Goal: Task Accomplishment & Management: Complete application form

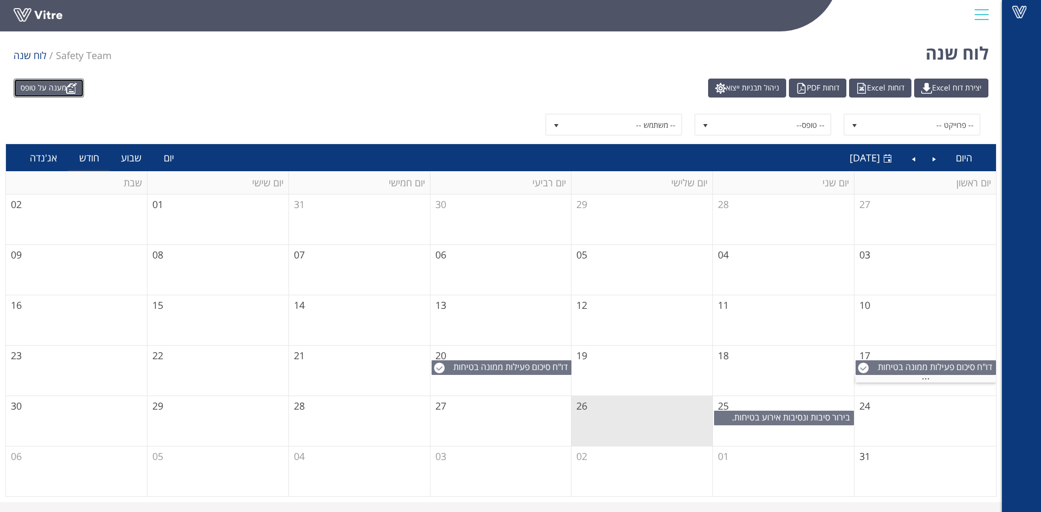
click at [40, 88] on link "מענה על טופס" at bounding box center [49, 88] width 70 height 19
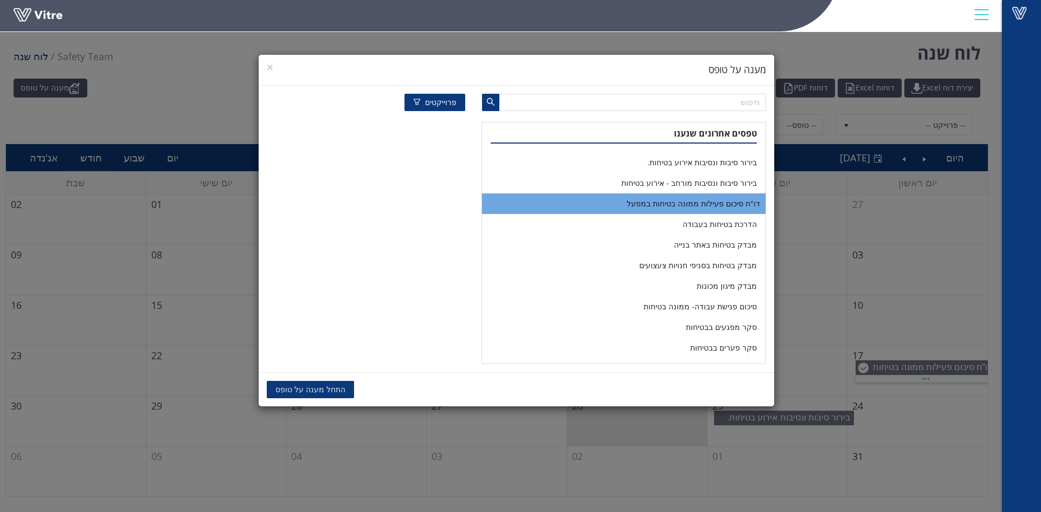
click at [642, 201] on li "דו"ח סיכום פעילות ממונה בטיחות במפעל" at bounding box center [623, 204] width 283 height 21
click at [380, 388] on span "העתקת נתונים" at bounding box center [391, 390] width 47 height 12
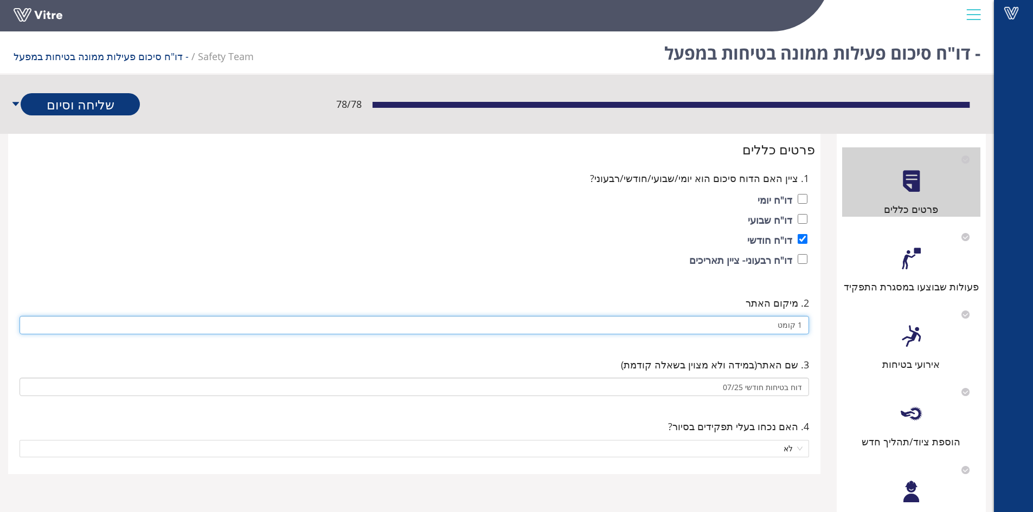
click at [755, 323] on input "1 קומט" at bounding box center [414, 325] width 789 height 18
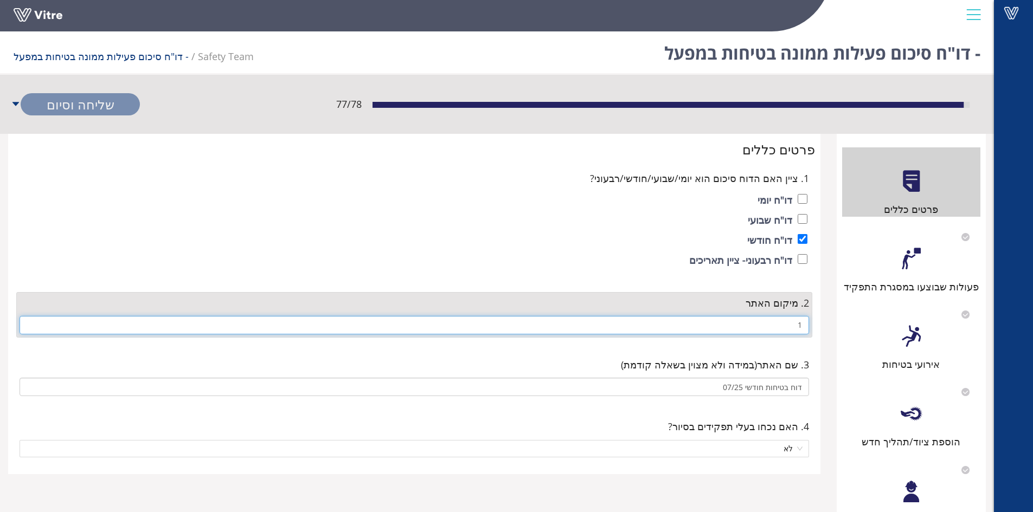
type input "1"
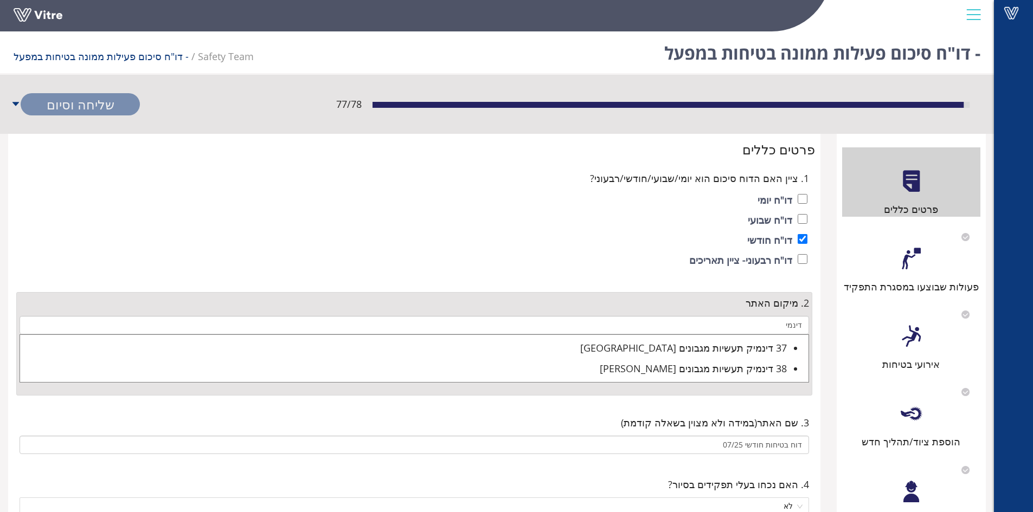
click at [724, 364] on div "38 דינמיק תעשיות מגבונים חפץ חיים" at bounding box center [403, 368] width 767 height 15
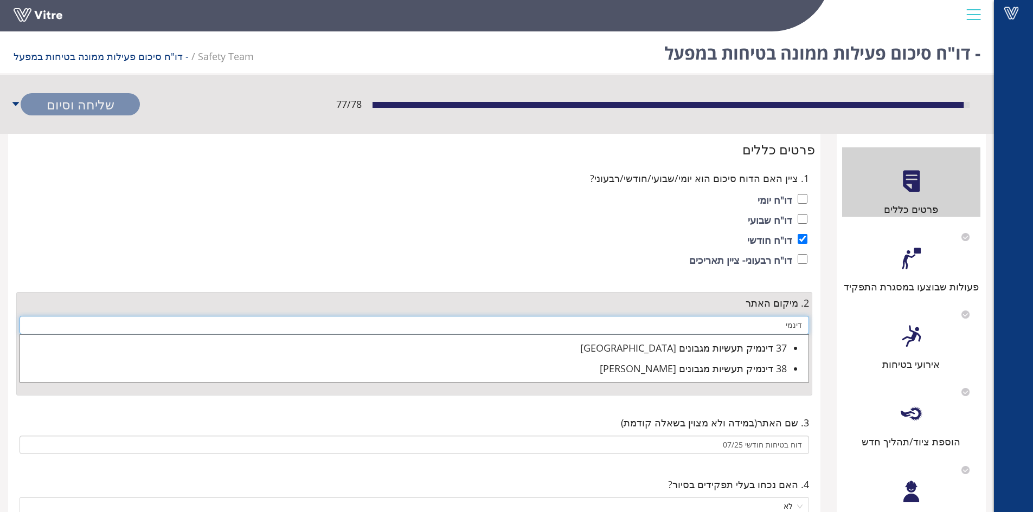
type input "38 דינמיק תעשיות מגבונים חפץ חיים"
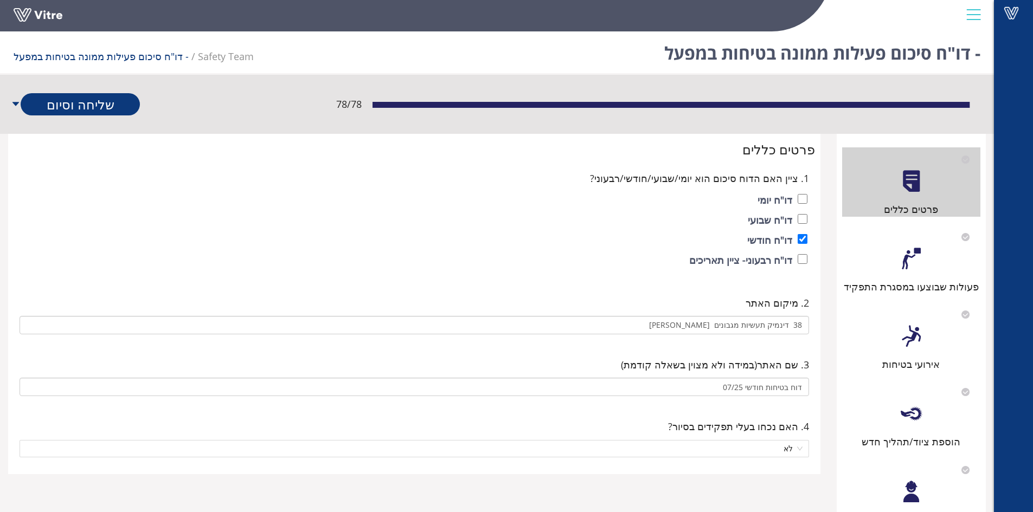
click at [880, 269] on div "פעולות שבוצעו במסגרת התפקיד" at bounding box center [911, 259] width 138 height 69
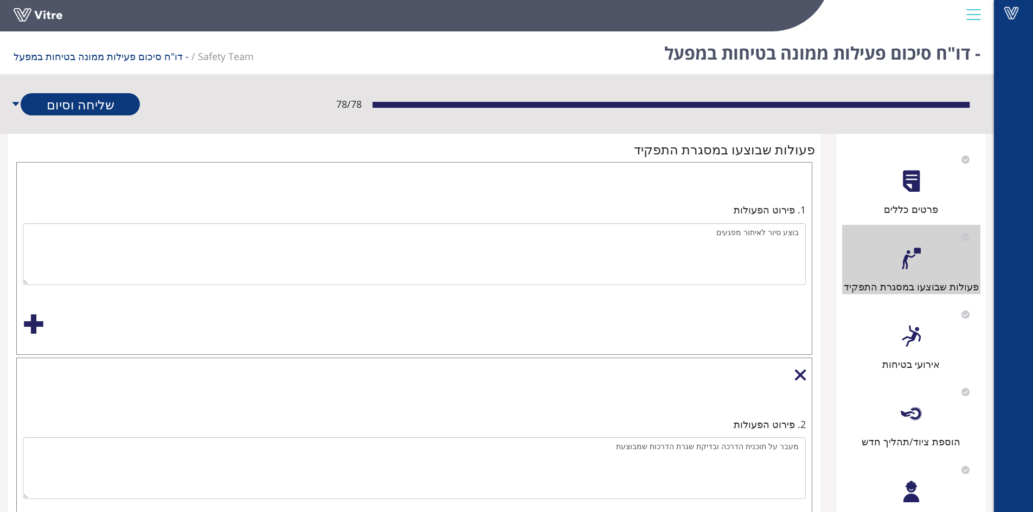
click at [906, 357] on div "אירועי בטיחות" at bounding box center [911, 364] width 138 height 15
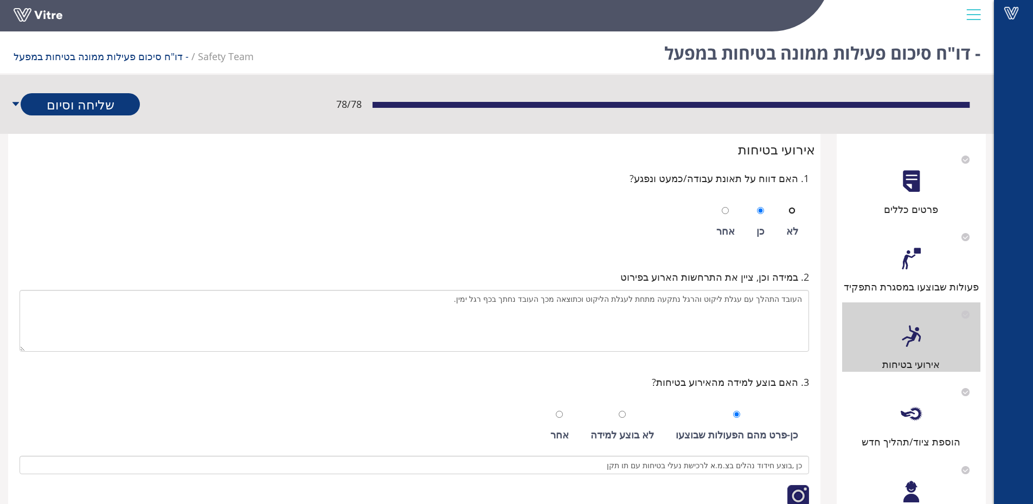
click at [794, 213] on input "radio" at bounding box center [791, 210] width 7 height 7
radio input "true"
drag, startPoint x: 466, startPoint y: 308, endPoint x: 813, endPoint y: 304, distance: 347.0
click at [813, 304] on div "2. במידה וכן, ציין את התרחשות הארוע בפירוט העובד התהלך עם עגלת ליקוט והרגל נתקע…" at bounding box center [414, 310] width 801 height 105
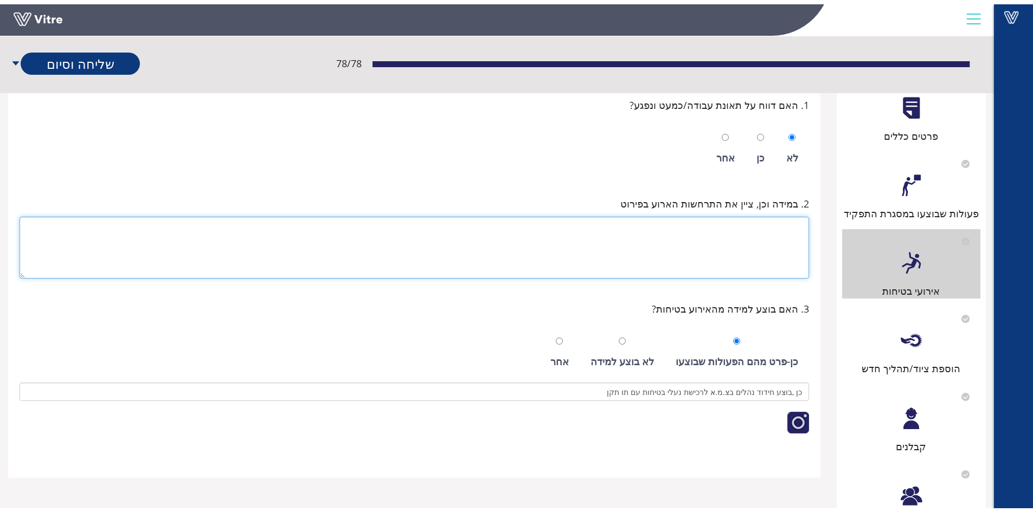
scroll to position [217, 0]
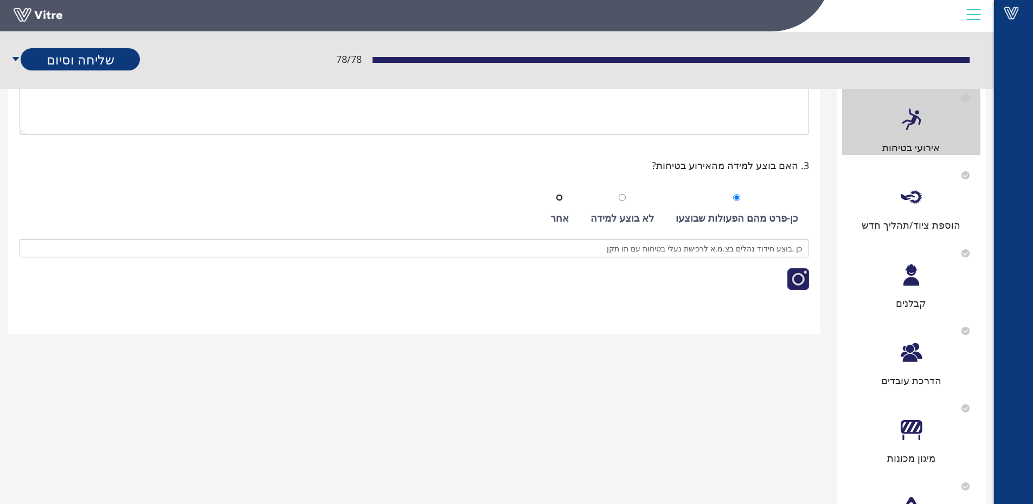
click at [563, 198] on input "radio" at bounding box center [559, 197] width 7 height 7
radio input "true"
drag, startPoint x: 604, startPoint y: 359, endPoint x: 667, endPoint y: 374, distance: 64.6
click at [793, 311] on img at bounding box center [793, 311] width 0 height 0
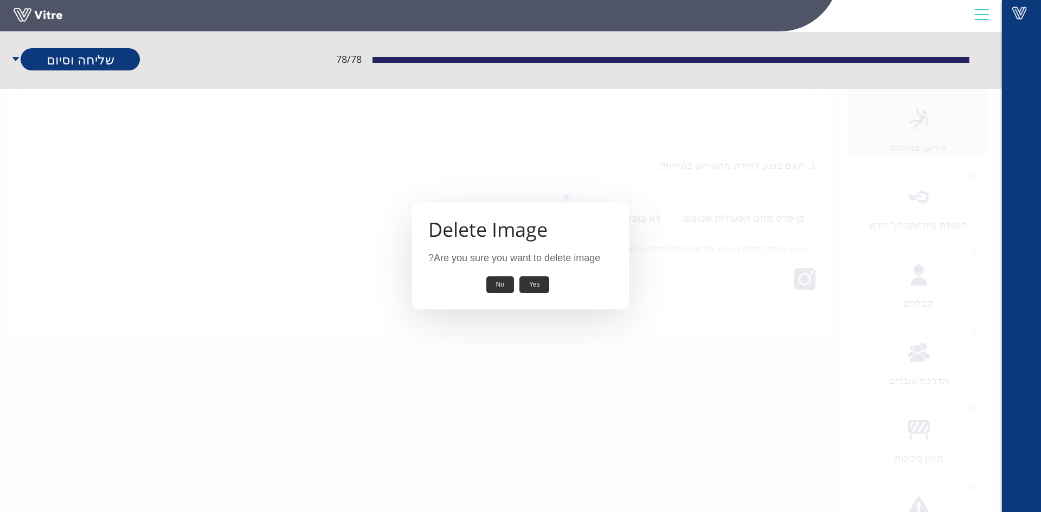
click at [529, 293] on button "Yes" at bounding box center [534, 285] width 30 height 17
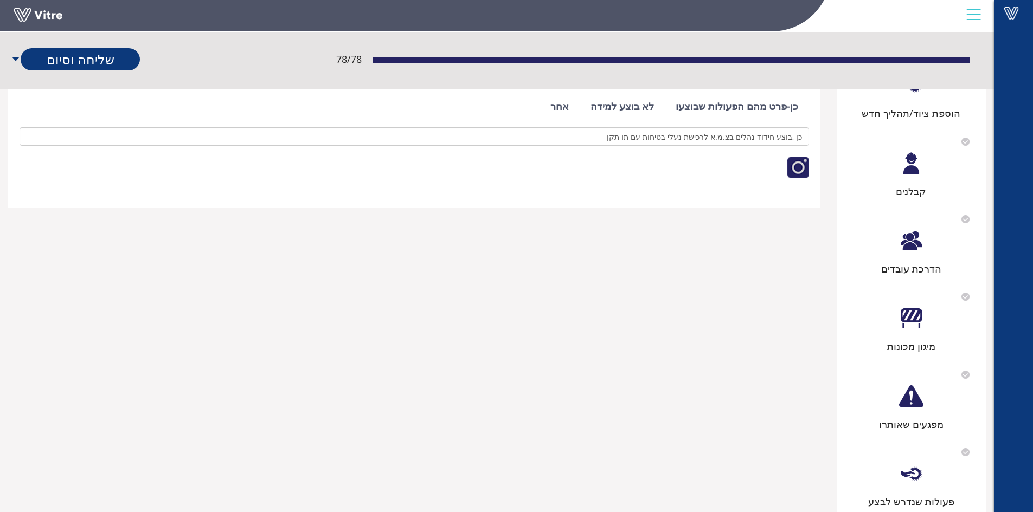
scroll to position [158, 0]
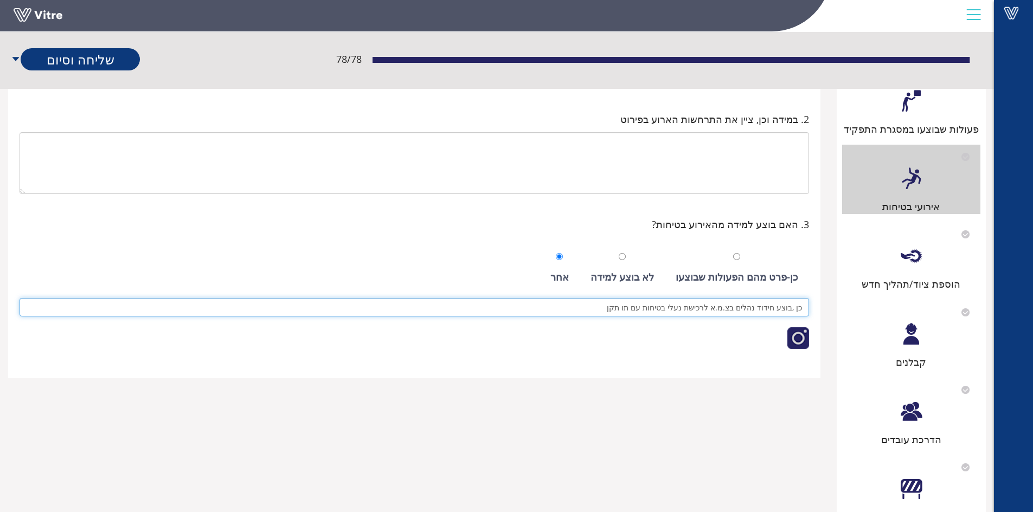
drag, startPoint x: 610, startPoint y: 309, endPoint x: 821, endPoint y: 300, distance: 210.5
click at [821, 300] on div "אירועי בטיחות 1. האם דווח על תאונת עבודה/כמעט ונפגע? לא כן אחר 2. במידה וכן, צי…" at bounding box center [414, 177] width 828 height 402
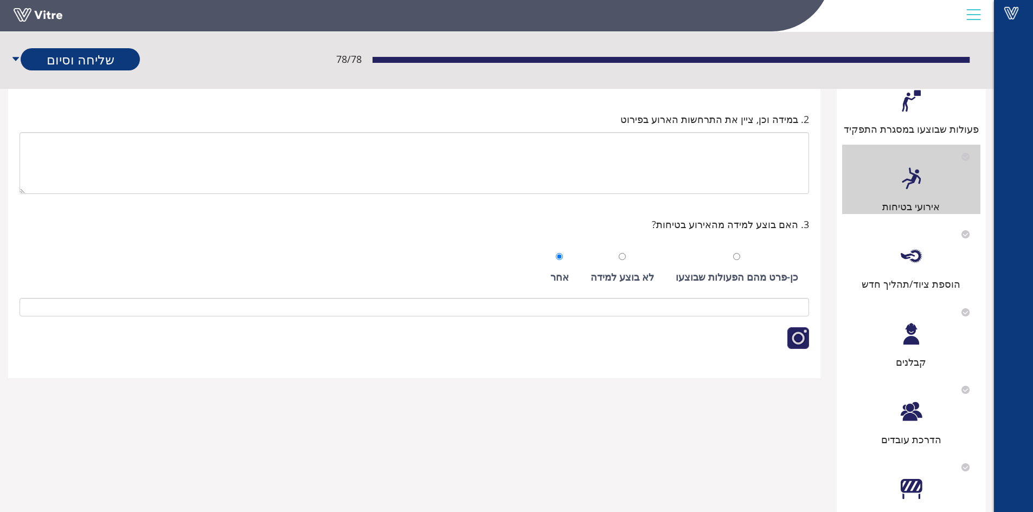
drag, startPoint x: 918, startPoint y: 258, endPoint x: 900, endPoint y: 277, distance: 26.5
click at [918, 259] on div at bounding box center [911, 256] width 24 height 24
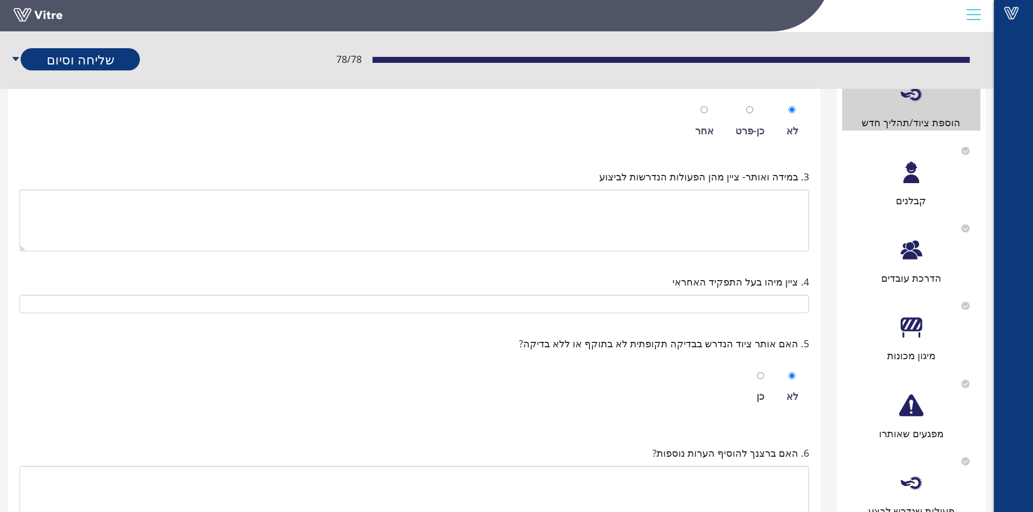
scroll to position [320, 0]
click at [917, 274] on div "הדרכת עובדים" at bounding box center [911, 276] width 138 height 15
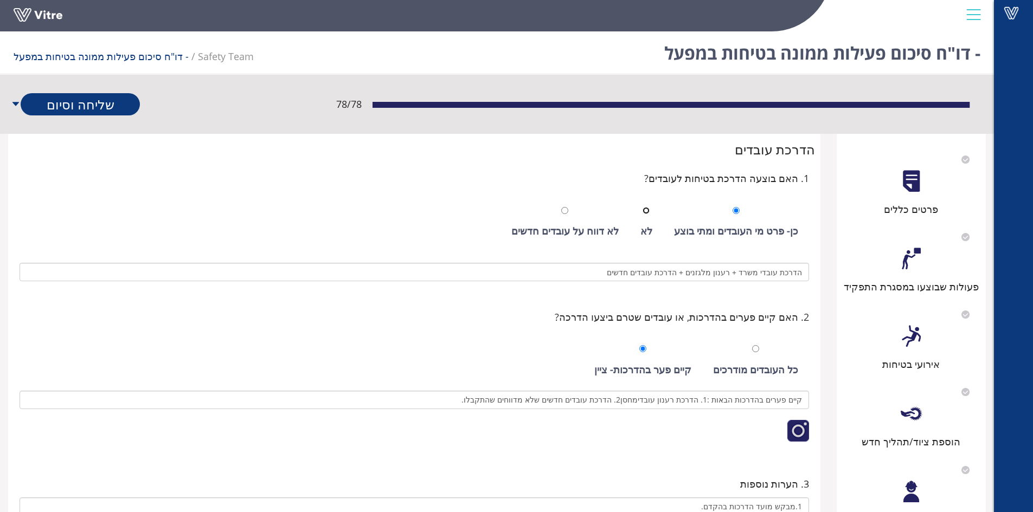
click at [650, 211] on input "radio" at bounding box center [645, 210] width 7 height 7
radio input "true"
click at [740, 214] on input "radio" at bounding box center [735, 210] width 7 height 7
radio input "true"
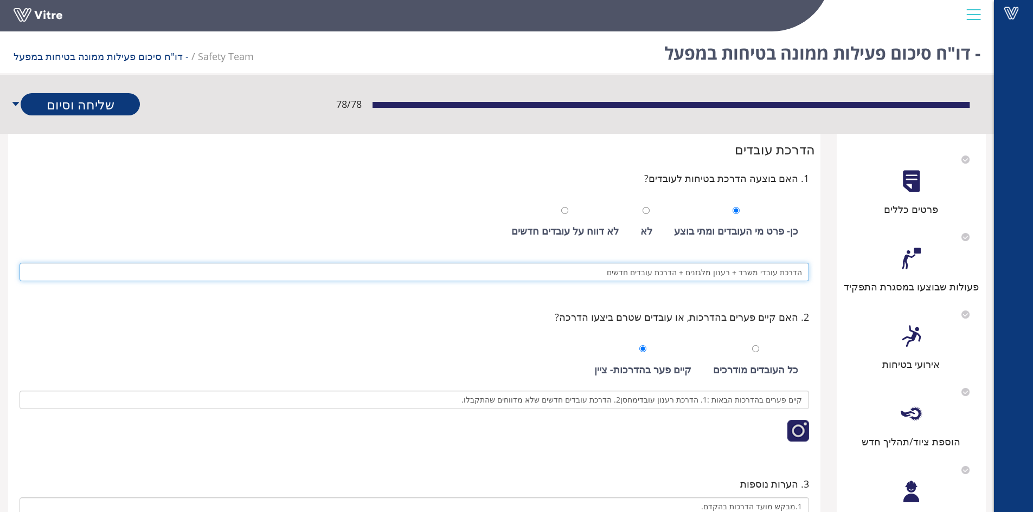
drag, startPoint x: 612, startPoint y: 277, endPoint x: 818, endPoint y: 278, distance: 206.6
click at [818, 278] on div "הדרכת עובדים 1. האם בוצעה הדרכת בטיחות לעובדים? כן- פרט מי העובדים ומתי בוצע לא…" at bounding box center [414, 374] width 812 height 481
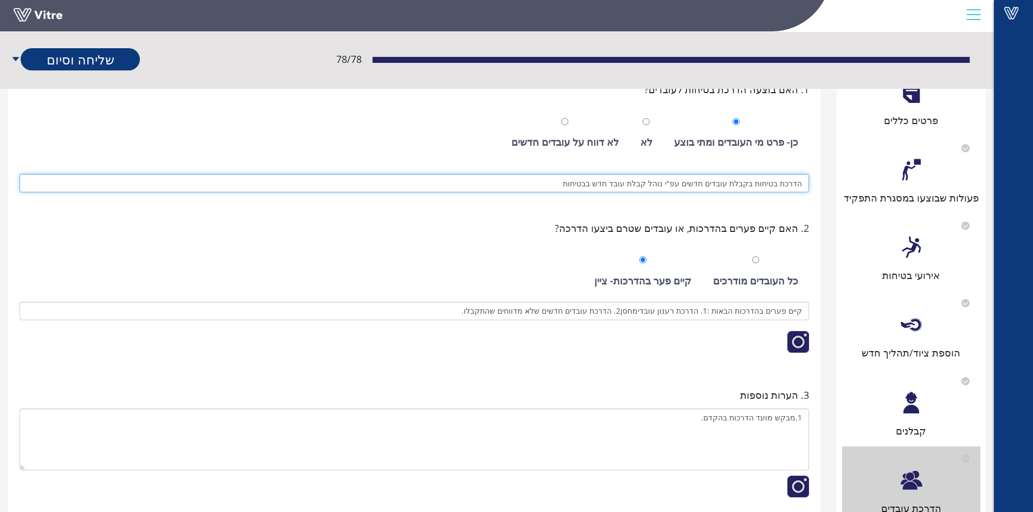
scroll to position [108, 0]
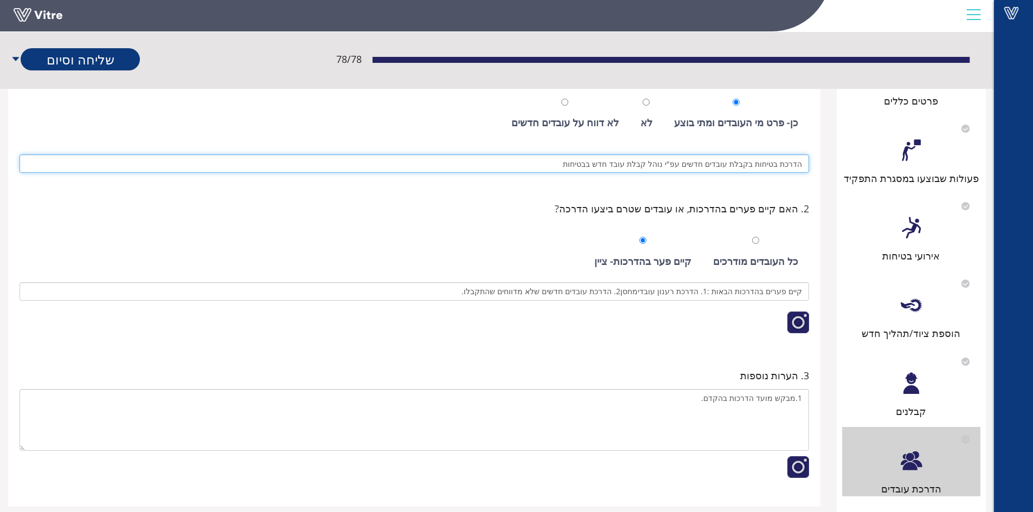
type input "הדרכת בטיחות בקבלת עובדים חדשים עפ"י נוהל קבלת עובד חדש בבטיחות"
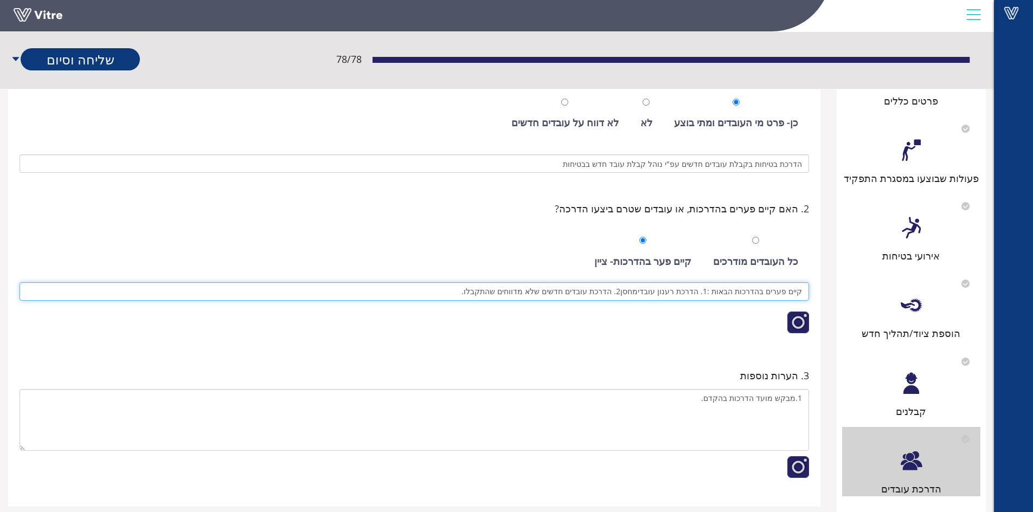
drag, startPoint x: 460, startPoint y: 297, endPoint x: 630, endPoint y: 299, distance: 170.3
click at [631, 300] on input "קיים פערים בהדרכות הבאות :1. הדרכת רענון עובדימחסן2. הדרכת עובדים חדשים שלא מדו…" at bounding box center [414, 291] width 789 height 18
drag, startPoint x: 636, startPoint y: 291, endPoint x: 653, endPoint y: 335, distance: 46.7
click at [636, 292] on input "קיים פערים בהדרכות הבאות :1. הדרכת רענון עובדימחסן2. הדרכת עובדים חדשים שלא מדו…" at bounding box center [414, 291] width 789 height 18
drag, startPoint x: 490, startPoint y: 290, endPoint x: 644, endPoint y: 291, distance: 154.0
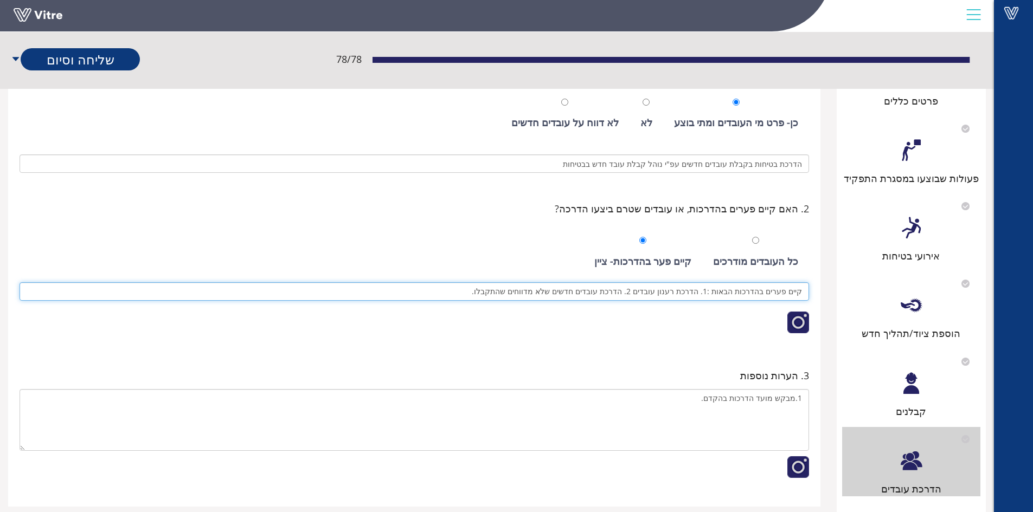
click at [644, 291] on input "קיים פערים בהדרכות הבאות :1. הדרכת רענון עובדים 2. הדרכת עובדים חדשים שלא מדווח…" at bounding box center [414, 291] width 789 height 18
drag, startPoint x: 647, startPoint y: 291, endPoint x: 655, endPoint y: 291, distance: 8.2
click at [655, 291] on input "קיים פערים בהדרכות הבאות :1. הדרכת רענון עובדים 1." at bounding box center [414, 291] width 789 height 18
click at [626, 291] on input "קיים פערים בהדרכות הבאות :1. הדרכת רענון עובדי יצור 1." at bounding box center [414, 291] width 789 height 18
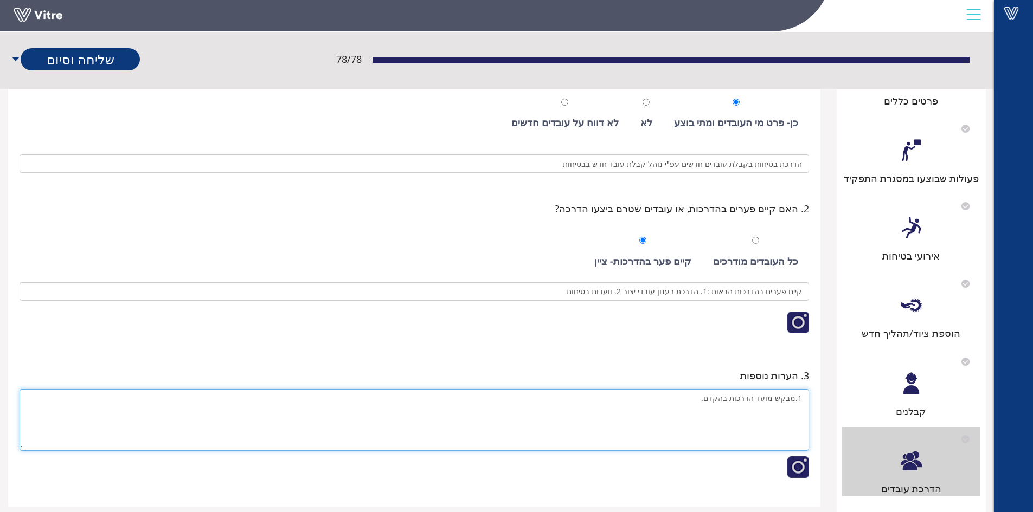
drag, startPoint x: 696, startPoint y: 403, endPoint x: 747, endPoint y: 413, distance: 52.4
click at [752, 413] on textarea "1.מבקש מועד הדרכות בהקדם." at bounding box center [414, 420] width 789 height 62
click at [743, 415] on textarea "1.מבקש מועד הדרכות בהקדם." at bounding box center [414, 420] width 789 height 62
drag, startPoint x: 709, startPoint y: 400, endPoint x: 709, endPoint y: 414, distance: 14.1
click at [709, 401] on textarea "1.מבקש מועד הדרכות בהקדם." at bounding box center [414, 420] width 789 height 62
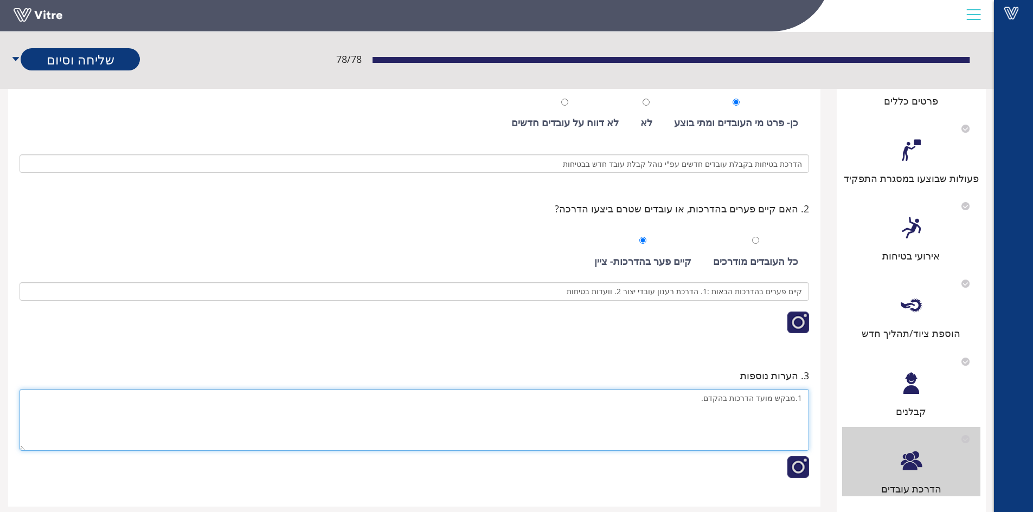
drag, startPoint x: 782, startPoint y: 413, endPoint x: 777, endPoint y: 415, distance: 5.6
click at [782, 413] on textarea "1.מבקש מועד הדרכות בהקדם." at bounding box center [414, 420] width 789 height 62
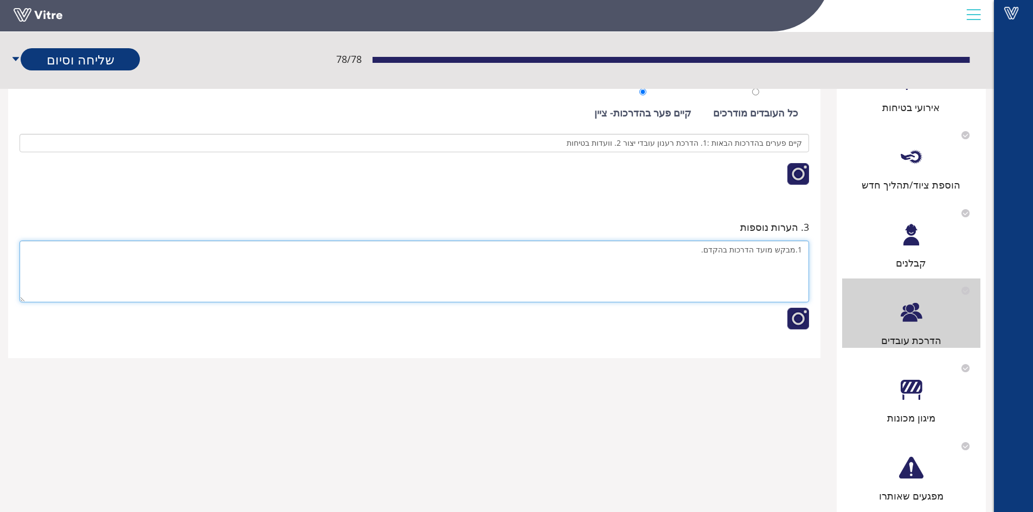
scroll to position [271, 0]
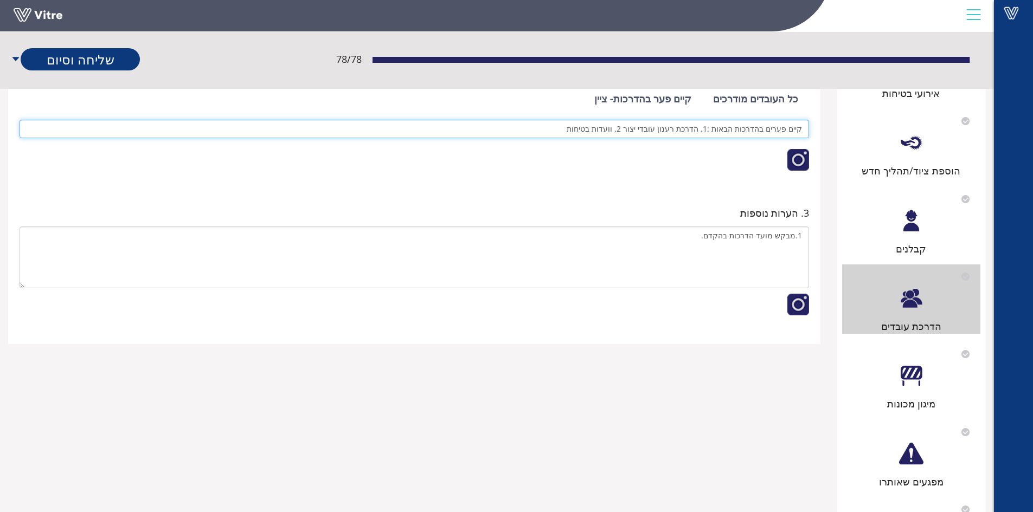
click at [801, 128] on input "קיים פערים בהדרכות הבאות :1. הדרכת רענון עובדי יצור 2. וועדות בטיחות" at bounding box center [414, 129] width 789 height 18
type input "עקב אילוצי זמני יצור ,קיים פערים בהדרכות הבאות :1. הדרכת רענון עובדי יצור 2. וו…"
click at [893, 369] on div "מיגון מכונות" at bounding box center [911, 376] width 138 height 69
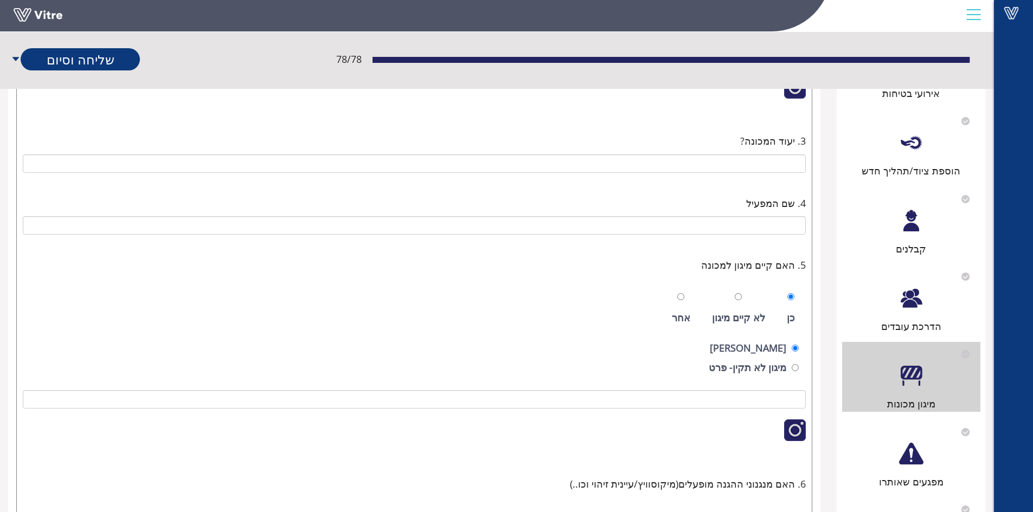
scroll to position [0, 0]
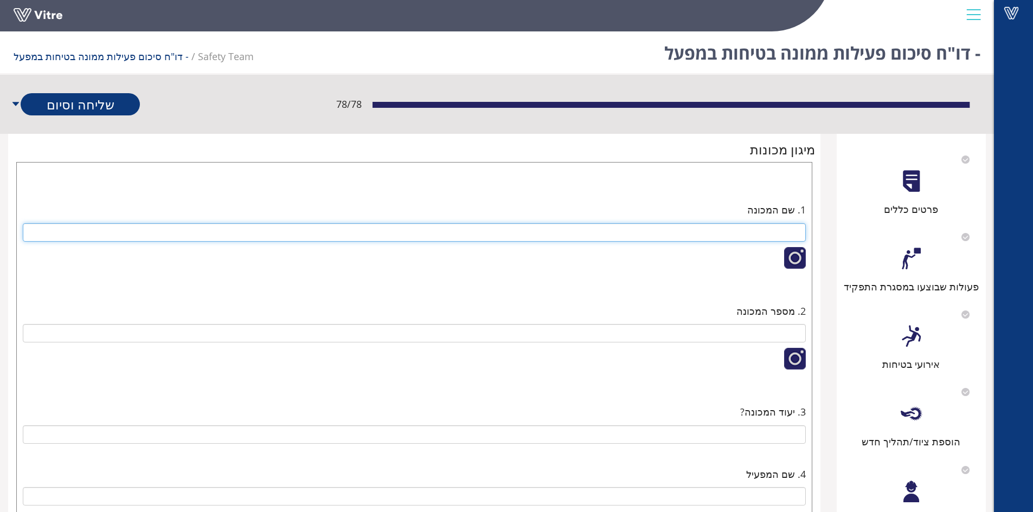
click at [698, 234] on input "text" at bounding box center [414, 232] width 783 height 18
type input "כלל המכונות"
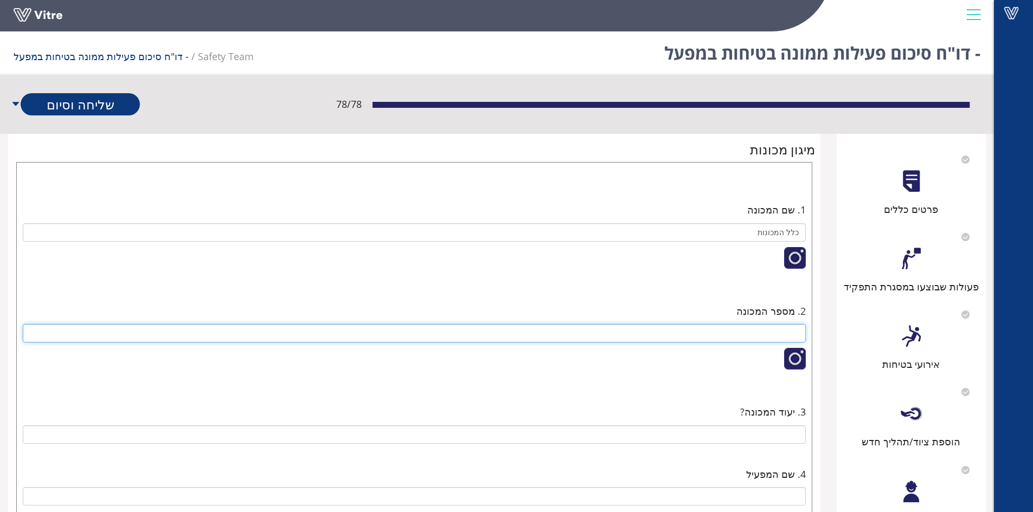
click at [684, 339] on input "text" at bounding box center [414, 333] width 783 height 18
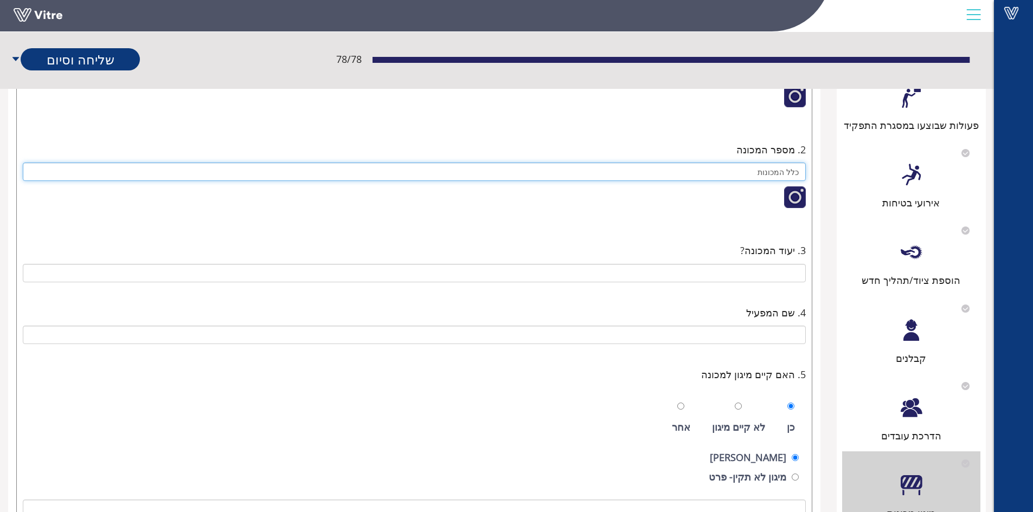
scroll to position [163, 0]
type input "כלל המכונות"
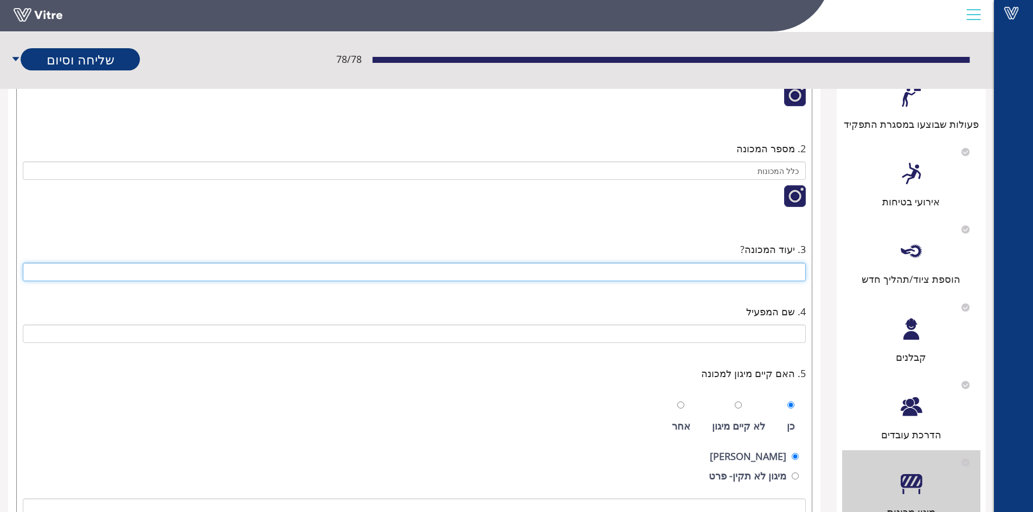
click at [783, 273] on input "text" at bounding box center [414, 272] width 783 height 18
type input "יצור ואריזת מגבונים"
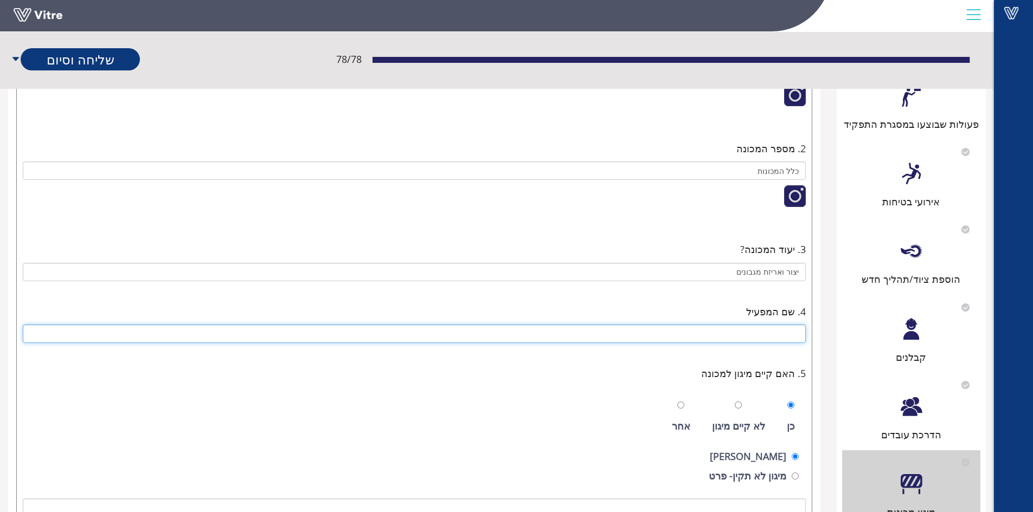
click at [785, 335] on input "text" at bounding box center [414, 334] width 783 height 18
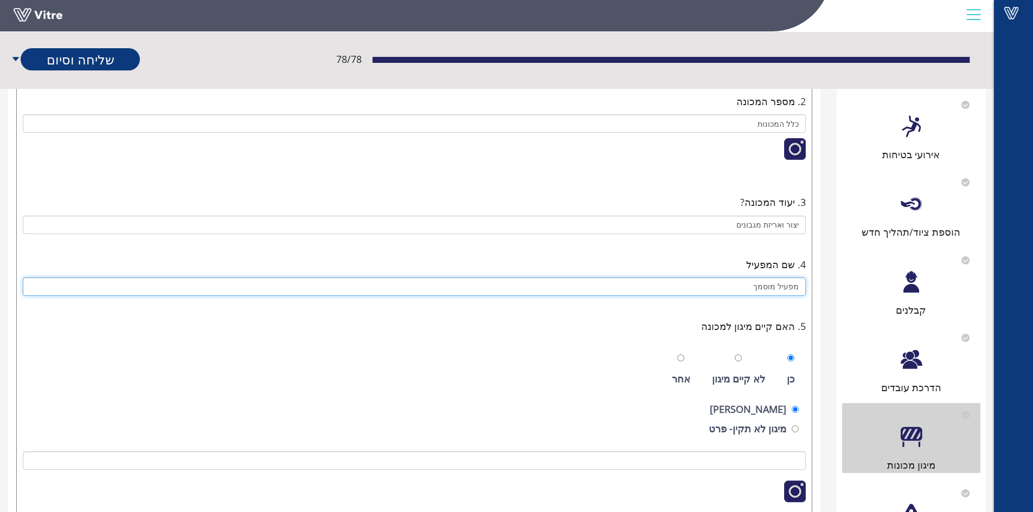
scroll to position [271, 0]
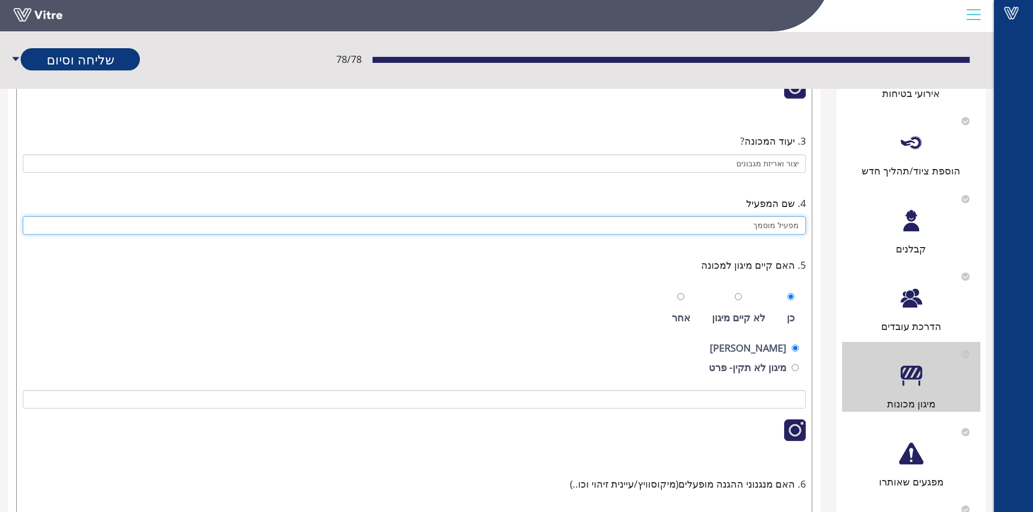
type input "מפעיל מוסמך"
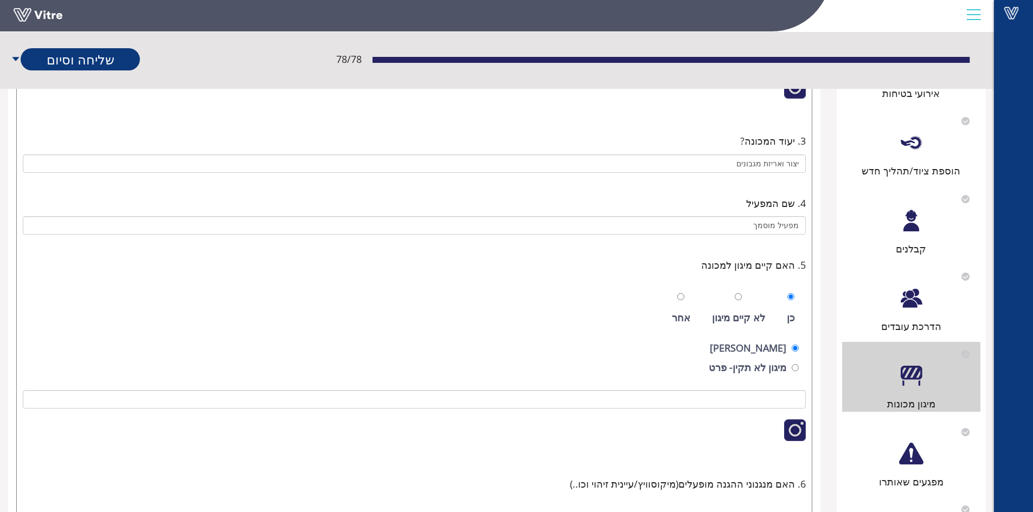
click at [790, 369] on div "מיגון לא תקין- פרט" at bounding box center [414, 369] width 769 height 18
radio input "false"
radio input "true"
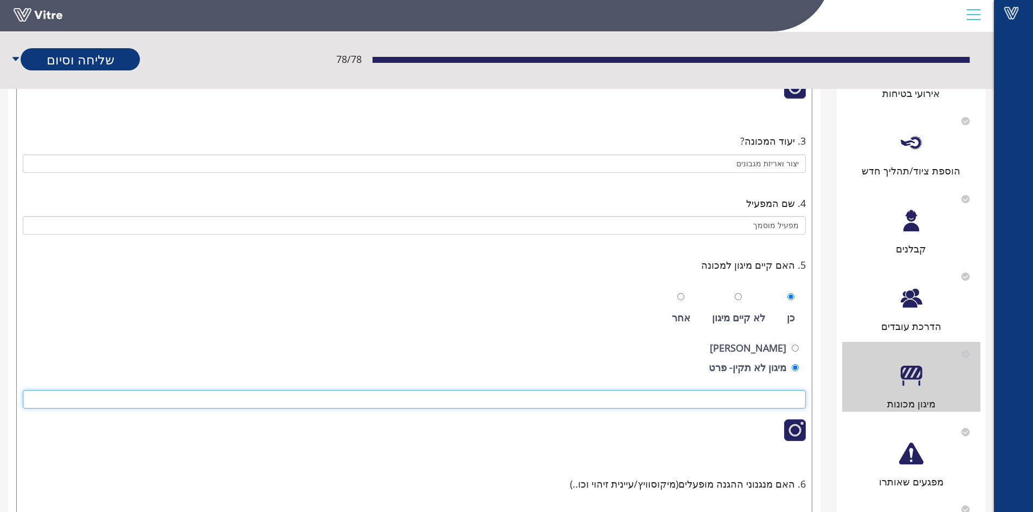
click at [745, 400] on input at bounding box center [414, 399] width 783 height 18
paste input "מפרקים אותם ועובדים עם המכונות ללא מיגון לבטח"
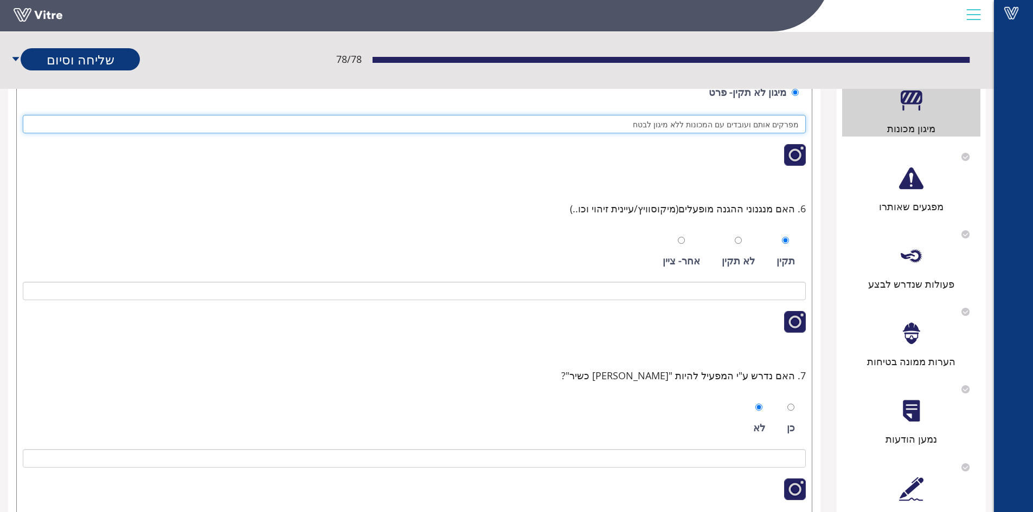
scroll to position [542, 0]
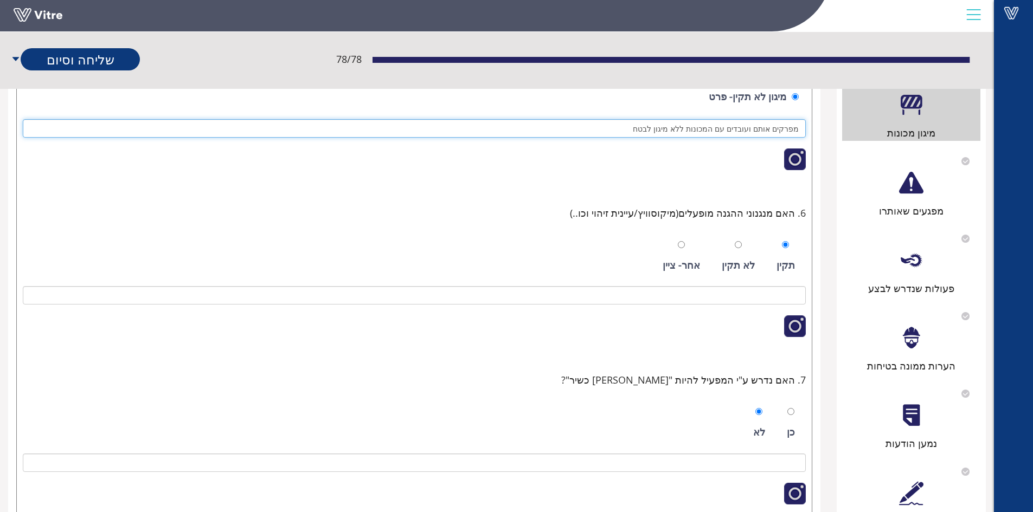
type input "מפרקים אותם ועובדים עם המכונות ללא מיגון לבטח"
click at [740, 244] on input "radio" at bounding box center [738, 244] width 7 height 7
radio input "true"
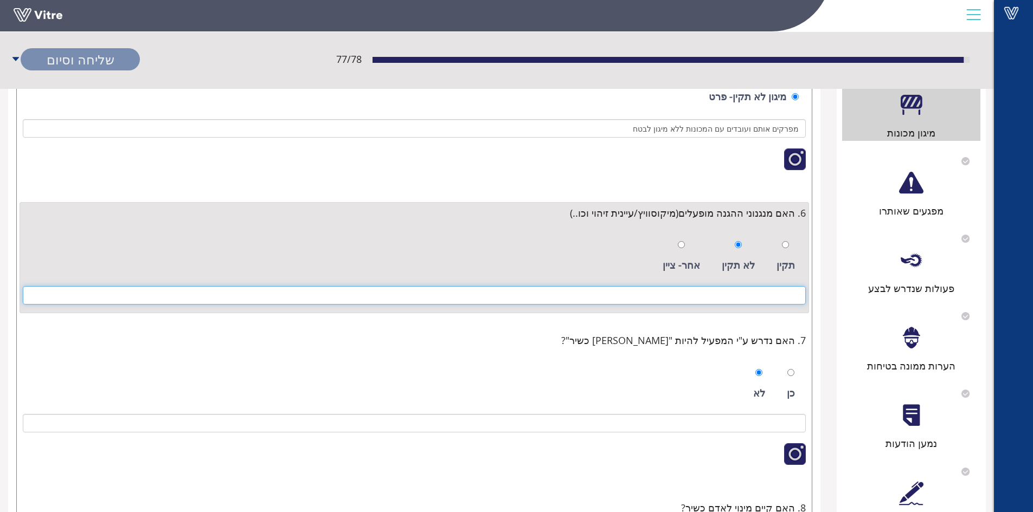
click at [720, 294] on input at bounding box center [414, 295] width 783 height 18
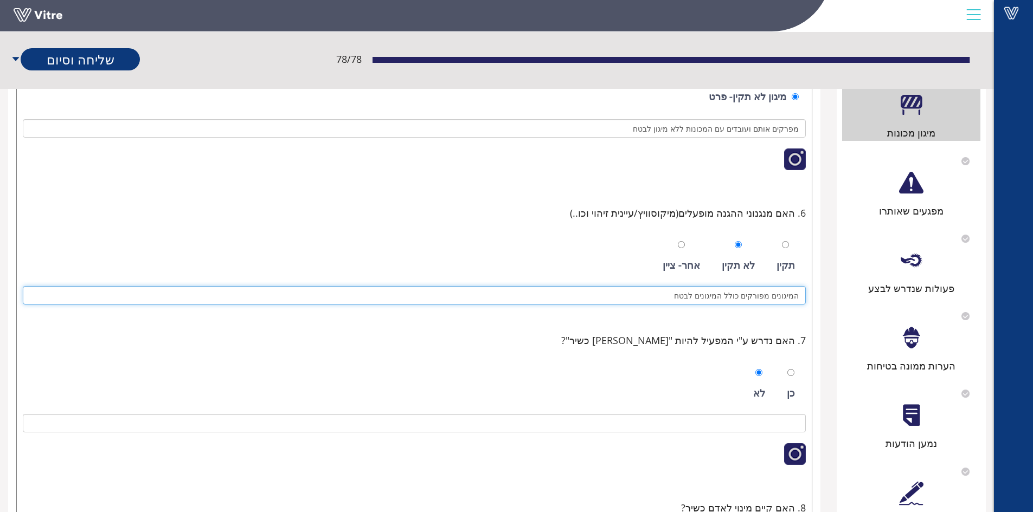
type input "המיגונים מפורקים כולל המיגונים לבטח"
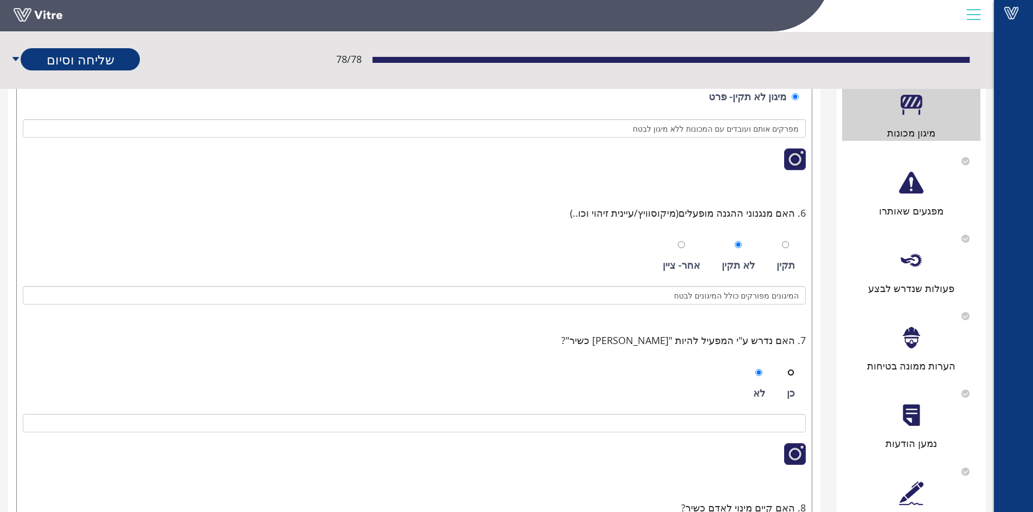
click at [792, 372] on input "radio" at bounding box center [790, 372] width 7 height 7
radio input "true"
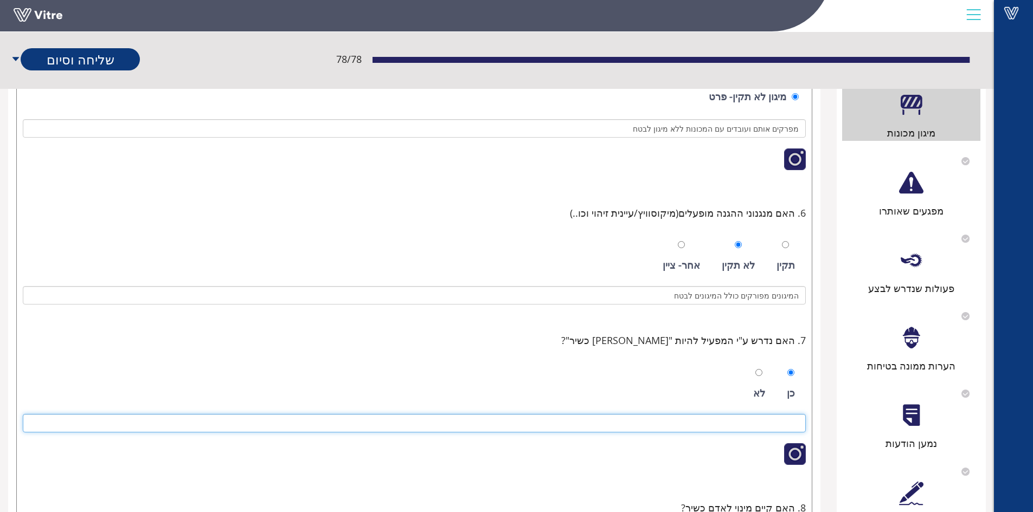
click at [786, 419] on input at bounding box center [414, 423] width 783 height 18
type input "קיים אישור אדם כשיר למפעיל מכונה ולמטעין גלילים"
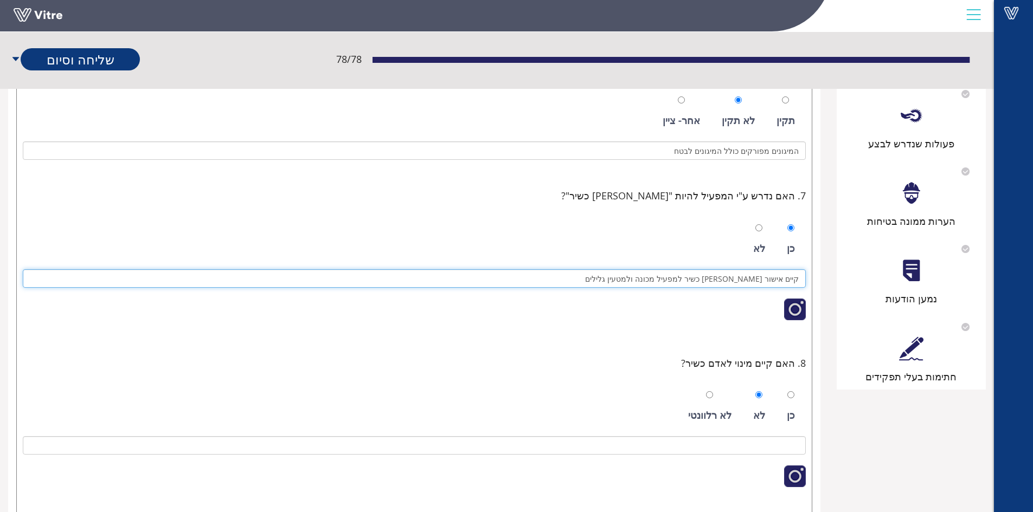
scroll to position [705, 0]
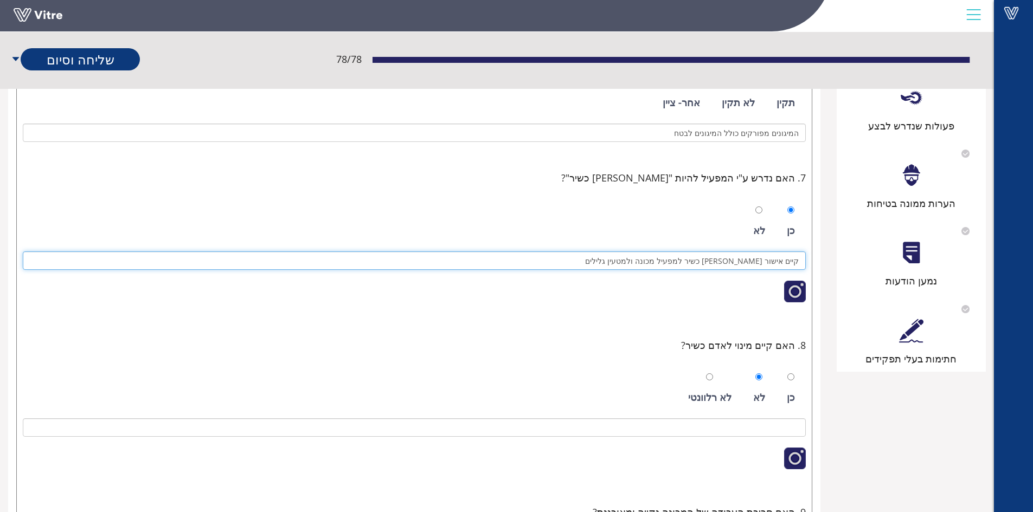
drag, startPoint x: 635, startPoint y: 260, endPoint x: 799, endPoint y: 261, distance: 163.7
click at [799, 261] on input "קיים אישור אדם כשיר למפעיל מכונה ולמטעין גלילים" at bounding box center [414, 261] width 783 height 18
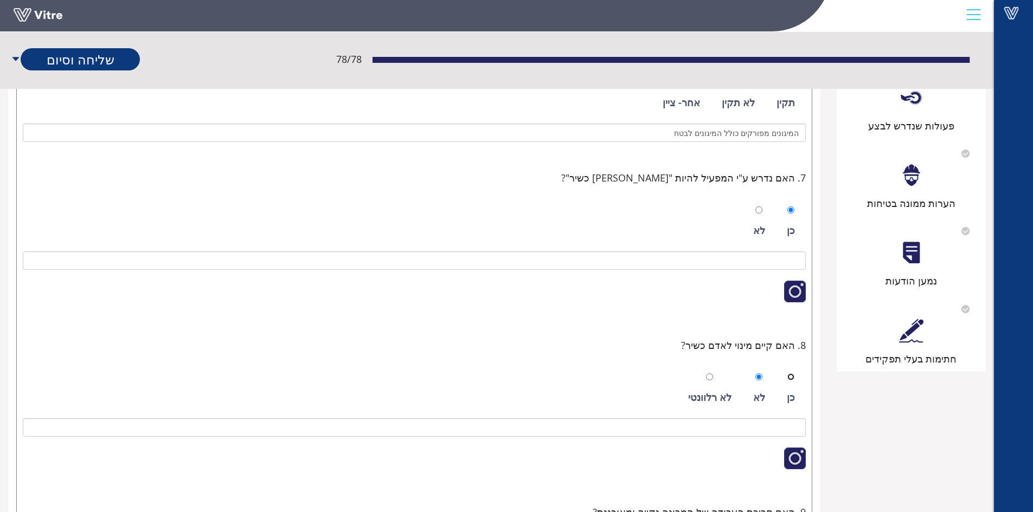
click at [791, 374] on input "radio" at bounding box center [790, 377] width 7 height 7
radio input "true"
click at [759, 426] on input at bounding box center [414, 428] width 783 height 18
paste input "קיים אישור אדם כשיר למפעיל מכונה ולמטעין גלילים"
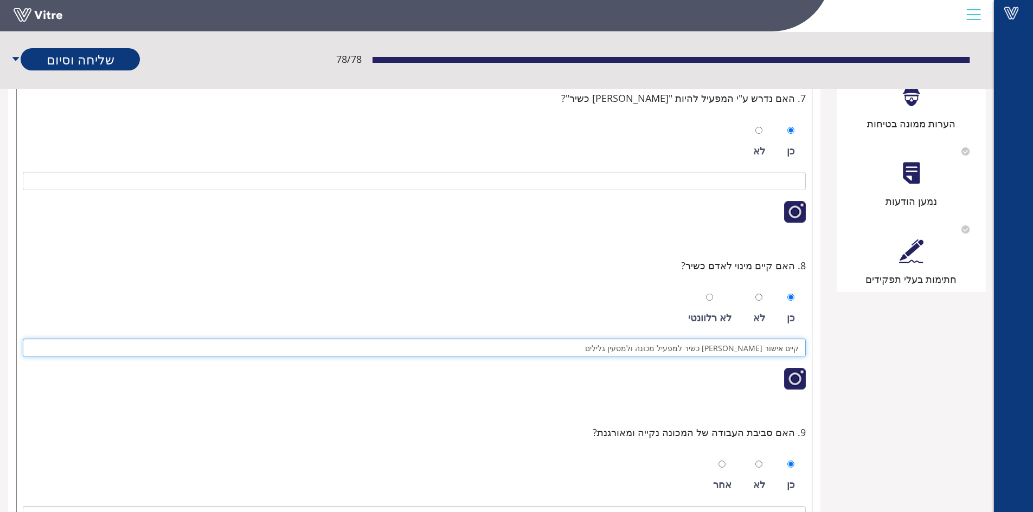
scroll to position [922, 0]
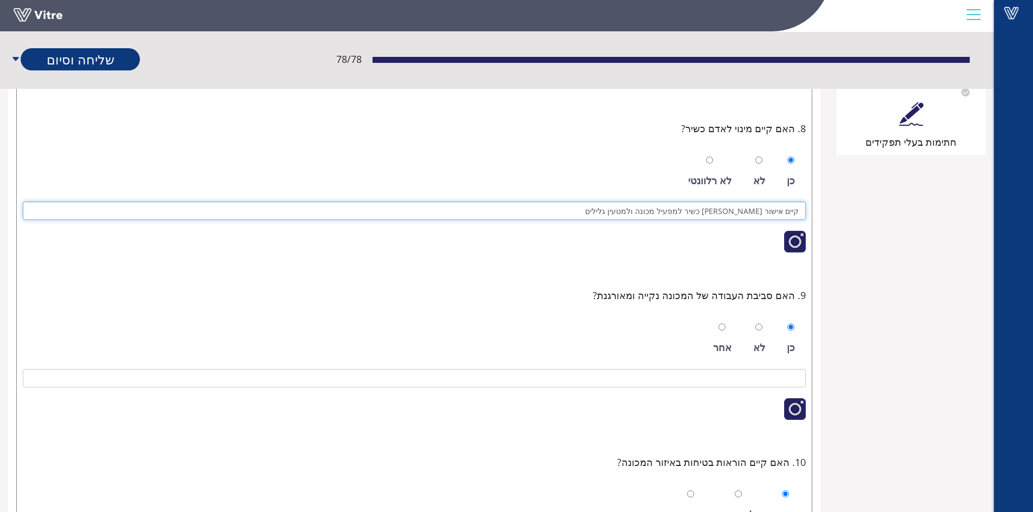
type input "קיים אישור אדם כשיר למפעיל מכונה ולמטעין גלילים"
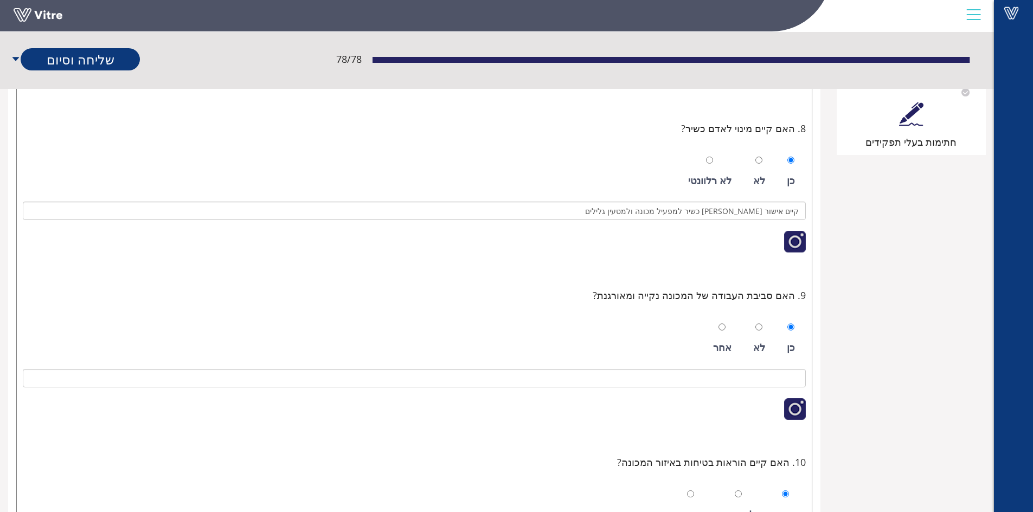
click at [753, 330] on div "לא" at bounding box center [759, 339] width 23 height 50
radio input "false"
radio input "true"
click at [743, 368] on div "כן לא אחר" at bounding box center [414, 370] width 783 height 124
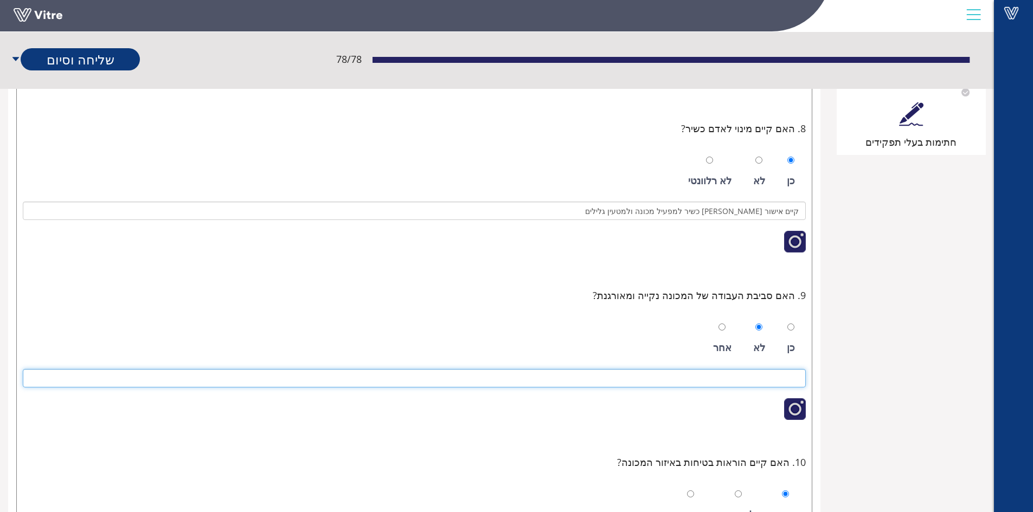
click at [745, 378] on input at bounding box center [414, 378] width 783 height 18
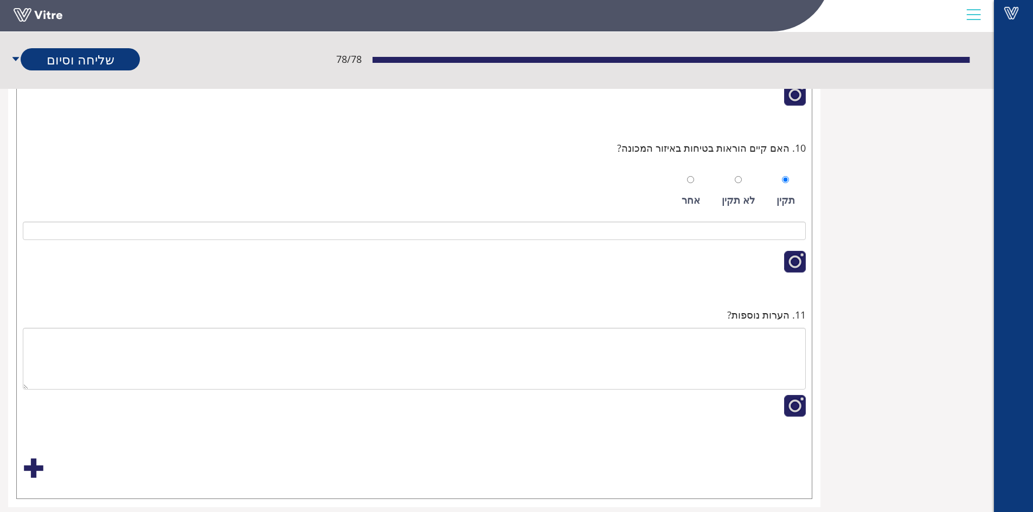
scroll to position [1247, 0]
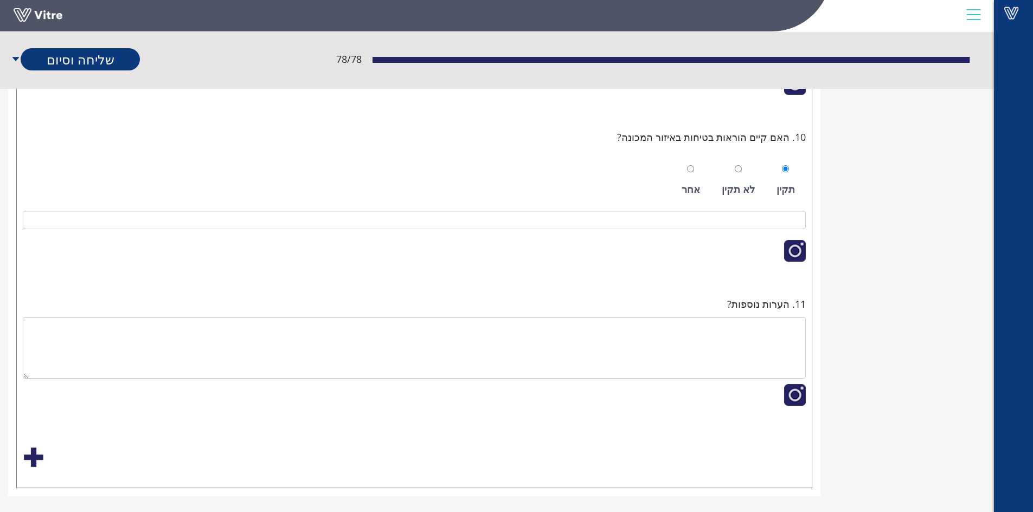
type input "המון שאריות יצור מסביב למכונות"
click at [716, 258] on div at bounding box center [414, 254] width 783 height 39
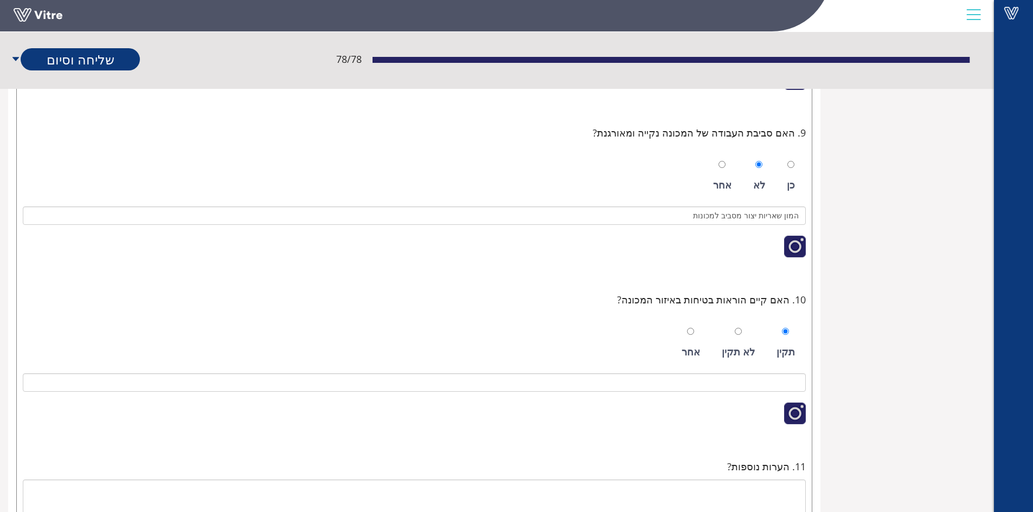
scroll to position [1258, 0]
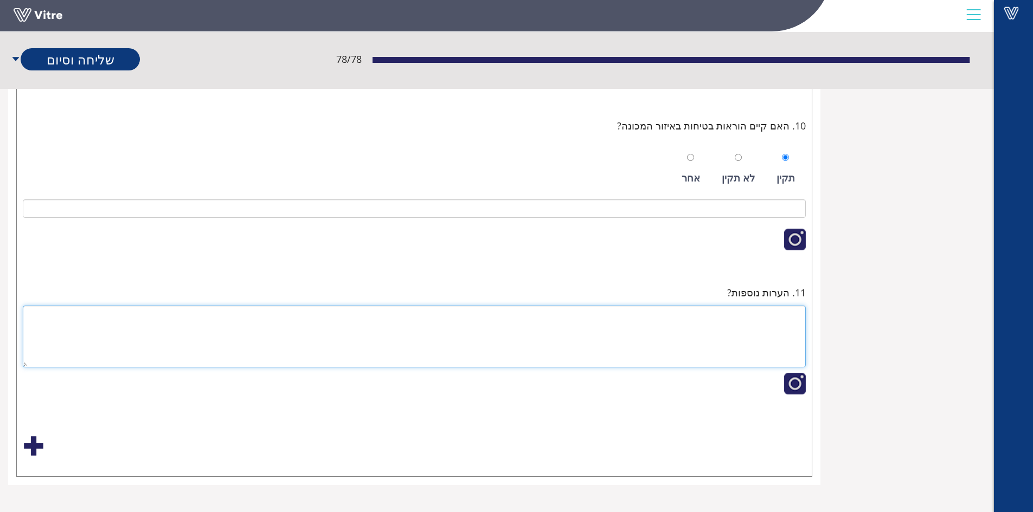
click at [792, 323] on textarea at bounding box center [414, 337] width 783 height 62
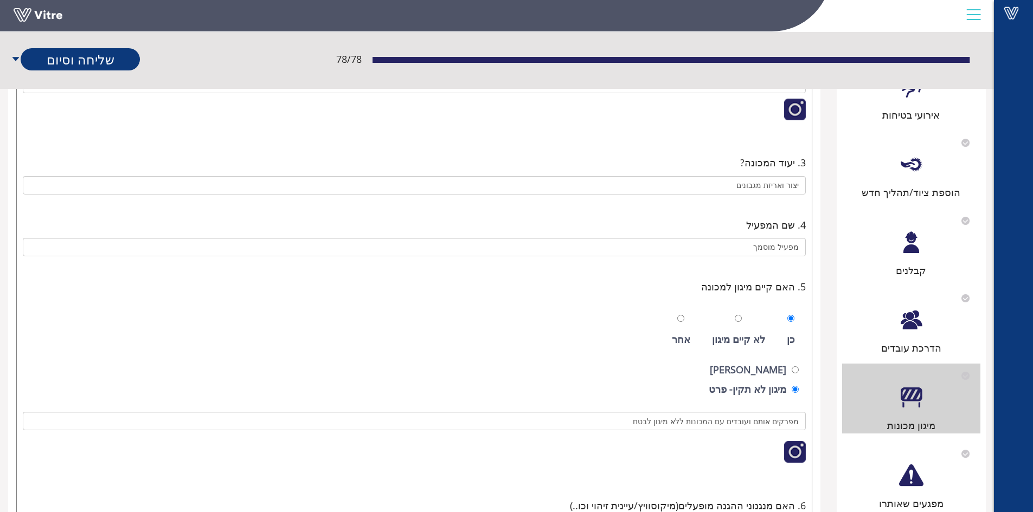
scroll to position [337, 0]
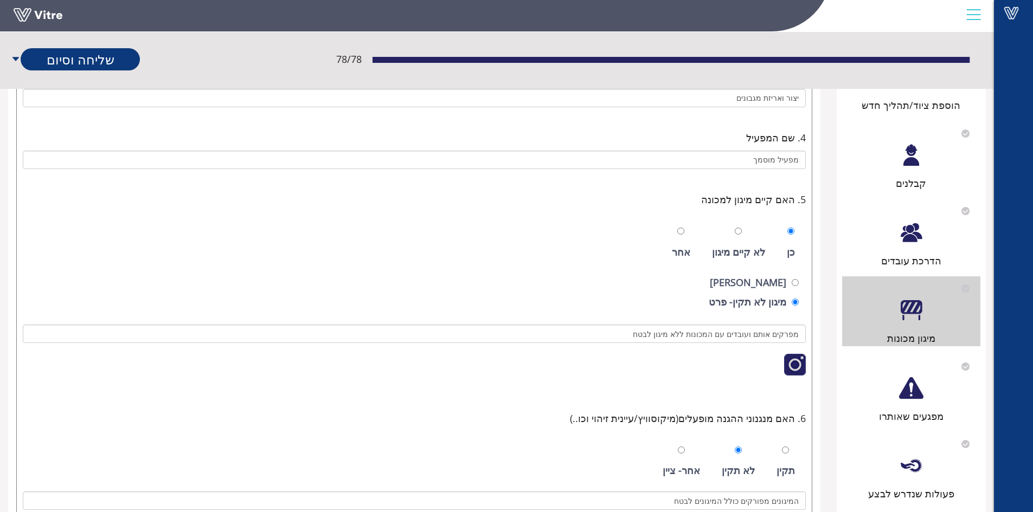
type textarea "כאשר מפעיל מכונה או מטעין גלילים מתחיל בעבודתו מקבל הדרכה וכתב מינוי לאדם כשיר"
click at [901, 404] on div "מפגעים שאותרו" at bounding box center [911, 389] width 138 height 69
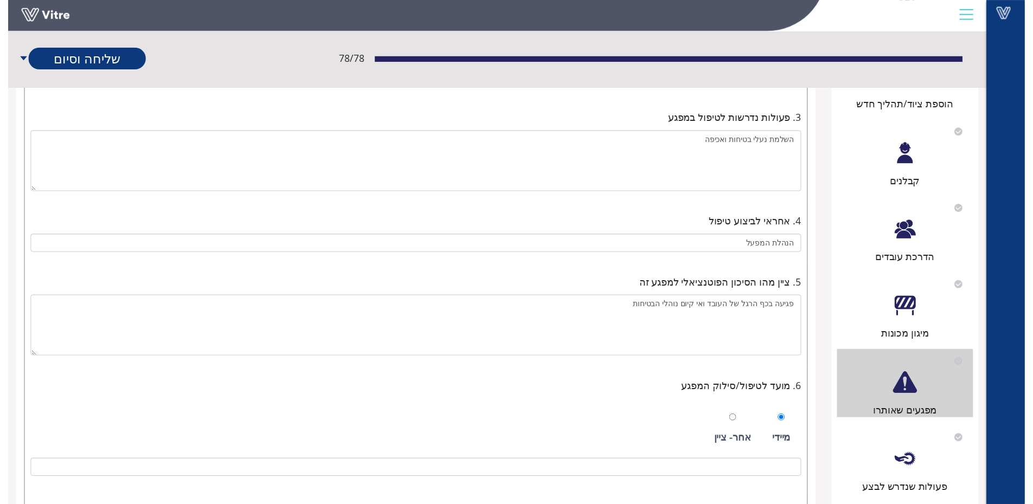
scroll to position [0, 0]
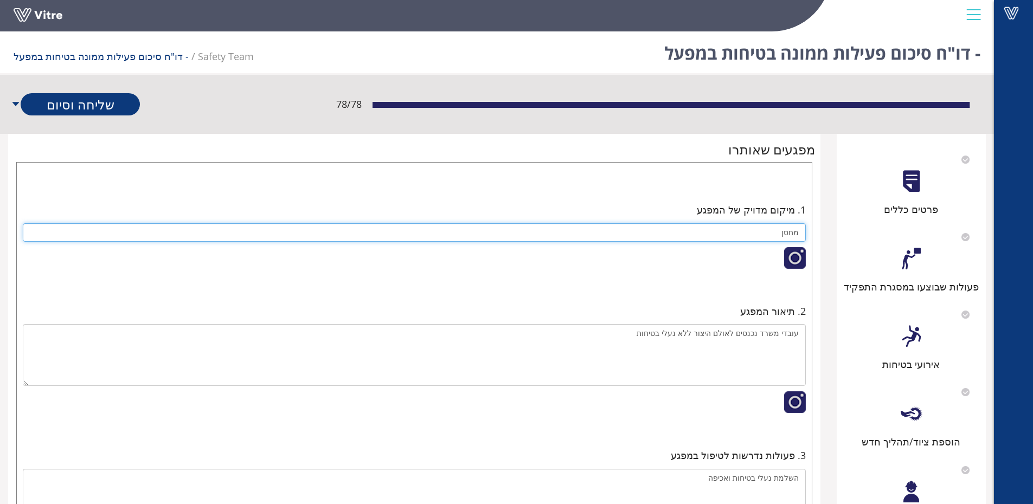
click at [764, 229] on input "מחסן" at bounding box center [414, 232] width 783 height 18
type input "מ"
type input "אולם יצור"
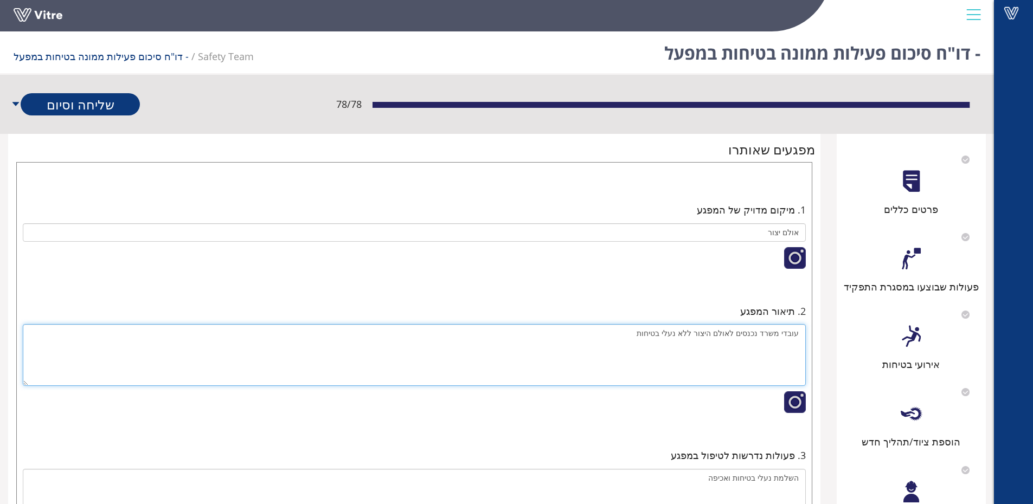
drag, startPoint x: 641, startPoint y: 332, endPoint x: 837, endPoint y: 342, distance: 196.5
paste textarea "עובדי הייצור עובדים ללא נעלי בטיחות"
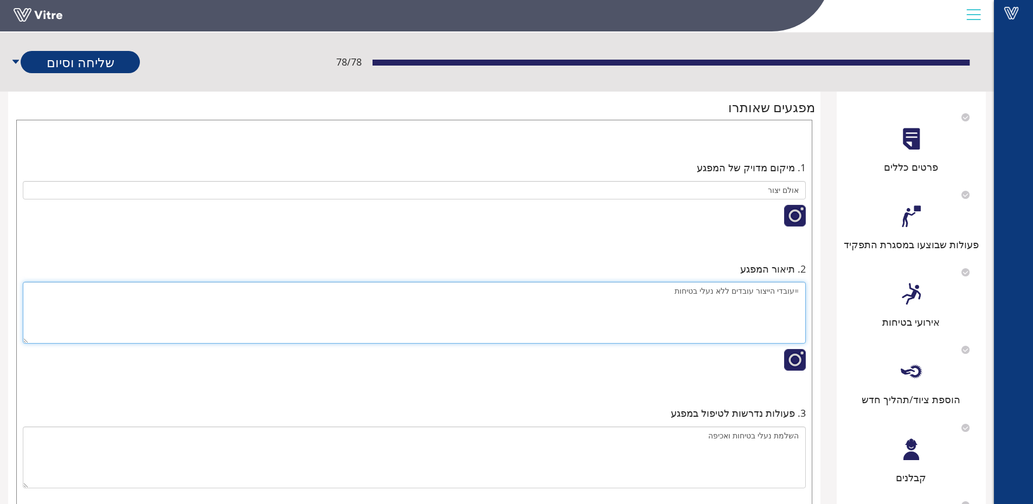
scroll to position [163, 0]
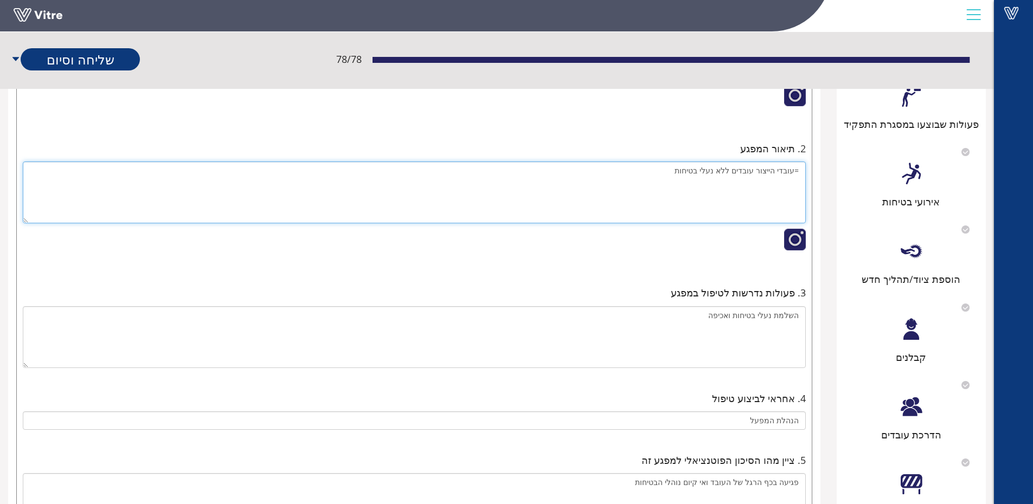
click at [795, 170] on textarea "=עובדי הייצור עובדים ללא נעלי בטיחות" at bounding box center [414, 193] width 783 height 62
type textarea "עובדי הייצור עובדים ללא נעלי בטיחות"
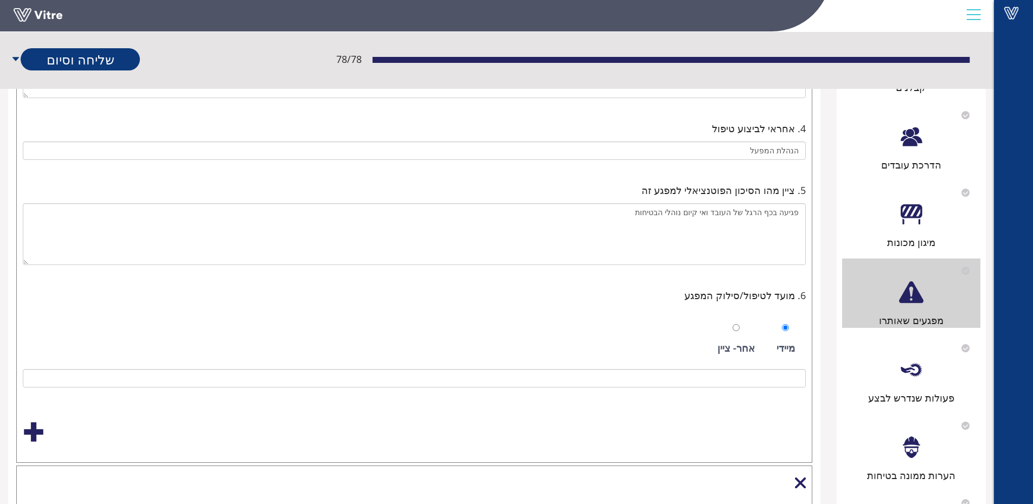
scroll to position [434, 0]
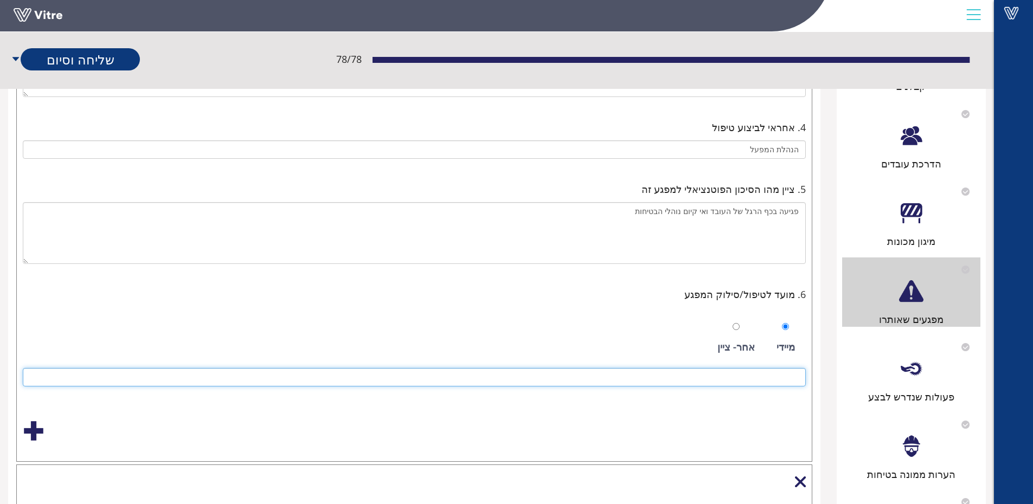
click at [707, 371] on input at bounding box center [414, 377] width 783 height 18
type input "צ"
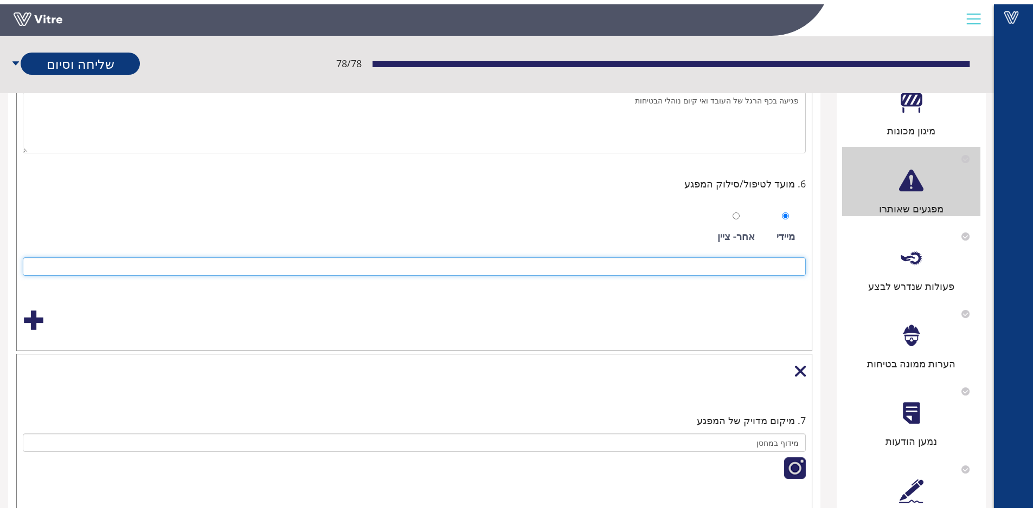
scroll to position [705, 0]
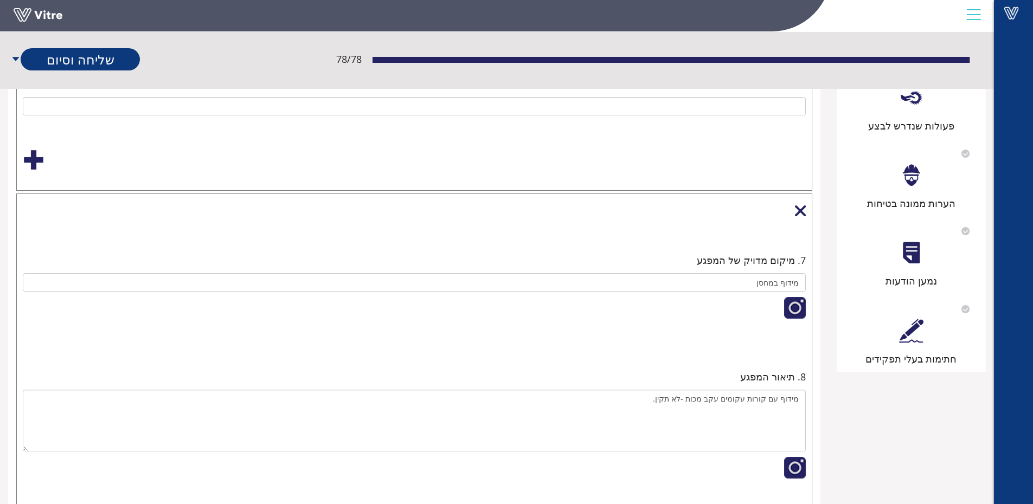
click at [799, 212] on div at bounding box center [800, 210] width 11 height 11
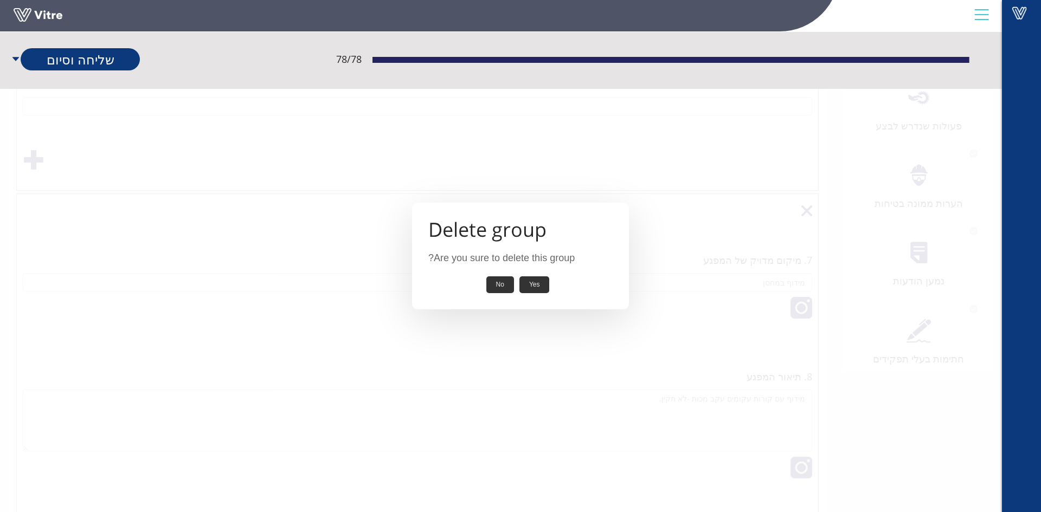
click at [538, 287] on button "Yes" at bounding box center [534, 285] width 30 height 17
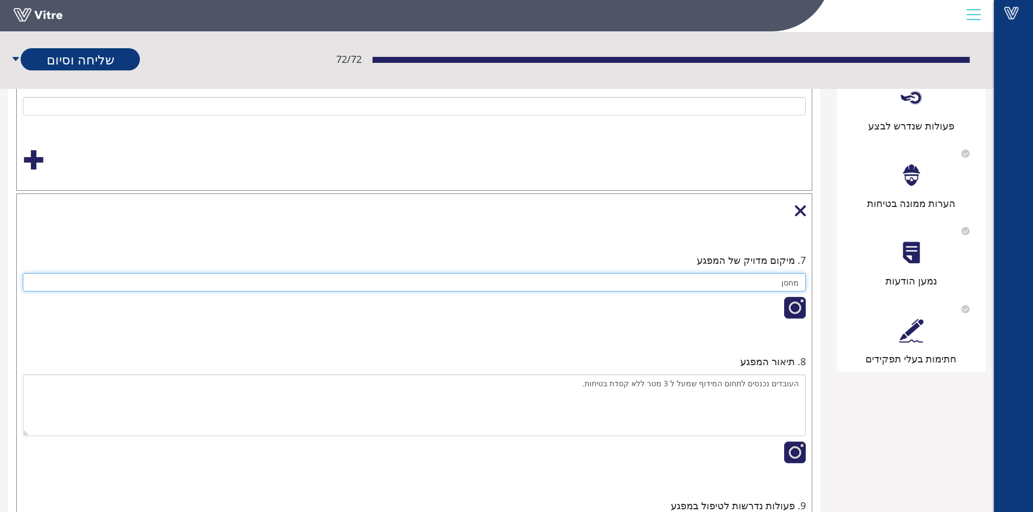
drag, startPoint x: 769, startPoint y: 283, endPoint x: 851, endPoint y: 284, distance: 81.9
click at [851, 284] on div "פרטים כללים פעולות שבוצעו במסגרת התפקיד אירועי בטיחות הוספת ציוד/תהליך חדש קבלנ…" at bounding box center [497, 191] width 994 height 1525
type input "אולם יצור"
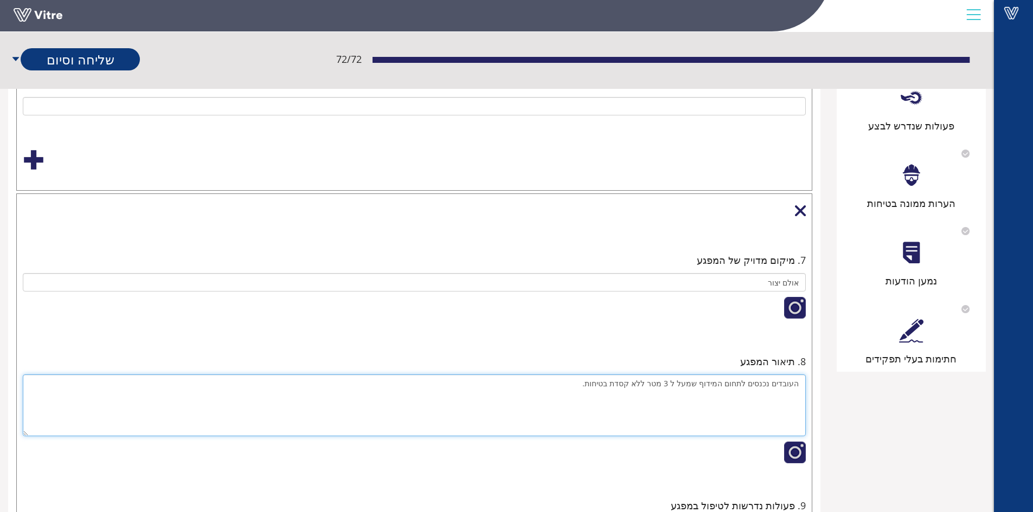
drag, startPoint x: 588, startPoint y: 389, endPoint x: 797, endPoint y: 379, distance: 209.5
click at [797, 379] on textarea "העובדים נכנסים לתחום המידוף שמעל ל 3 מטר ללא קסדת בטיחות." at bounding box center [414, 406] width 783 height 62
paste textarea "ובדים מבטלים את המיגוני מכונות לבטח"
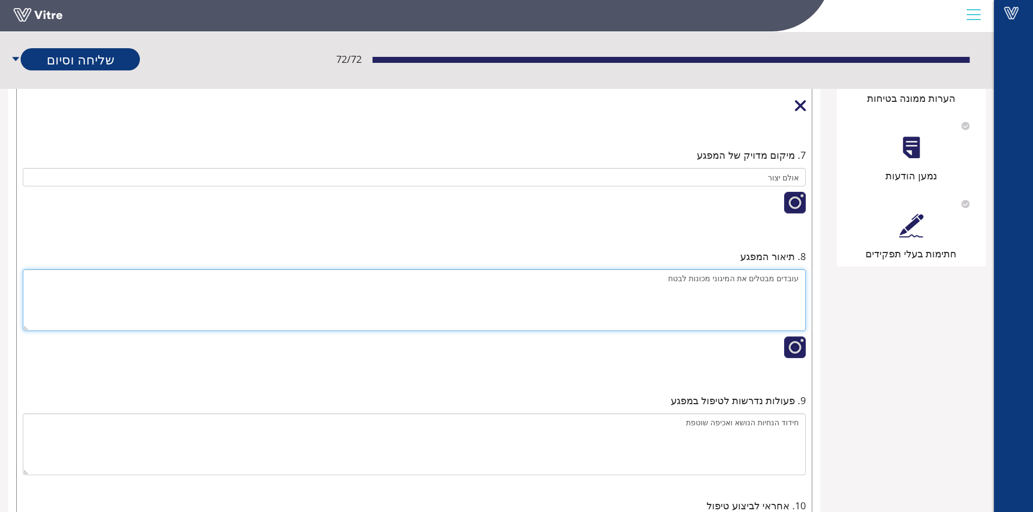
scroll to position [976, 0]
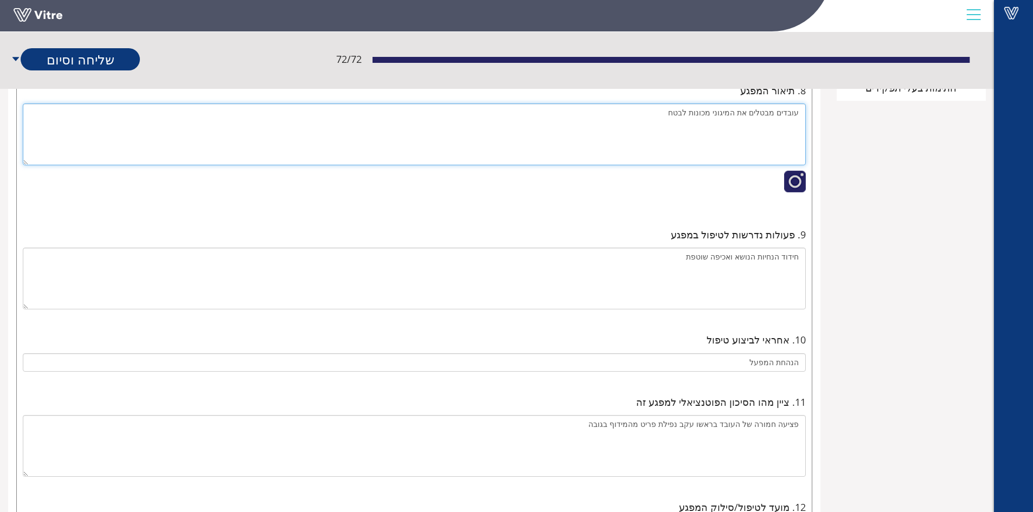
type textarea "עובדים מבטלים את המיגוני מכונות לבטח"
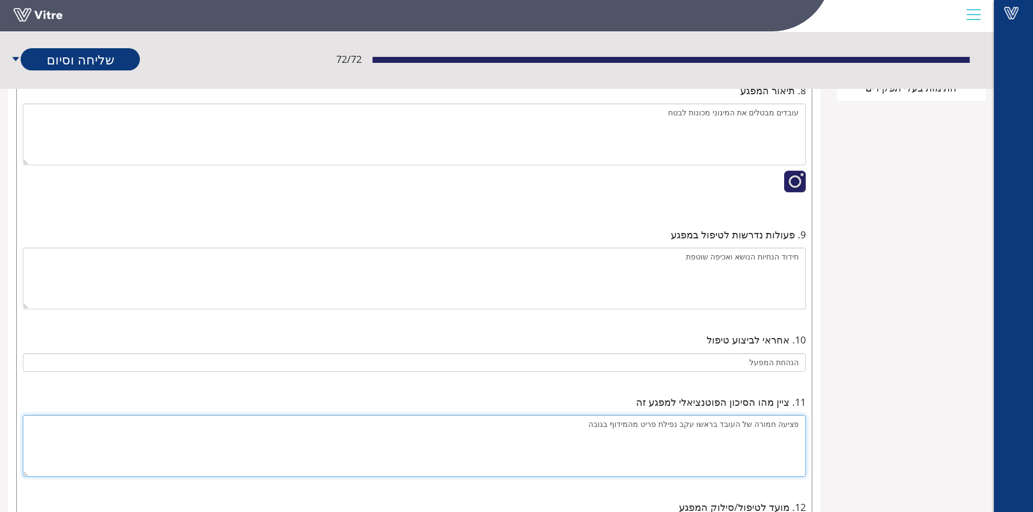
drag, startPoint x: 602, startPoint y: 425, endPoint x: 800, endPoint y: 426, distance: 197.3
click at [800, 426] on textarea "פציעה חמורה של העובד בראשו עקב נפילת פריט מהמידוף בגובה" at bounding box center [414, 446] width 783 height 62
paste textarea "הלכדות ופציעת העובד"
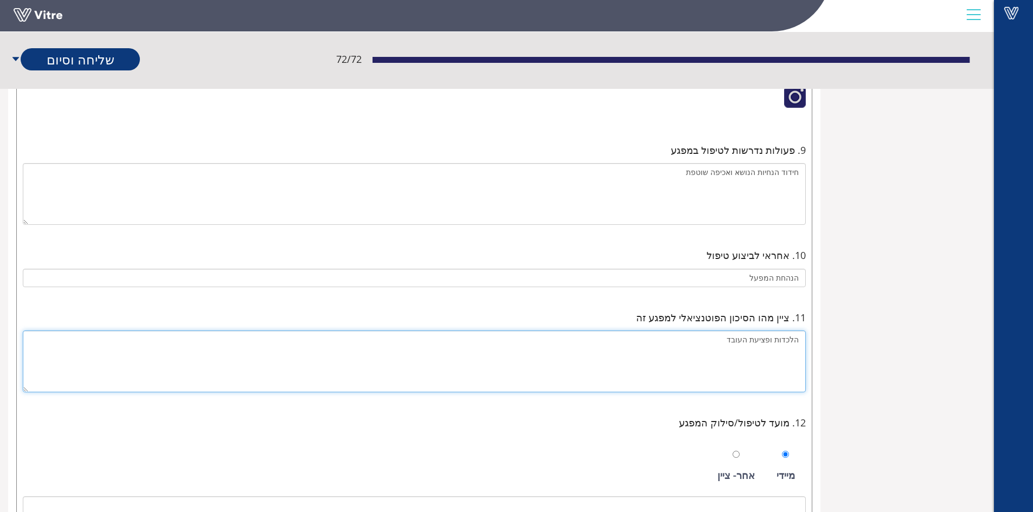
scroll to position [1174, 0]
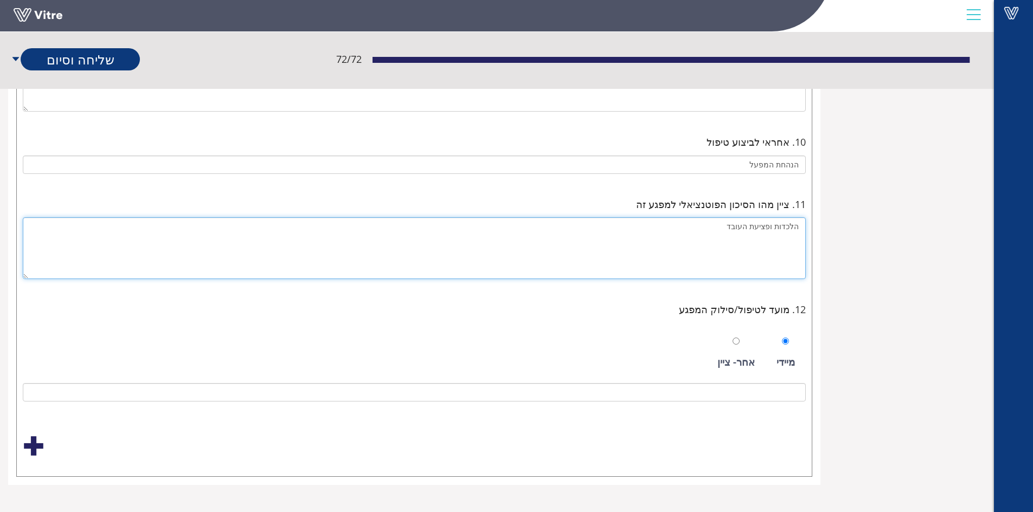
type textarea "הלכדות ופציעת העובד"
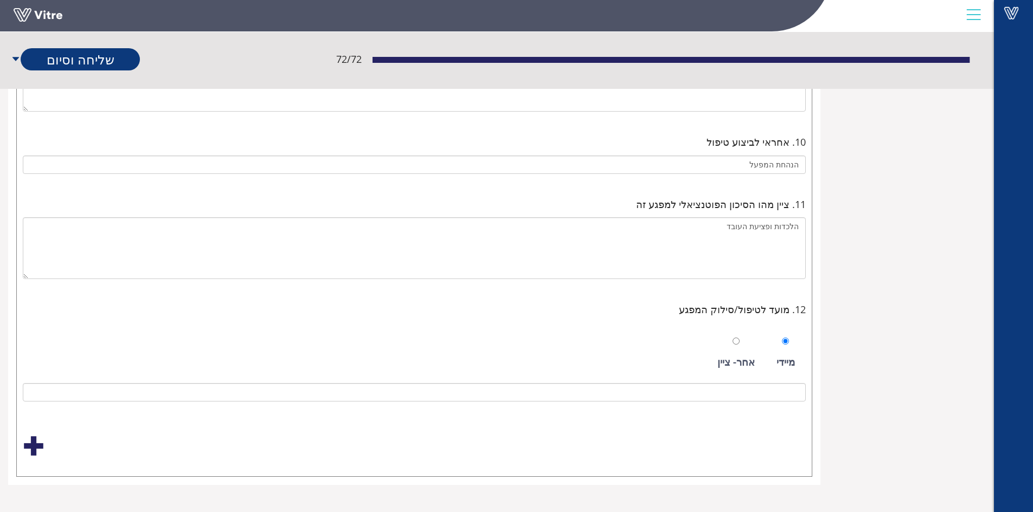
click at [33, 447] on div at bounding box center [34, 446] width 22 height 22
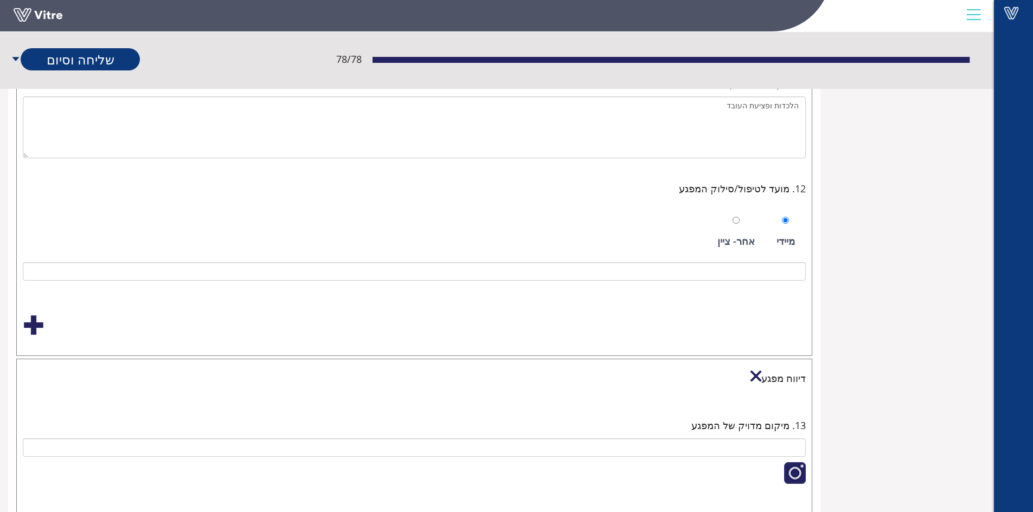
scroll to position [1391, 0]
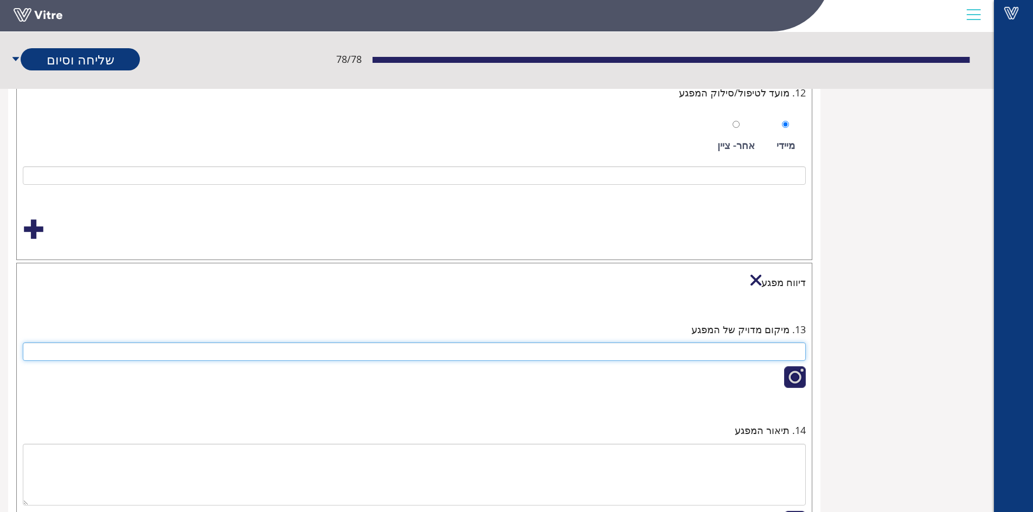
drag, startPoint x: 749, startPoint y: 352, endPoint x: 785, endPoint y: 346, distance: 36.8
click at [785, 346] on input "text" at bounding box center [414, 352] width 783 height 18
type input "הנהלה"
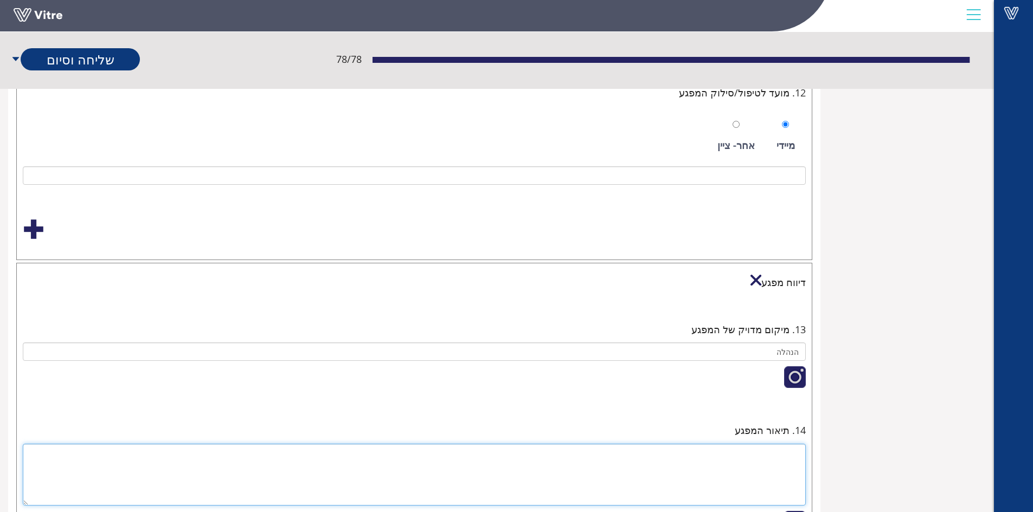
click at [765, 457] on textarea at bounding box center [414, 475] width 783 height 62
paste textarea "מתן לו"ז להדרכות בטיחות - כגון הדרכת רענון בטיחות שנתי לעובדי יצור"
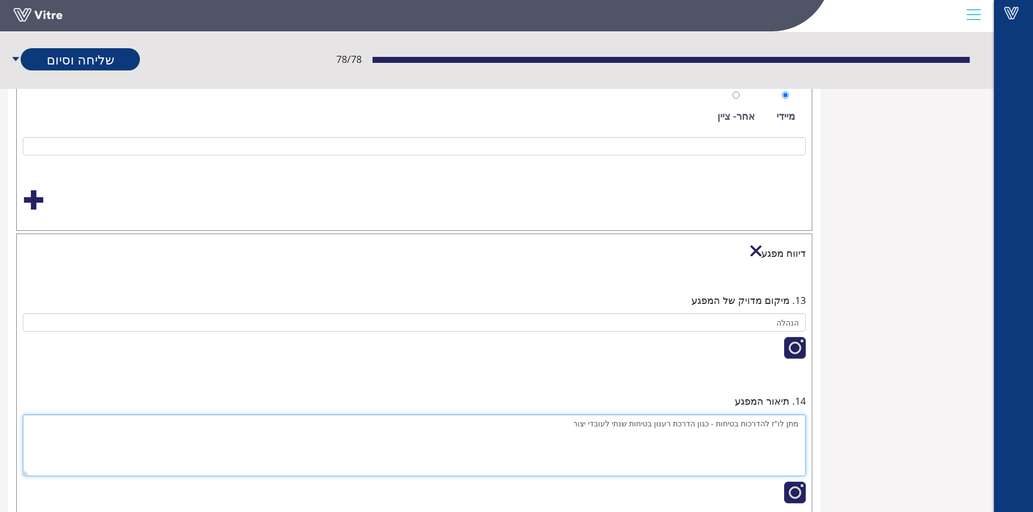
scroll to position [1553, 0]
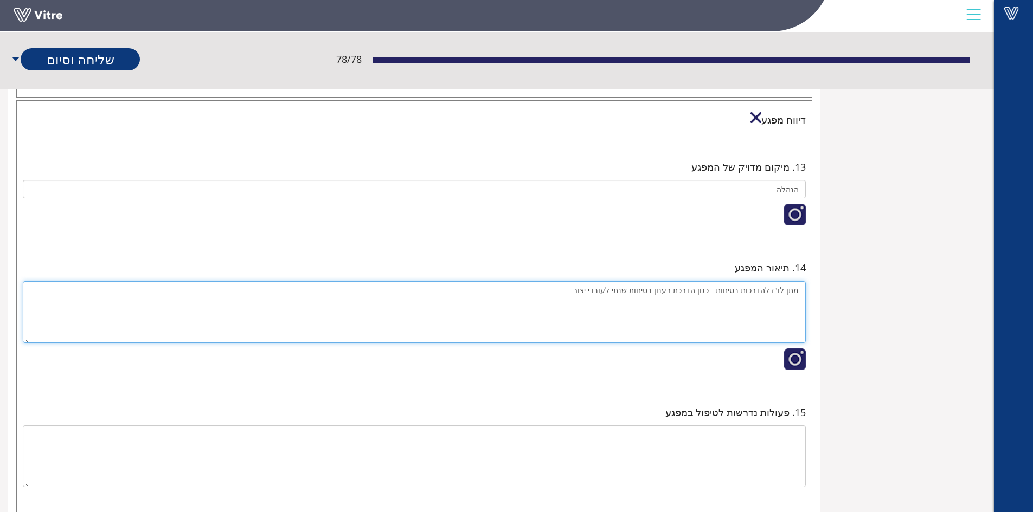
click at [586, 288] on textarea "מתן לו"ז להדרכות בטיחות - כגון הדרכת רענון בטיחות שנתי לעובדי יצור" at bounding box center [414, 312] width 783 height 62
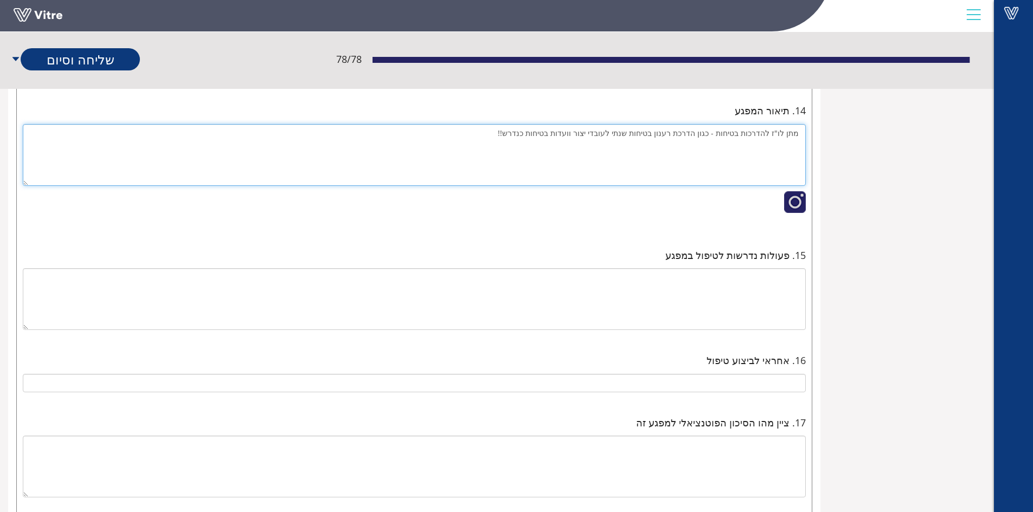
scroll to position [1716, 0]
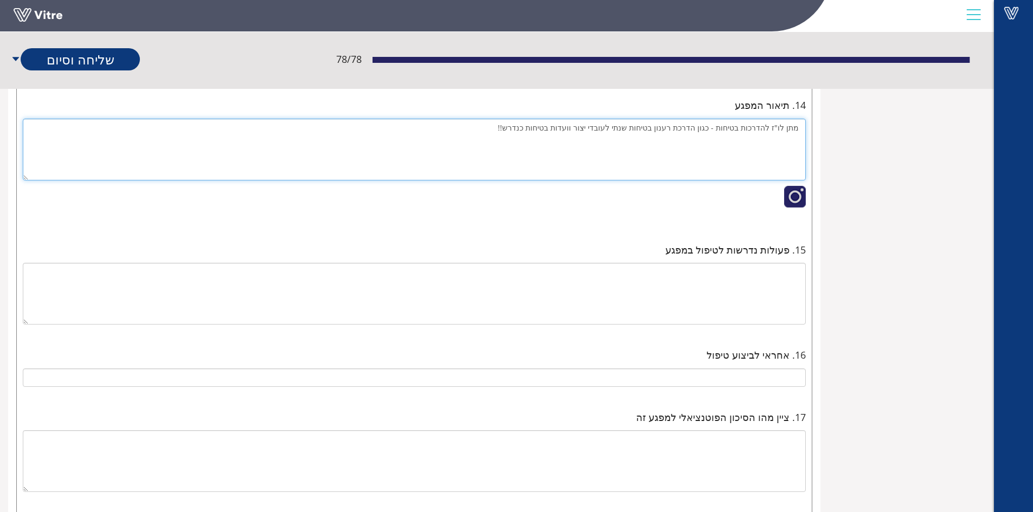
type textarea "מתן לו"ז להדרכות בטיחות - כגון הדרכת רענון בטיחות שנתי לעובדי יצור וועדות בטיחו…"
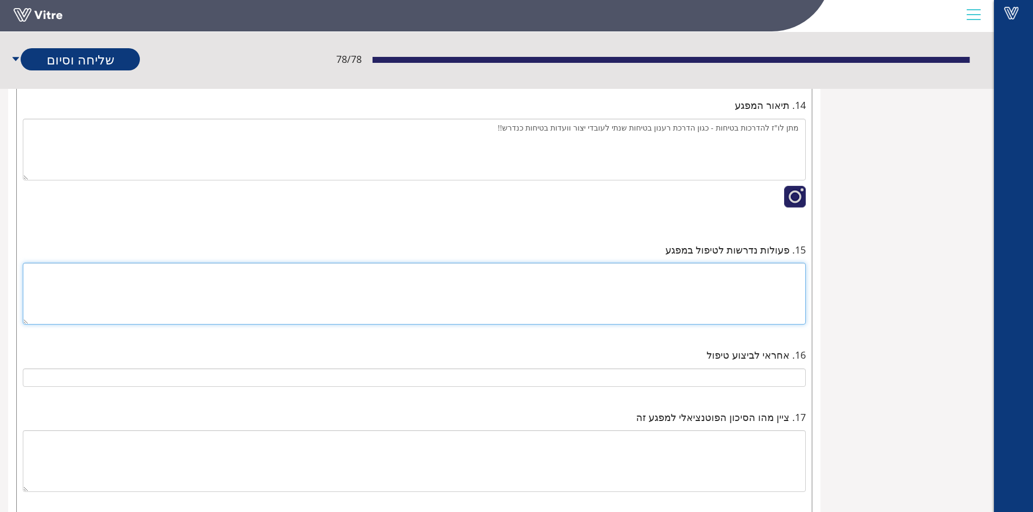
click at [786, 281] on textarea at bounding box center [414, 294] width 783 height 62
type textarea "כאשר לא מקיימים וועדות בטיחות והדרכות בטיחות שוטפות זה היא עבירה ואי קיים הפב"ט."
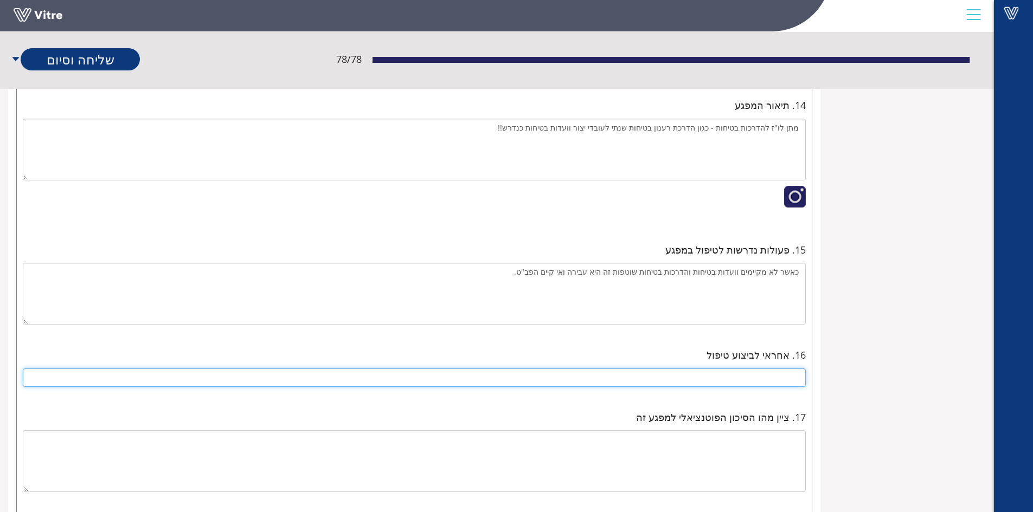
click at [728, 377] on input "text" at bounding box center [414, 378] width 783 height 18
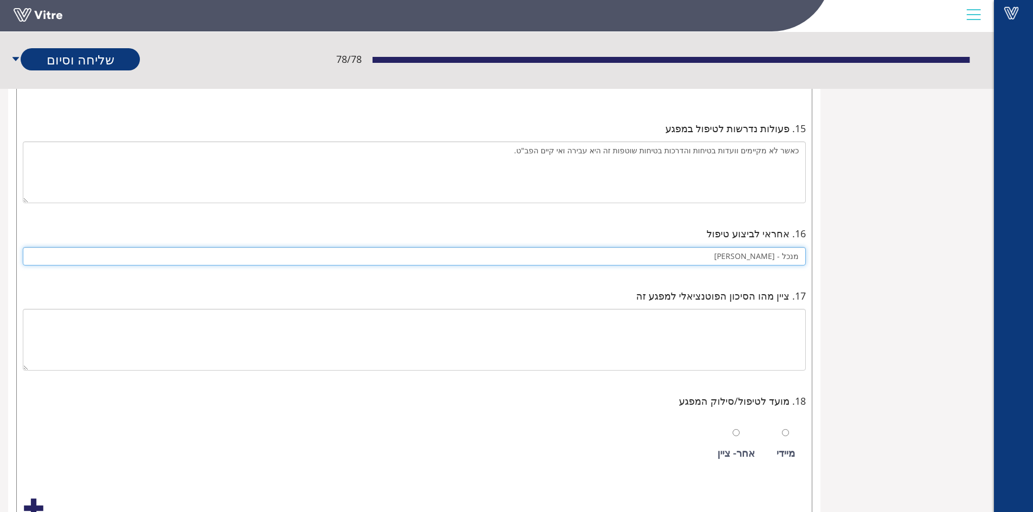
scroll to position [1791, 0]
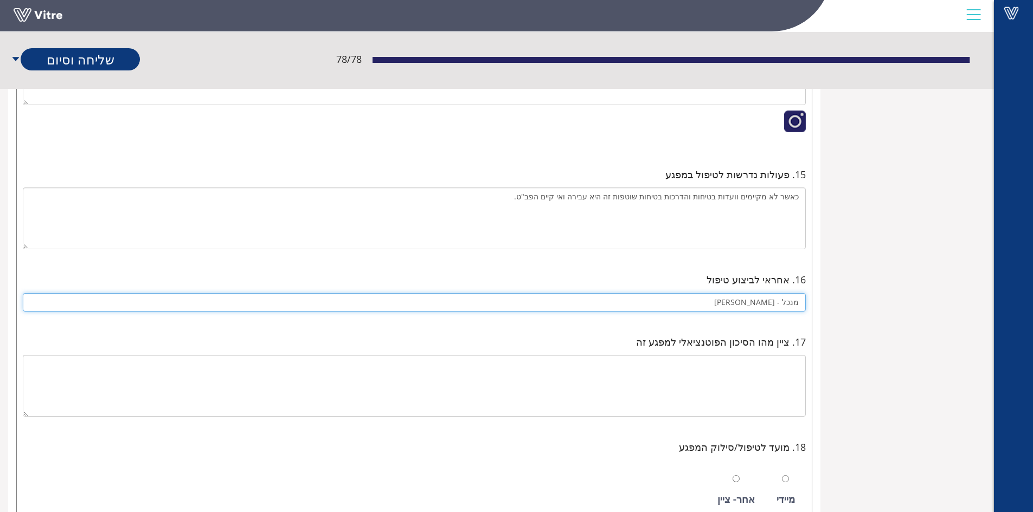
type input "מנכל - ירון נקר"
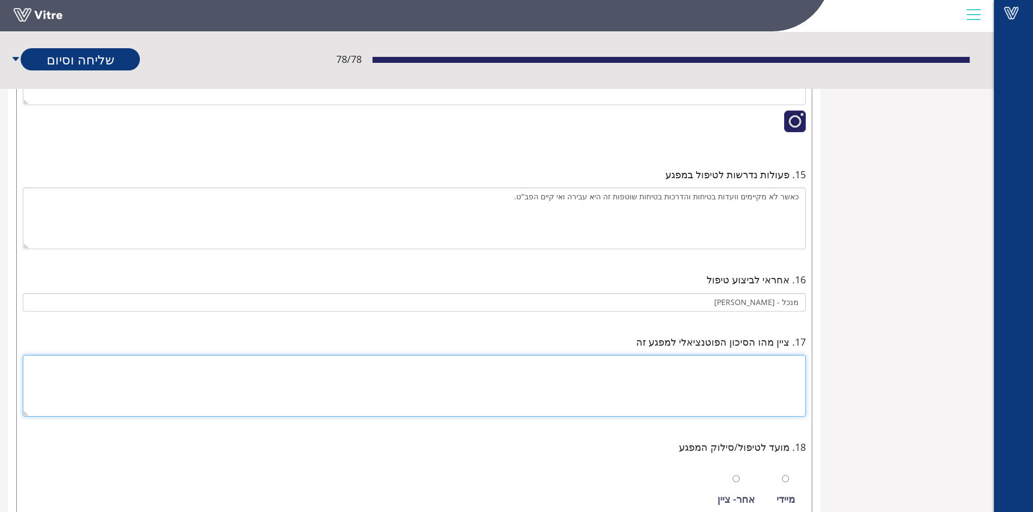
click at [777, 369] on textarea at bounding box center [414, 386] width 783 height 62
type textarea "עבירה בטיחותית ."
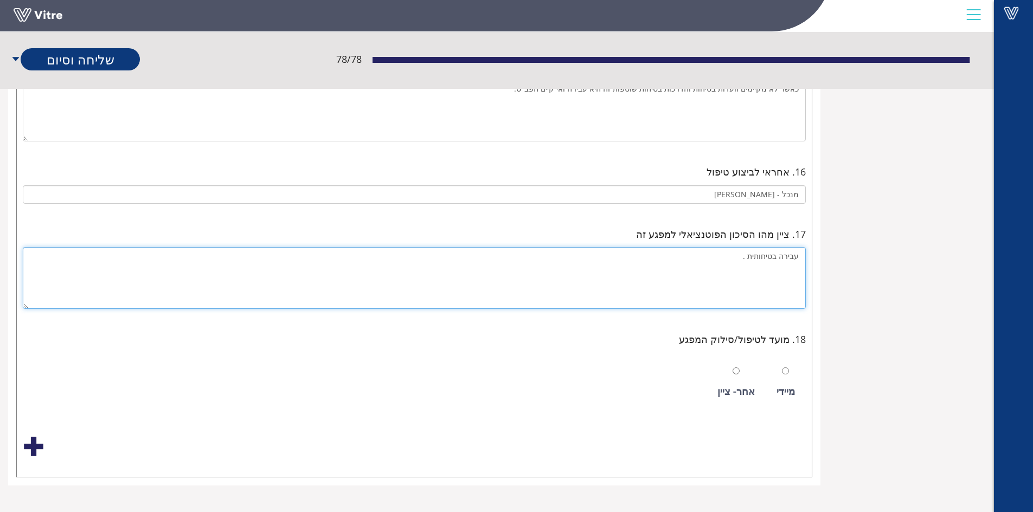
scroll to position [1900, 0]
drag, startPoint x: 788, startPoint y: 368, endPoint x: 784, endPoint y: 374, distance: 7.4
click at [788, 368] on div "מיידי" at bounding box center [785, 382] width 29 height 50
radio input "true"
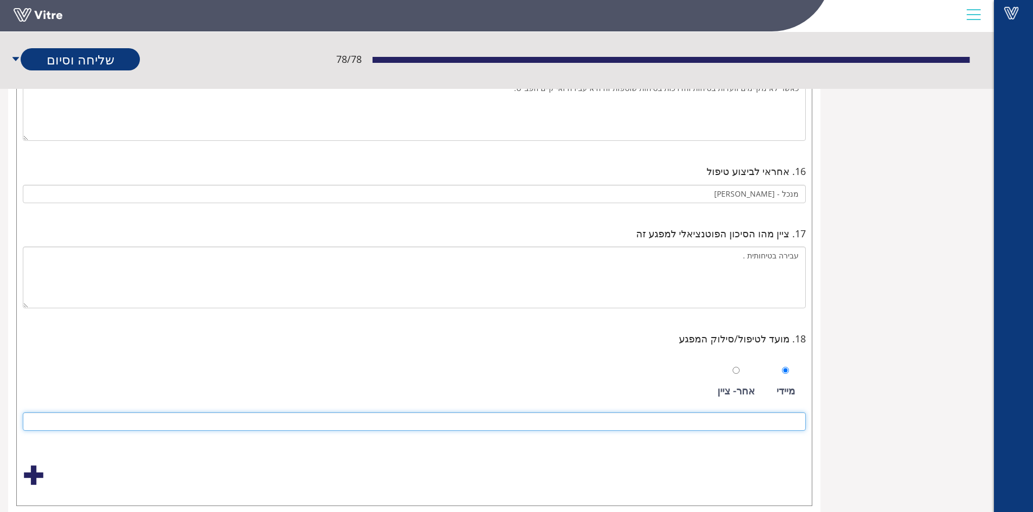
click at [645, 415] on input at bounding box center [414, 422] width 783 height 18
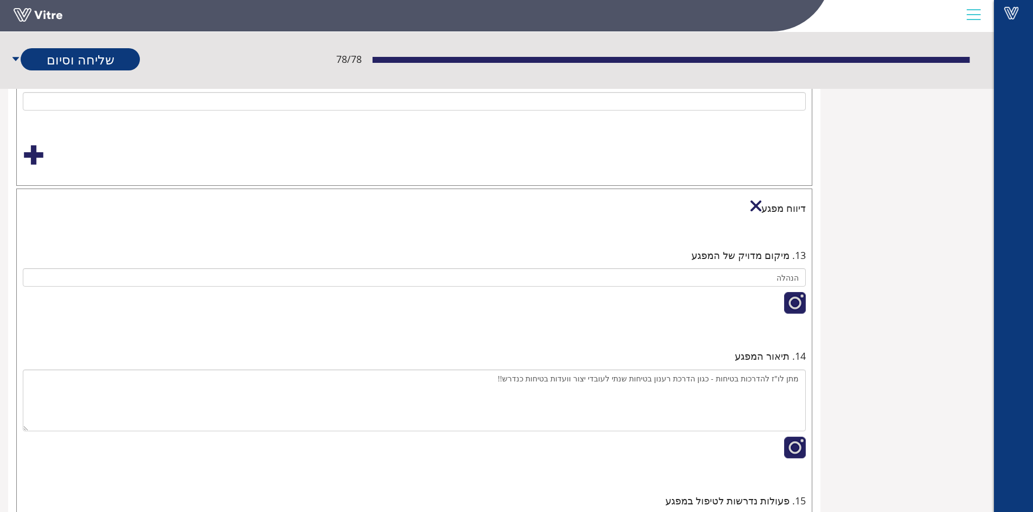
scroll to position [1358, 0]
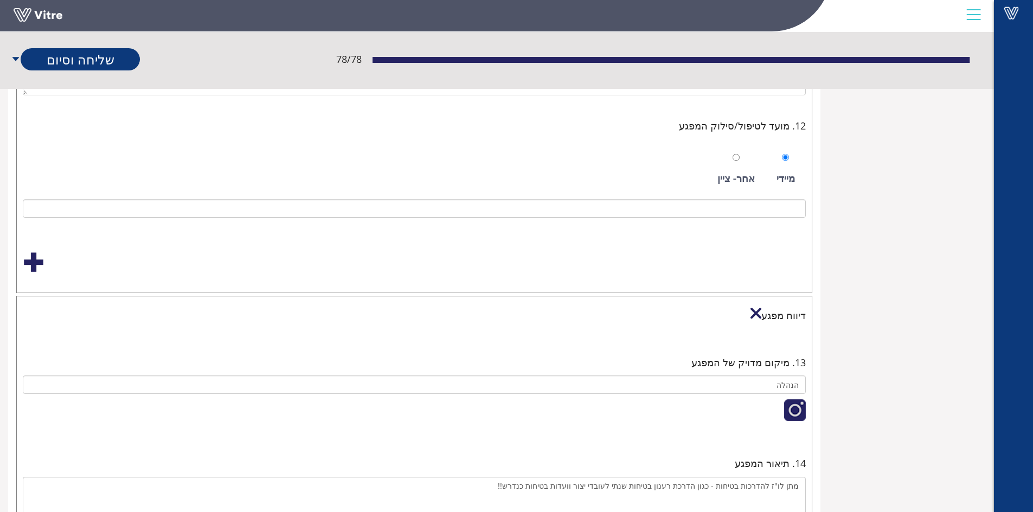
type input "ללא דיחוי"
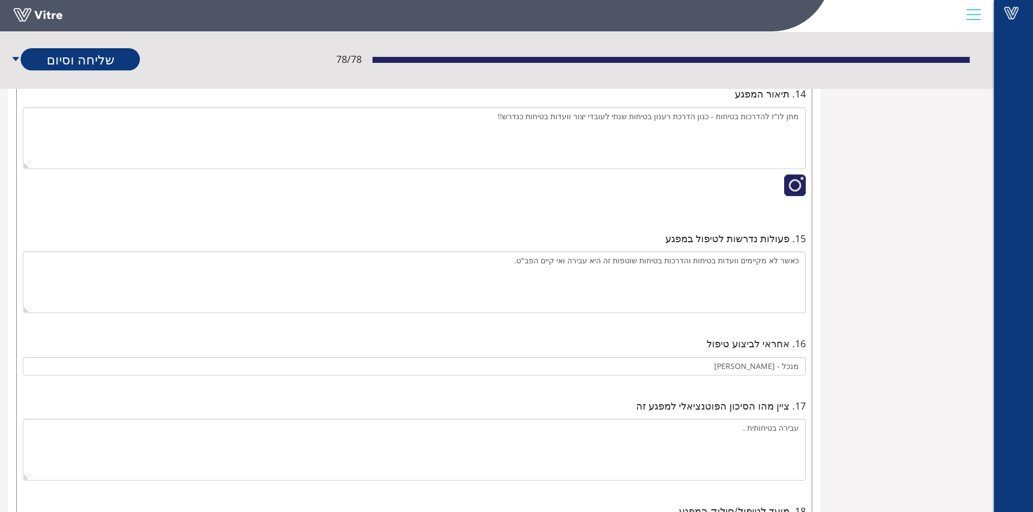
scroll to position [1712, 0]
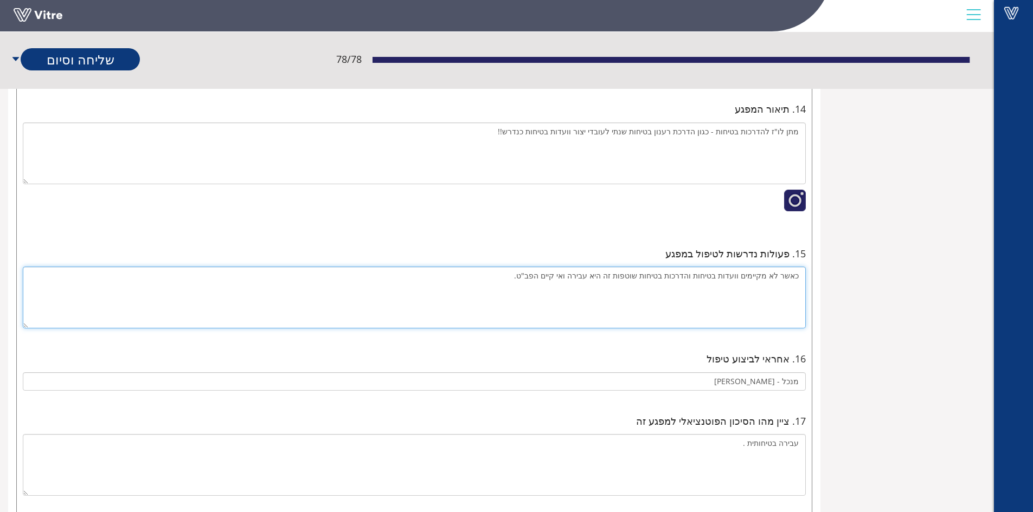
drag, startPoint x: 543, startPoint y: 280, endPoint x: 558, endPoint y: 281, distance: 14.7
click at [558, 281] on textarea "כאשר לא מקיימים וועדות בטיחות והדרכות בטיחות שוטפות זה היא עבירה ואי קיים הפב"ט." at bounding box center [414, 298] width 783 height 62
click at [486, 278] on textarea "כאשר לא מקיימים וועדות בטיחות והדרכות בטיחות שוטפות זה היא עבירה ואי קיים פקודת…" at bounding box center [414, 298] width 783 height 62
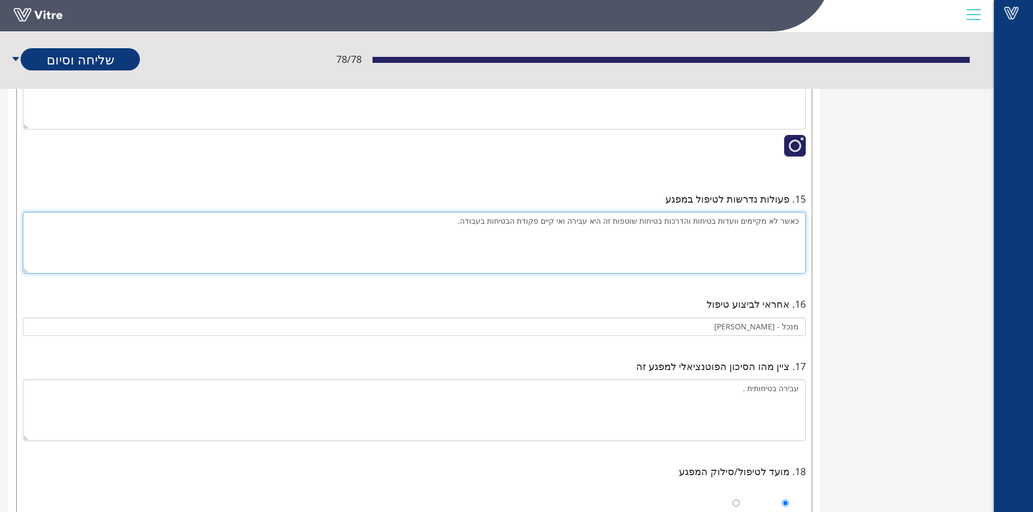
scroll to position [1766, 0]
drag, startPoint x: 475, startPoint y: 223, endPoint x: 792, endPoint y: 228, distance: 316.7
click at [795, 228] on textarea "כאשר לא מקיימים וועדות בטיחות והדרכות בטיחות שוטפות זה היא עבירה ואי קיים פקודת…" at bounding box center [414, 244] width 783 height 62
type textarea "כ"
paste textarea "חוק הדרכות הבטיחות, הנקרא "תקנות ארגון הפיקוח על העבודה (מסירת מידע והדרכת עובד…"
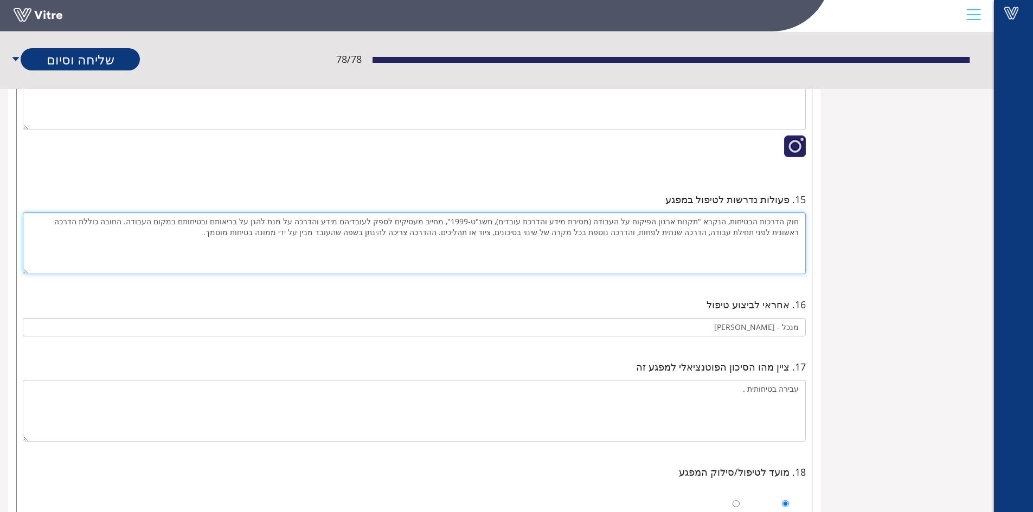
click at [800, 222] on textarea "חוק הדרכות הבטיחות, הנקרא "תקנות ארגון הפיקוח על העבודה (מסירת מידע והדרכת עובד…" at bounding box center [414, 244] width 783 height 62
click at [305, 241] on textarea "1. חוק הדרכות הבטיחות, הנקרא "תקנות ארגון הפיקוח על העבודה (מסירת מידע והדרכת ע…" at bounding box center [414, 244] width 783 height 62
paste textarea "חוק ארגון הפיקוח על העבודה, התשי"ד-1954, מחייב כל מפעל שמעסיק 25 עובדים או יותר…"
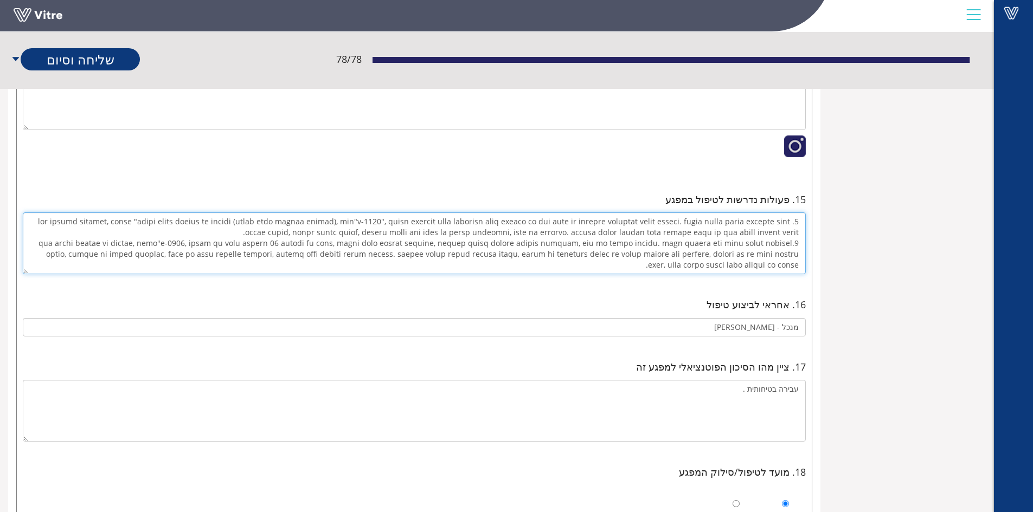
drag, startPoint x: 470, startPoint y: 218, endPoint x: 701, endPoint y: 223, distance: 231.5
click at [701, 223] on textarea at bounding box center [414, 244] width 783 height 62
click at [689, 221] on textarea at bounding box center [414, 244] width 783 height 62
click at [86, 258] on textarea at bounding box center [414, 244] width 783 height 62
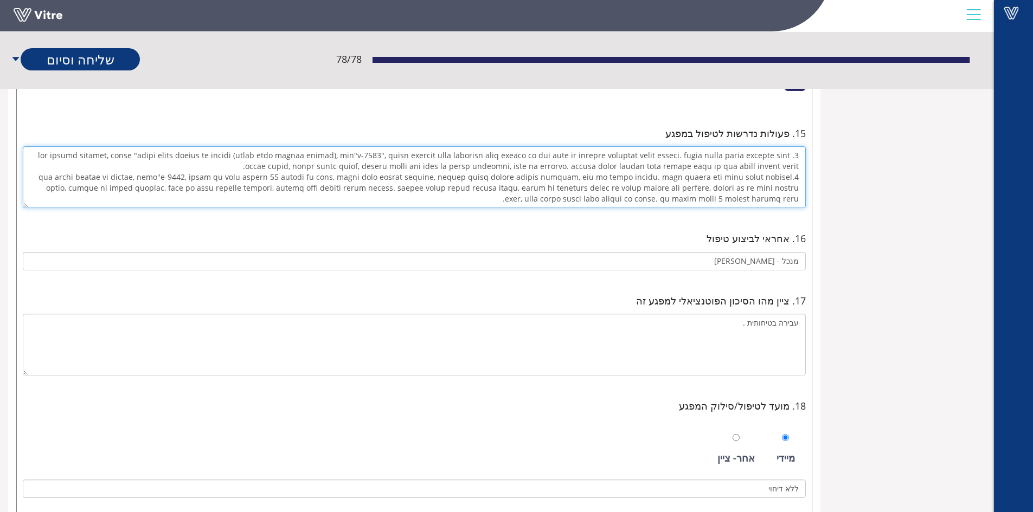
scroll to position [1712, 0]
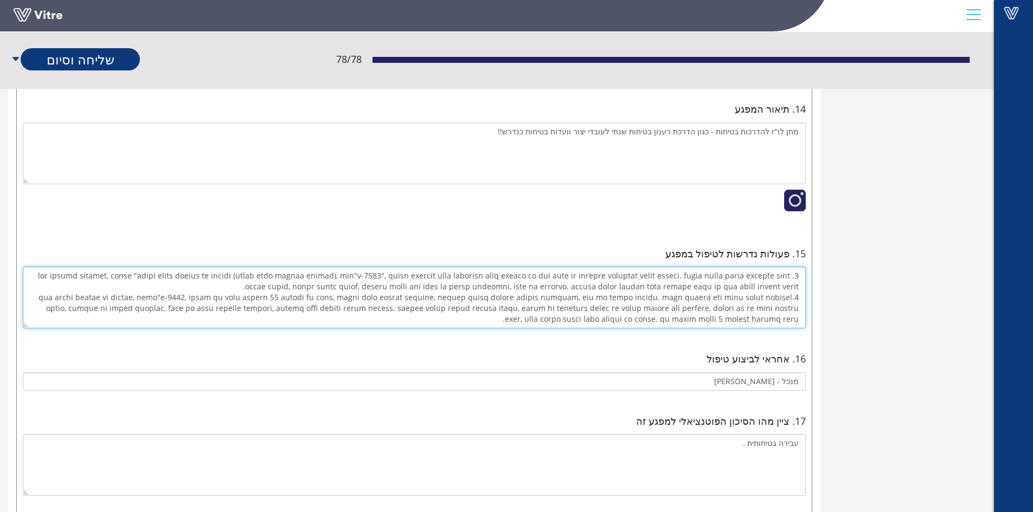
type textarea "1. חוק הדרכות הבטיחות, הנקרא "תקנות ארגון הפיקוח על העבודה (מסירת מידע והדרכת ע…"
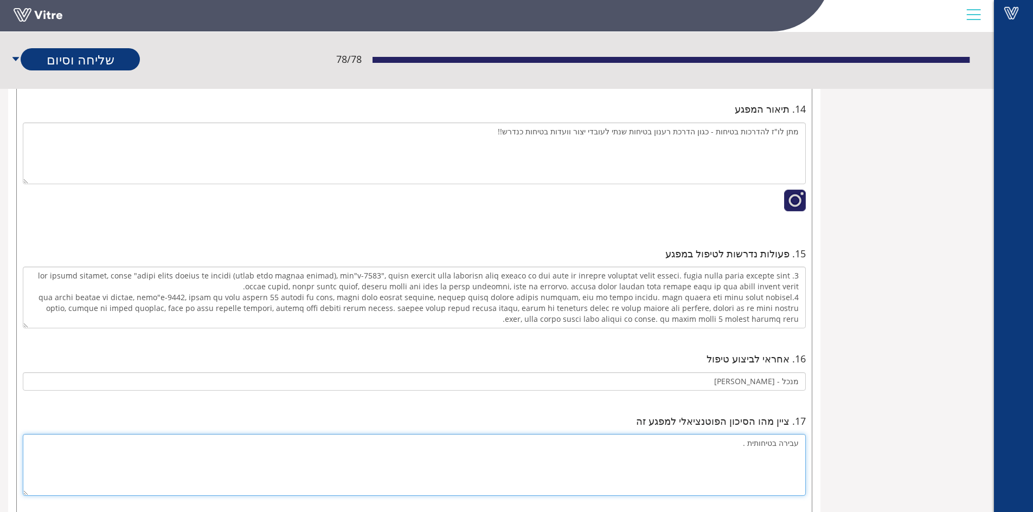
drag, startPoint x: 749, startPoint y: 446, endPoint x: 763, endPoint y: 500, distance: 55.9
click at [749, 447] on textarea "עבירה בטיחותית ." at bounding box center [414, 465] width 783 height 62
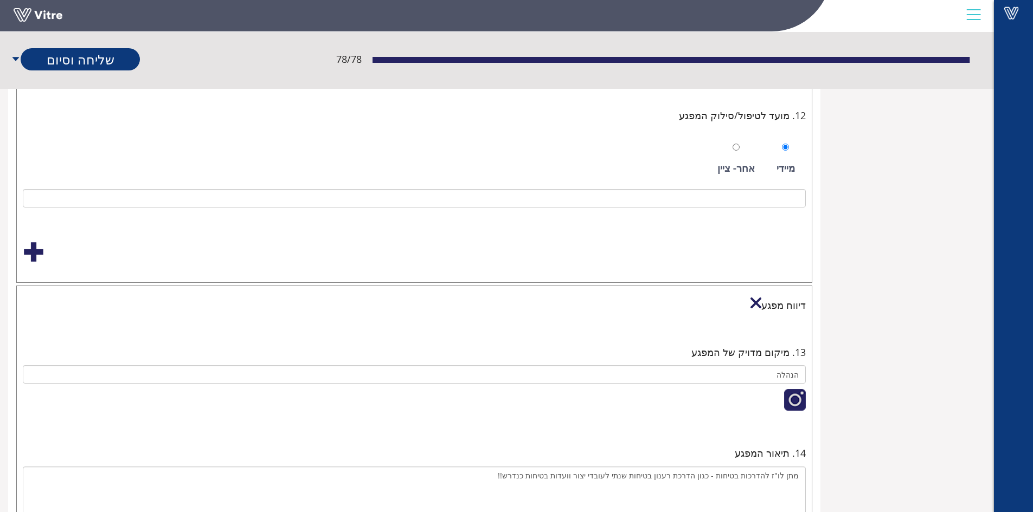
scroll to position [1387, 0]
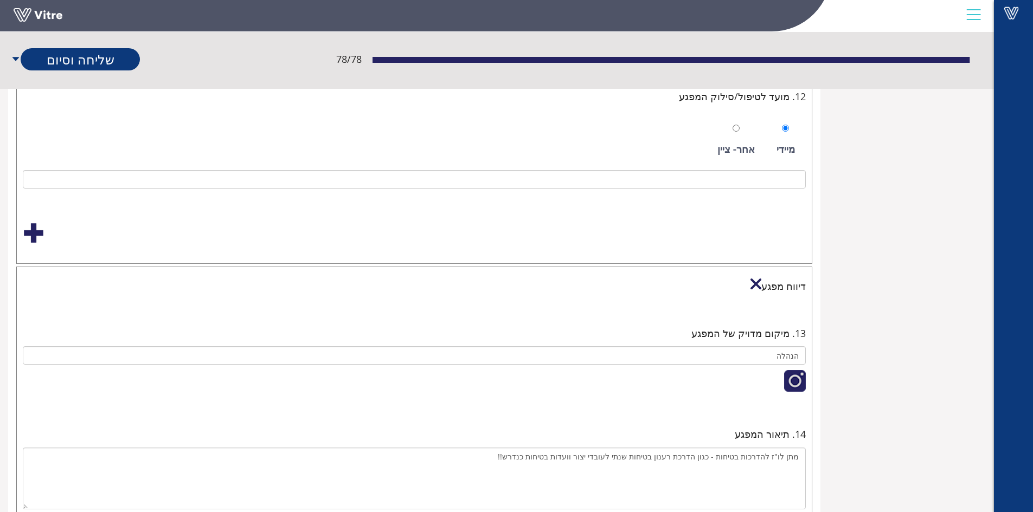
type textarea "עבירה בטיחותית היכולה להגיע לצו בטיחות ."
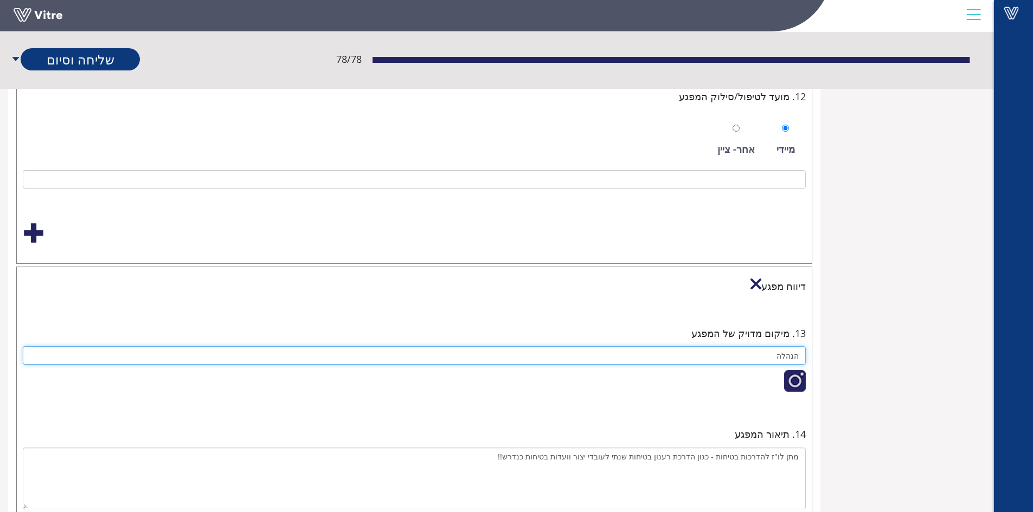
click at [764, 360] on input "הנהלה" at bounding box center [414, 355] width 783 height 18
type input "ה"
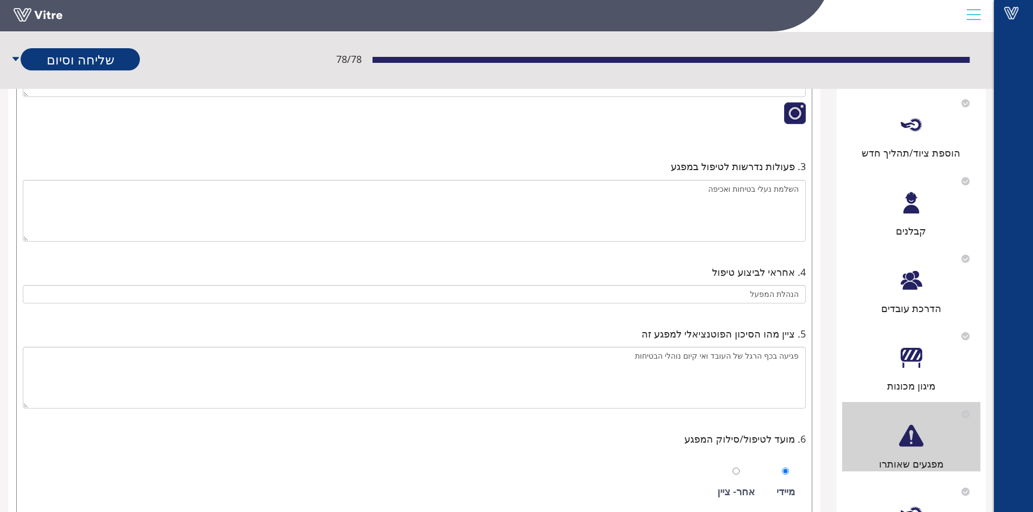
scroll to position [574, 0]
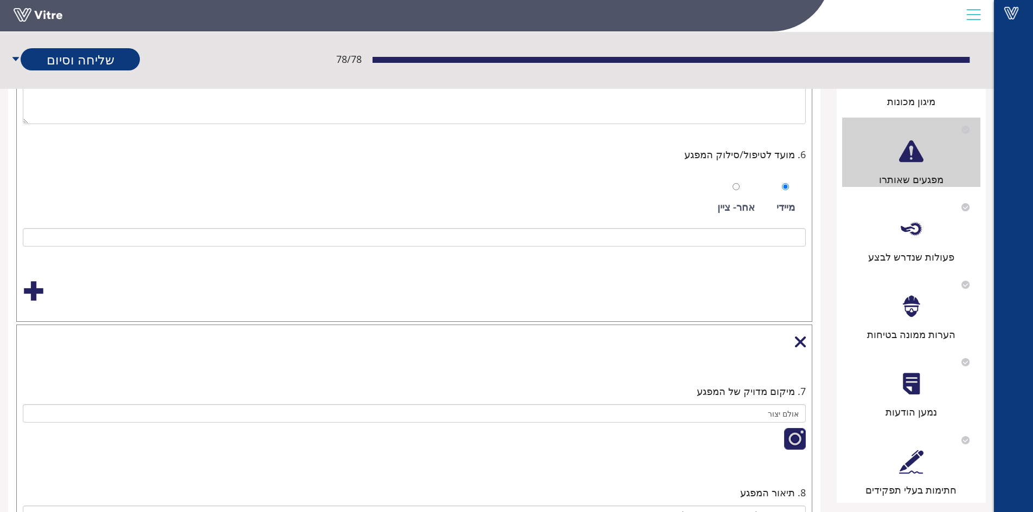
type input "הנהלה"
click at [909, 257] on div "פעולות שנדרש לבצע" at bounding box center [911, 256] width 138 height 15
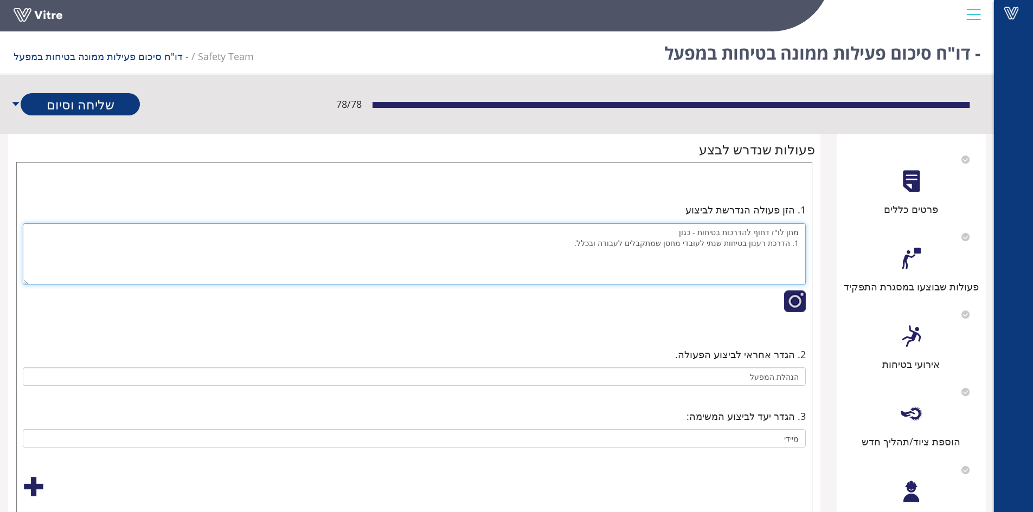
drag, startPoint x: 597, startPoint y: 245, endPoint x: 687, endPoint y: 246, distance: 90.0
click at [687, 246] on textarea "מתן לו"ז דחוף להדרכות בטיחות - כגון 1. הדרכת רענון בטיחות שנתי לעובדי מחסן שמתק…" at bounding box center [414, 254] width 783 height 62
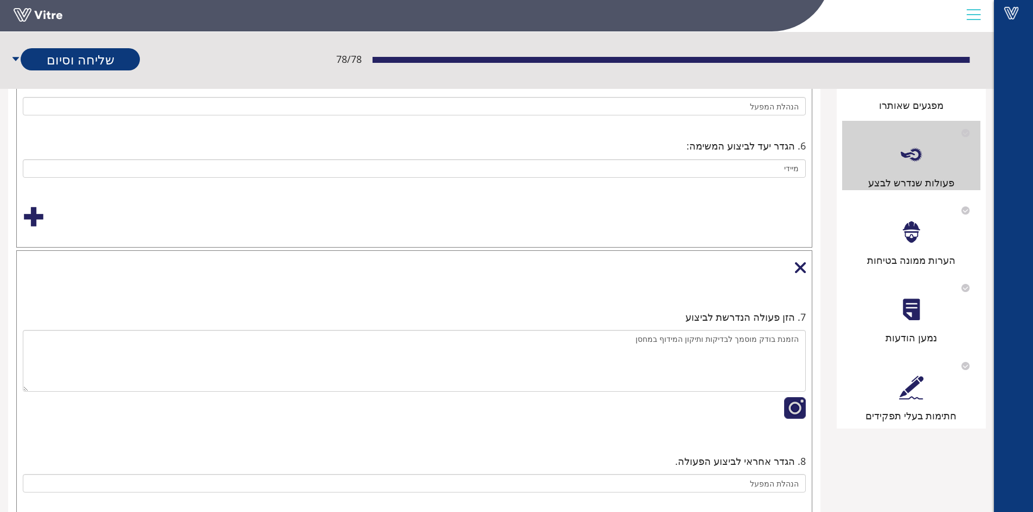
scroll to position [651, 0]
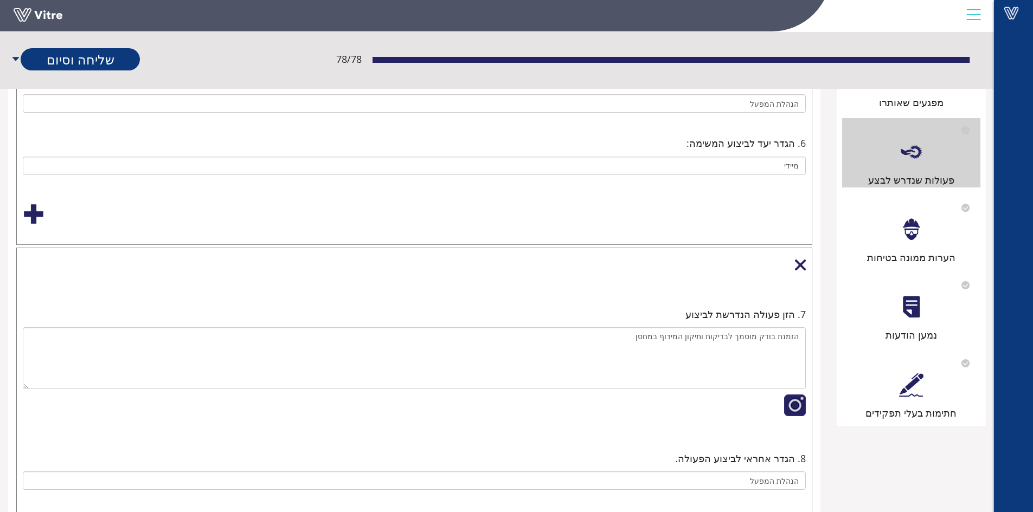
type textarea "מתן לו"ז דחוף להדרכות בטיחות - כגון 1. הדרכת רענון בטיחות שנתי לעובדי היצור וקי…"
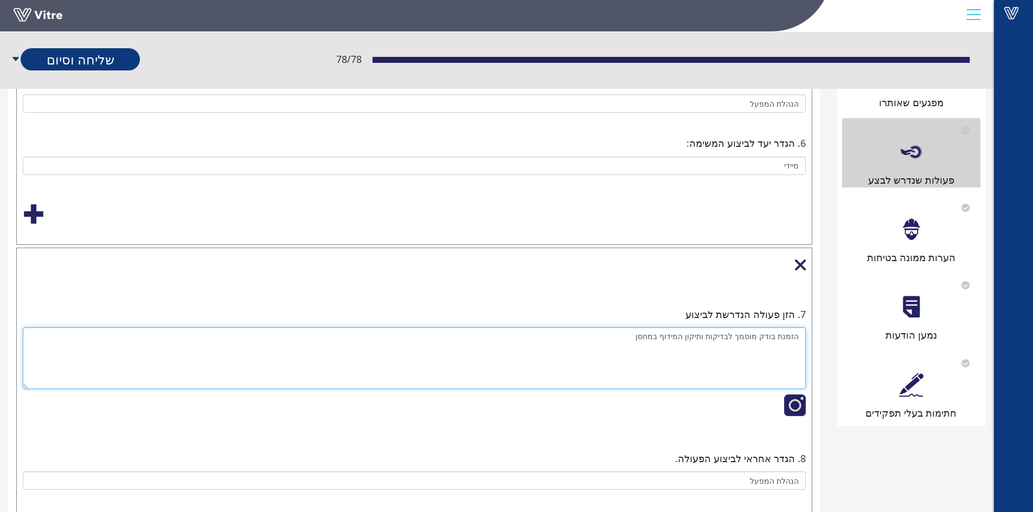
drag, startPoint x: 647, startPoint y: 338, endPoint x: 771, endPoint y: 317, distance: 125.9
click at [794, 325] on div "7. הזן פעולה הנדרשת לביצוע הזמנת בודק מוסמך לבדיקות ותיקון המידוף במחסן" at bounding box center [414, 368] width 789 height 128
drag, startPoint x: 663, startPoint y: 342, endPoint x: 669, endPoint y: 349, distance: 9.6
click at [669, 349] on textarea "הזמנת בודק מוסמך לבדיקות ותיקון המידוף במחסן" at bounding box center [414, 358] width 783 height 62
drag, startPoint x: 643, startPoint y: 332, endPoint x: 801, endPoint y: 336, distance: 157.8
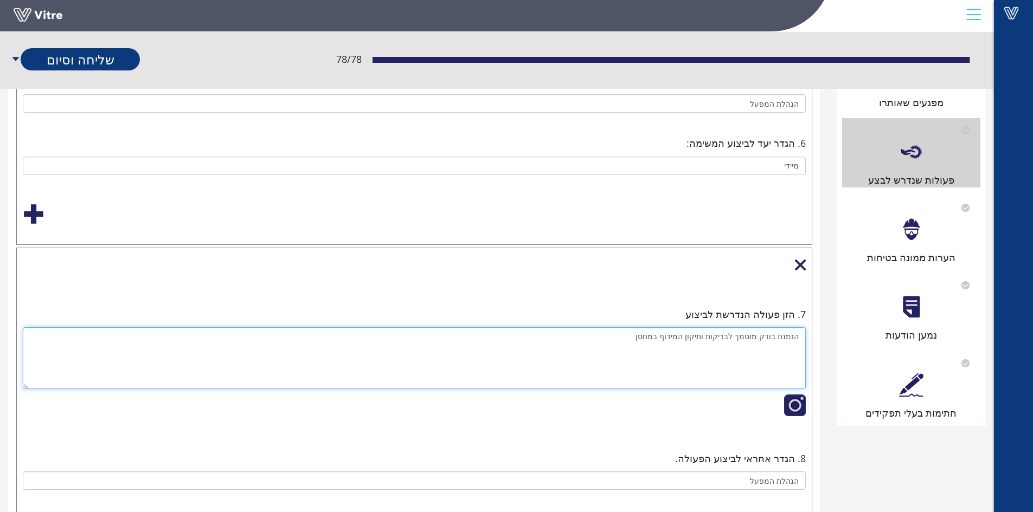
click at [801, 336] on textarea "הזמנת בודק מוסמך לבדיקות ותיקון המידוף במחסן" at bounding box center [414, 358] width 783 height 62
paste textarea "גירת המכונות חזרה למיגון לבטח"
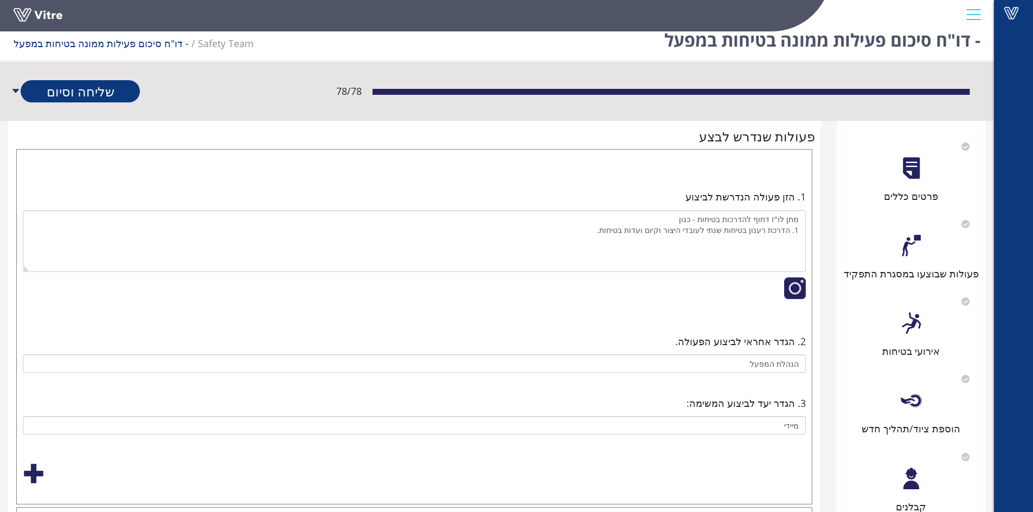
scroll to position [0, 0]
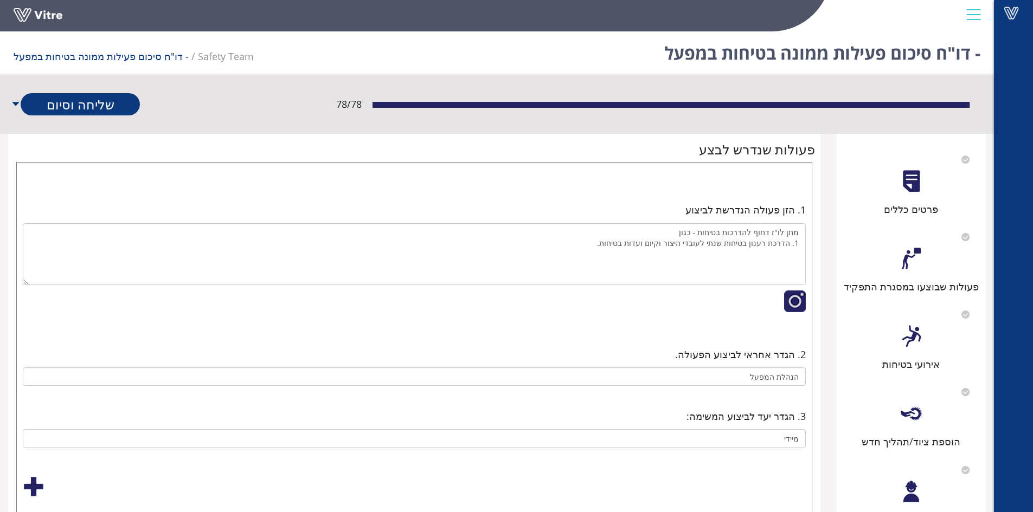
type textarea "סגירת המכונות חזרה למיגון לבטח"
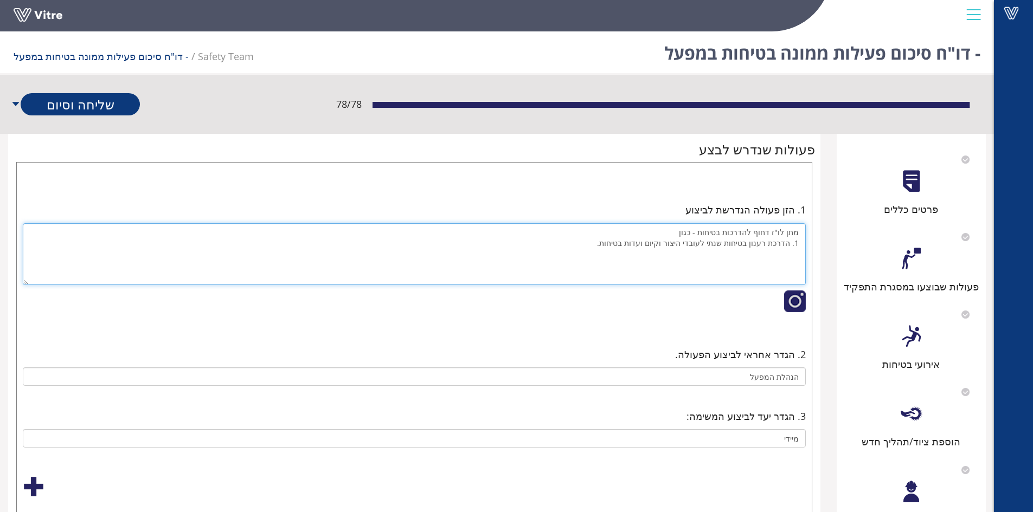
click at [790, 243] on textarea "מתן לו"ז דחוף להדרכות בטיחות - כגון 1. הדרכת רענון בטיחות שנתי לעובדי היצור וקי…" at bounding box center [414, 254] width 783 height 62
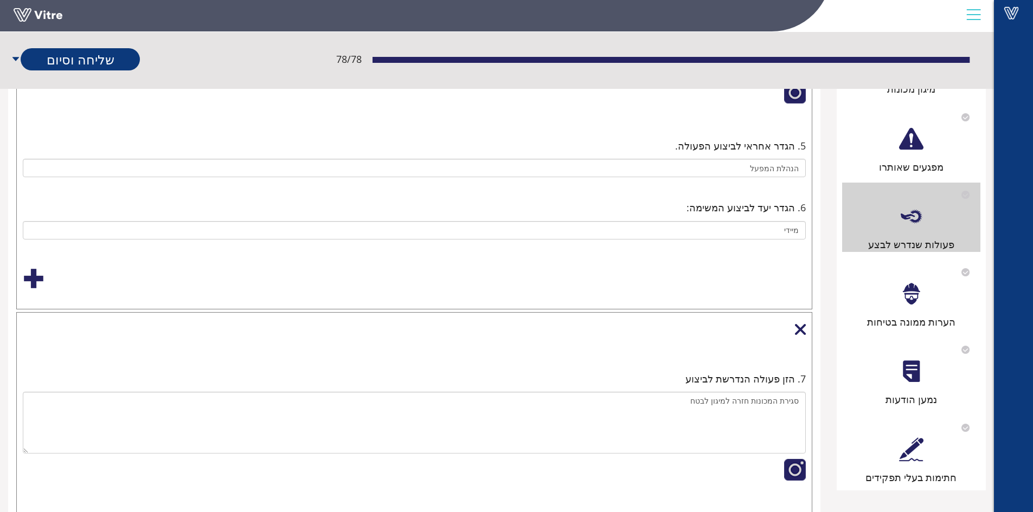
scroll to position [471, 0]
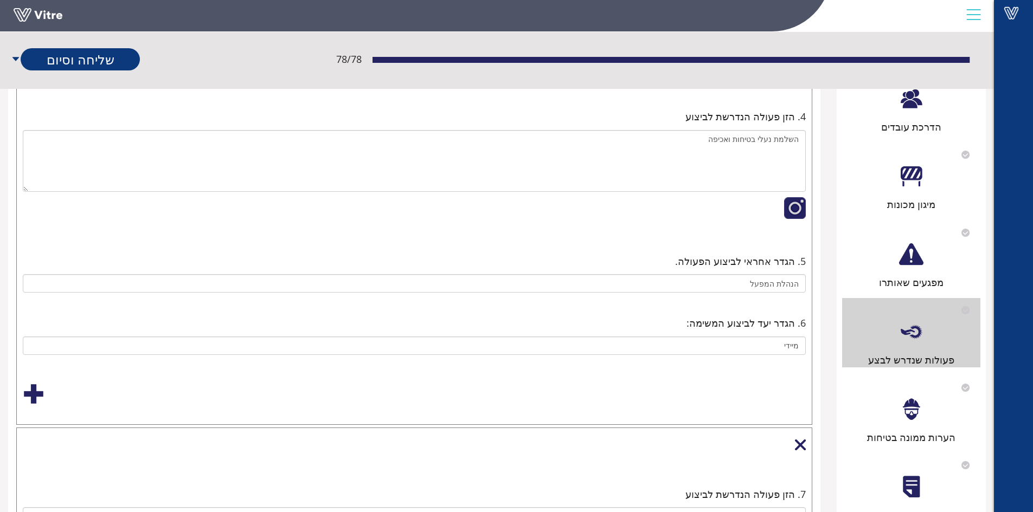
type textarea "מתן לו"ז דחוף להדרכות בטיחות - כגון הדרכת רענון בטיחות שנתי לעובדי היצור וקיום …"
click at [931, 423] on div "הערות ממונה בטיחות" at bounding box center [911, 410] width 138 height 69
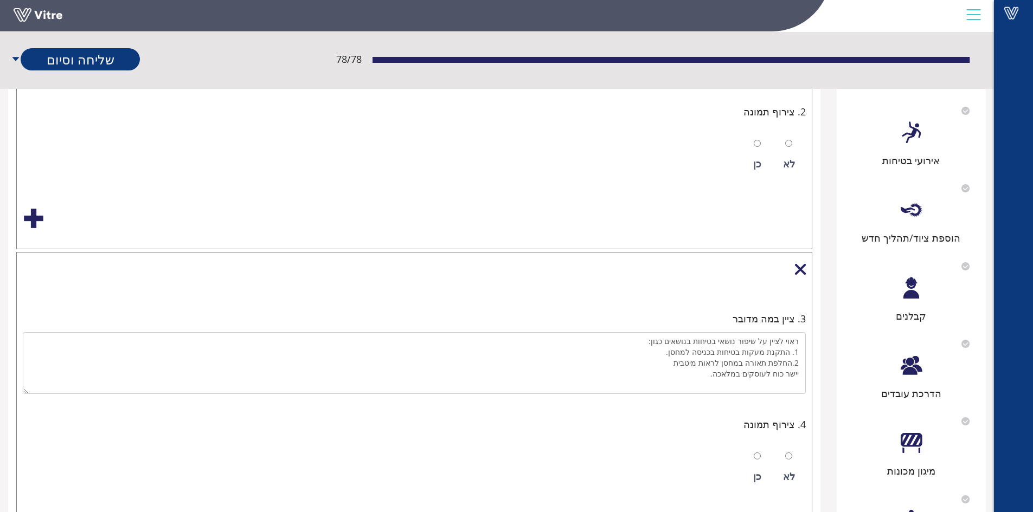
scroll to position [217, 0]
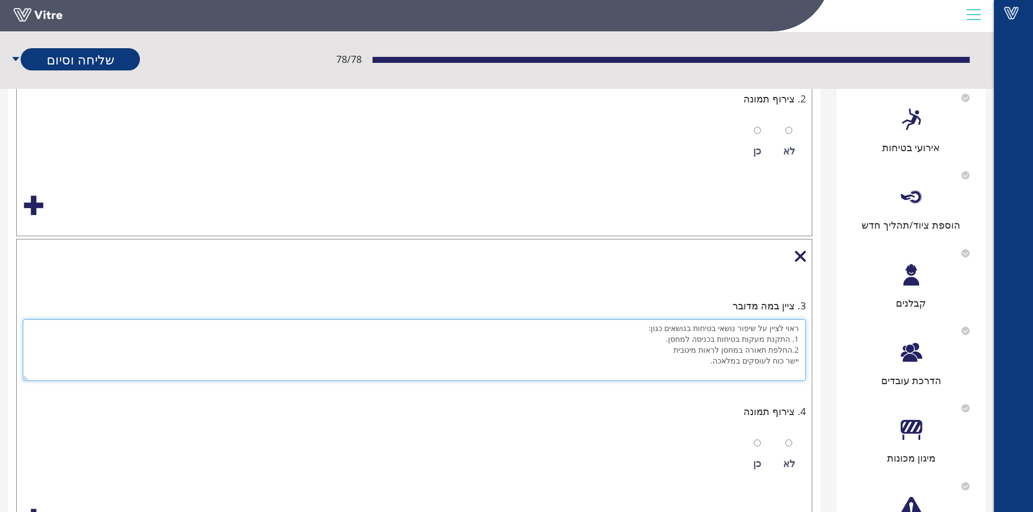
drag, startPoint x: 709, startPoint y: 363, endPoint x: 802, endPoint y: 328, distance: 99.0
click at [802, 328] on textarea "ראוי לציין על שיפור נושאי בטיחות בנושאים כגון: 1. התקנת מעקות בטיחות בכניסה למח…" at bounding box center [414, 350] width 783 height 62
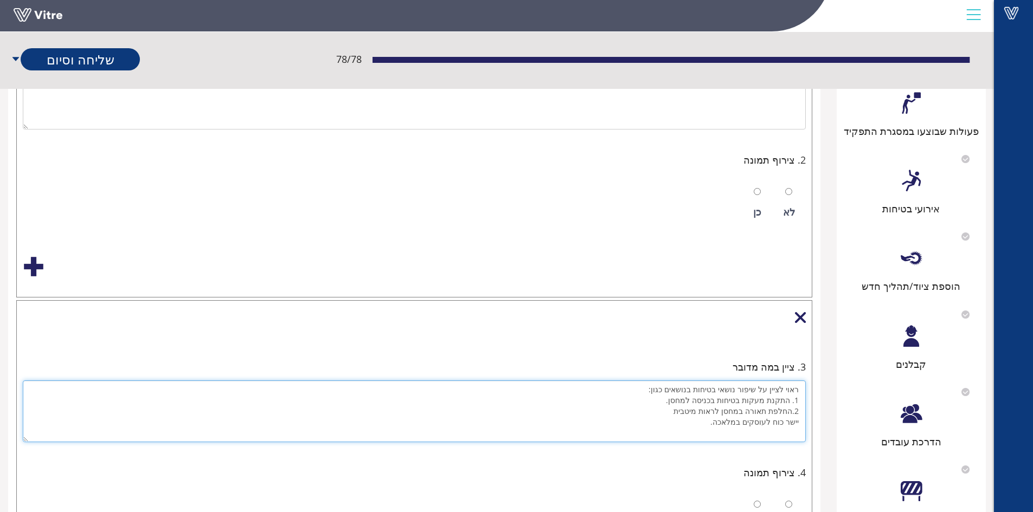
scroll to position [163, 0]
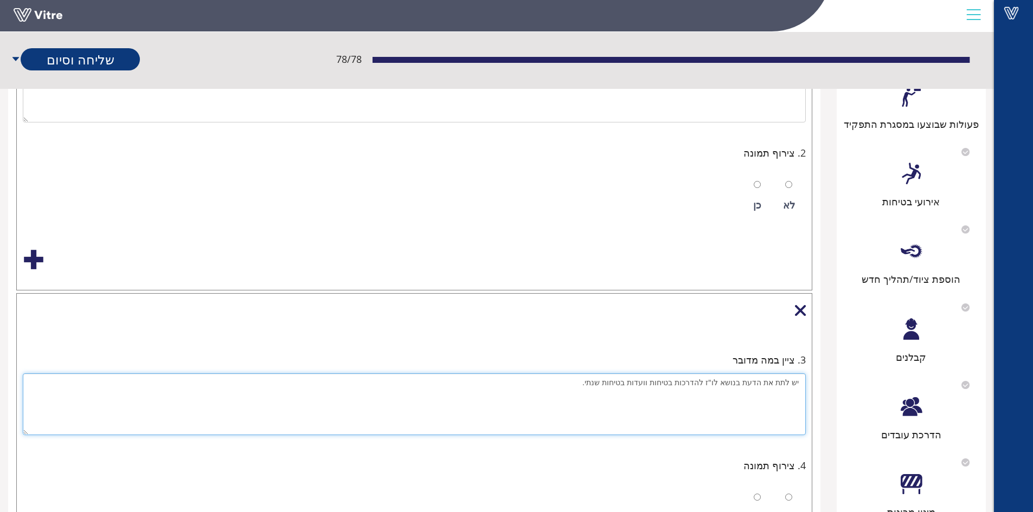
type textarea "יש לתת את הדעת בנושא לו"ז להדרכות בטיחות וועדות בטיחות שנתי."
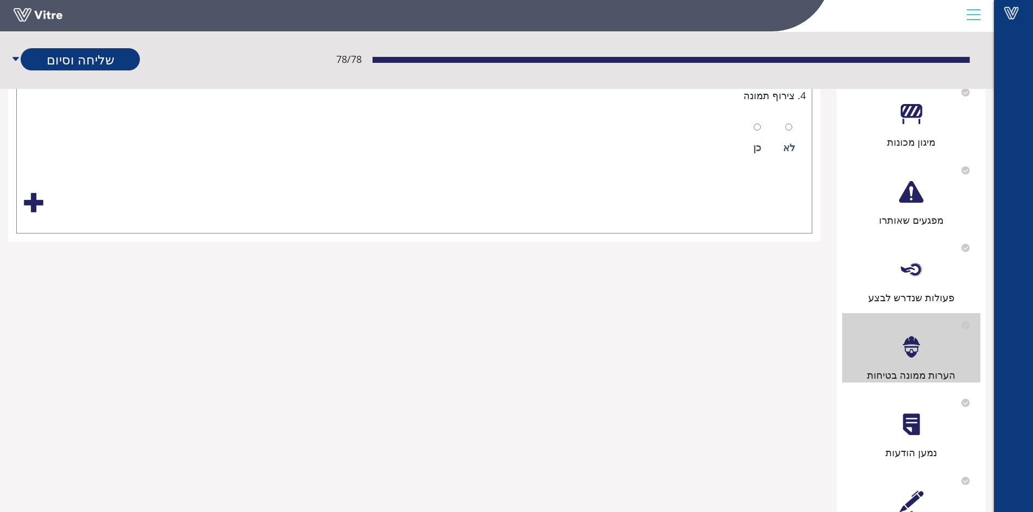
scroll to position [592, 0]
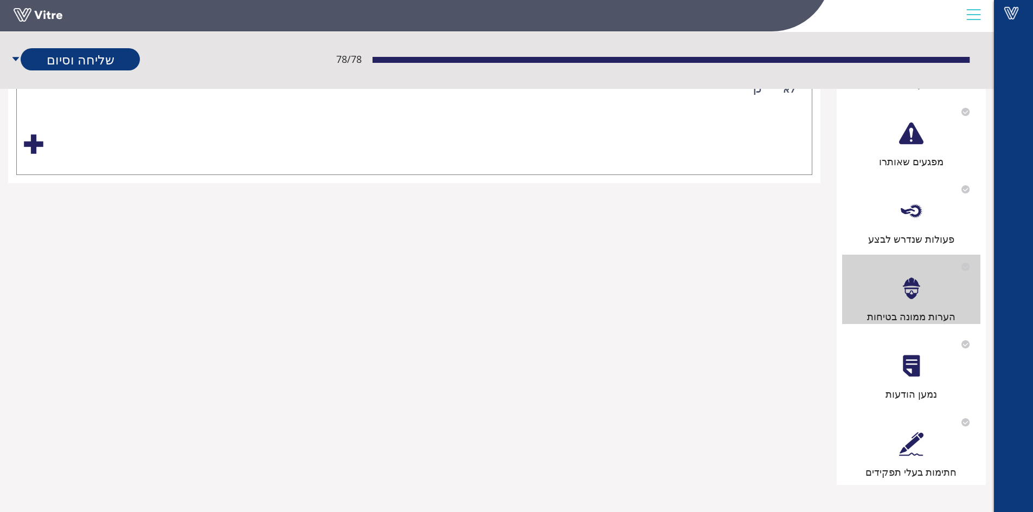
drag, startPoint x: 928, startPoint y: 449, endPoint x: 932, endPoint y: 453, distance: 5.8
click at [930, 451] on div "חתימות בעלי תפקידים" at bounding box center [911, 444] width 138 height 69
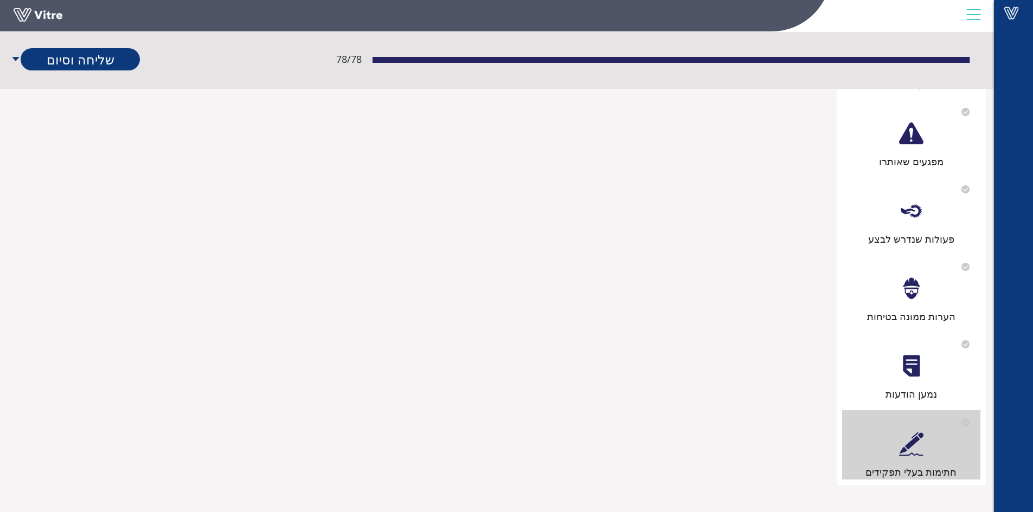
scroll to position [0, 0]
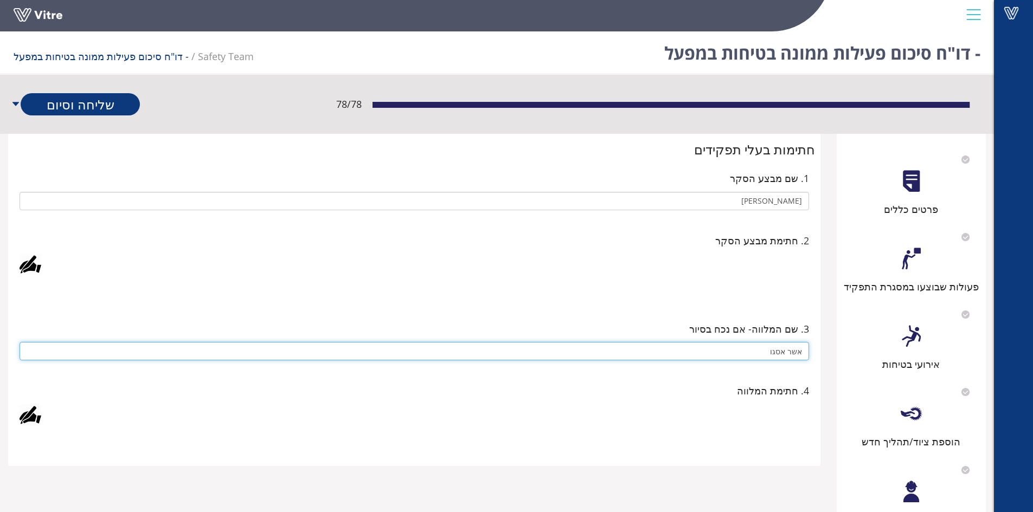
drag, startPoint x: 756, startPoint y: 354, endPoint x: 800, endPoint y: 361, distance: 43.9
click at [801, 362] on div "3. שם המלווה- אם נכח בסיור אשר אסגו" at bounding box center [414, 341] width 796 height 46
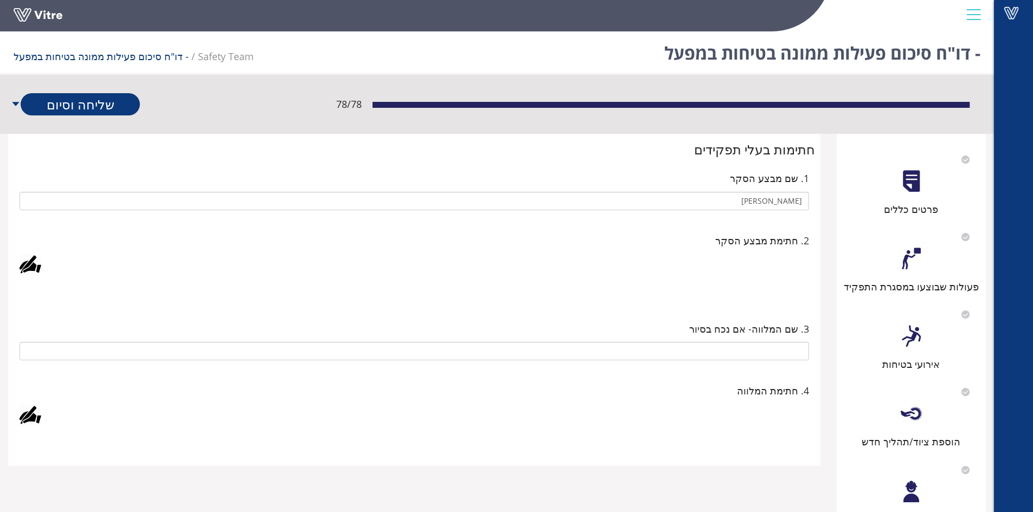
click at [27, 267] on div at bounding box center [31, 265] width 22 height 22
click at [326, 354] on link "Save" at bounding box center [332, 355] width 31 height 18
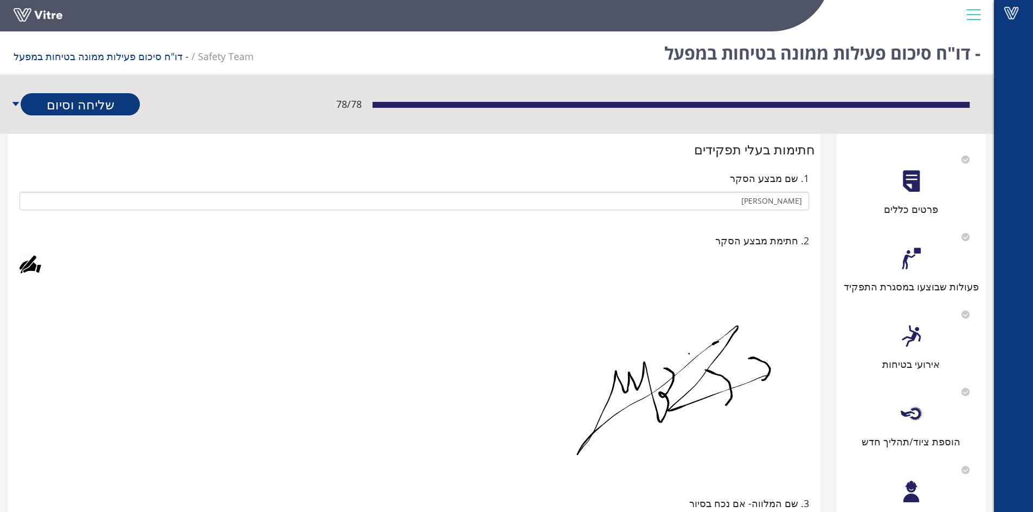
click at [885, 195] on div "פרטים כללים" at bounding box center [911, 181] width 138 height 69
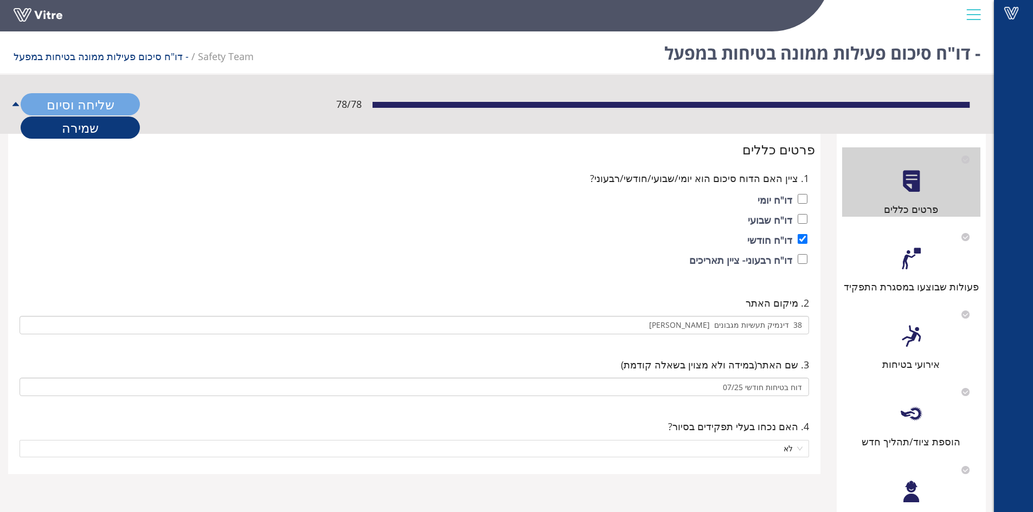
click at [87, 107] on link "שליחה וסיום" at bounding box center [80, 104] width 119 height 22
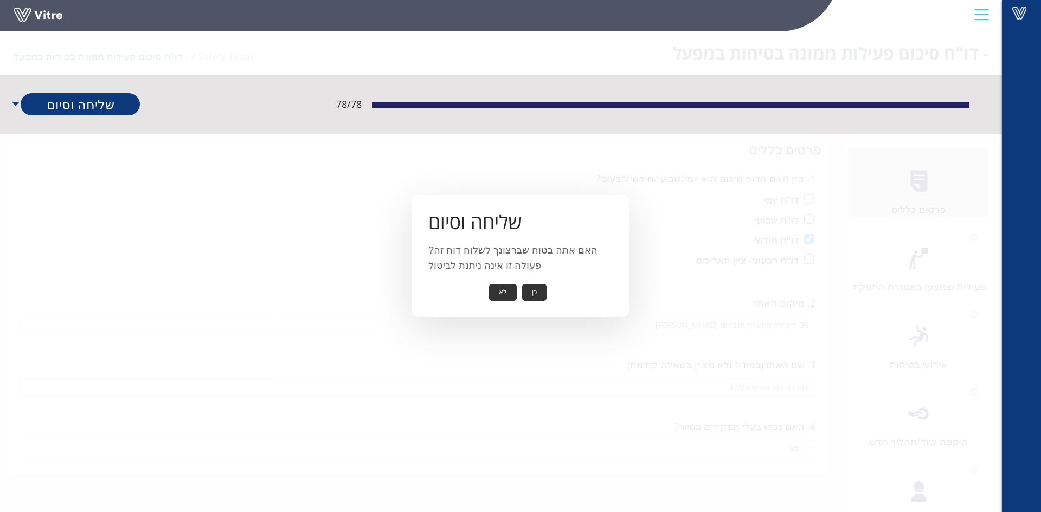
click at [536, 292] on button "כן" at bounding box center [534, 292] width 24 height 17
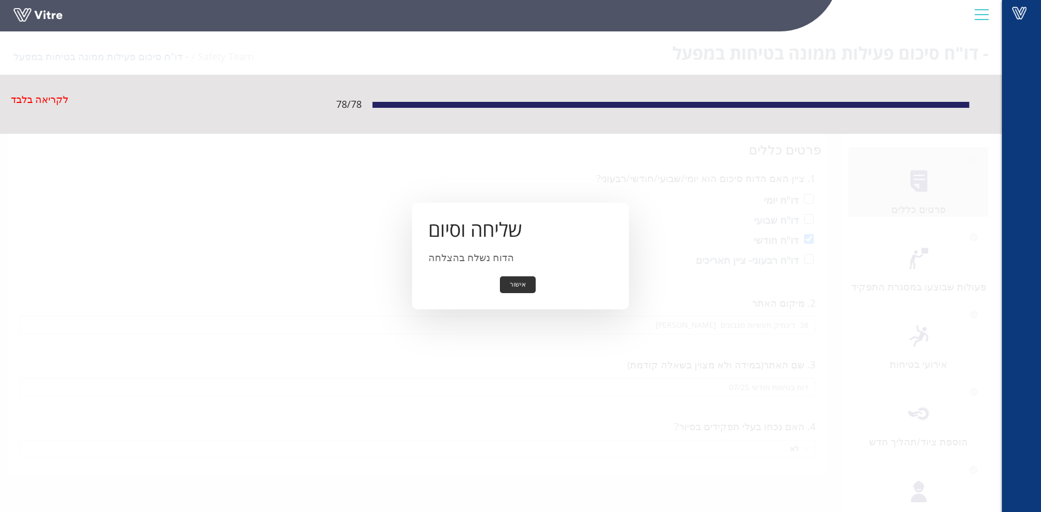
click at [520, 282] on button "אישור" at bounding box center [518, 285] width 36 height 17
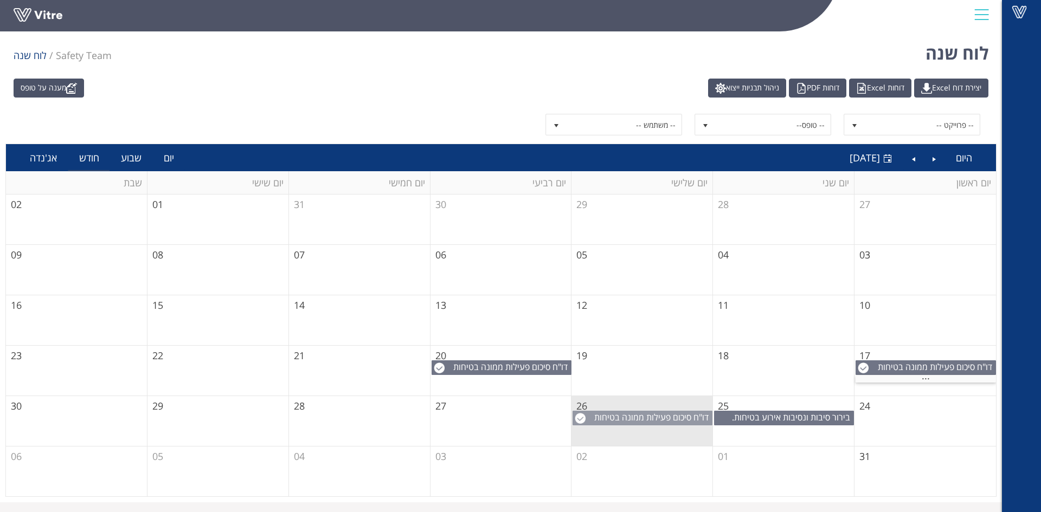
click at [671, 417] on span "דו"ח סיכום פעילות ממונה בטיחות במפעל" at bounding box center [653, 424] width 118 height 24
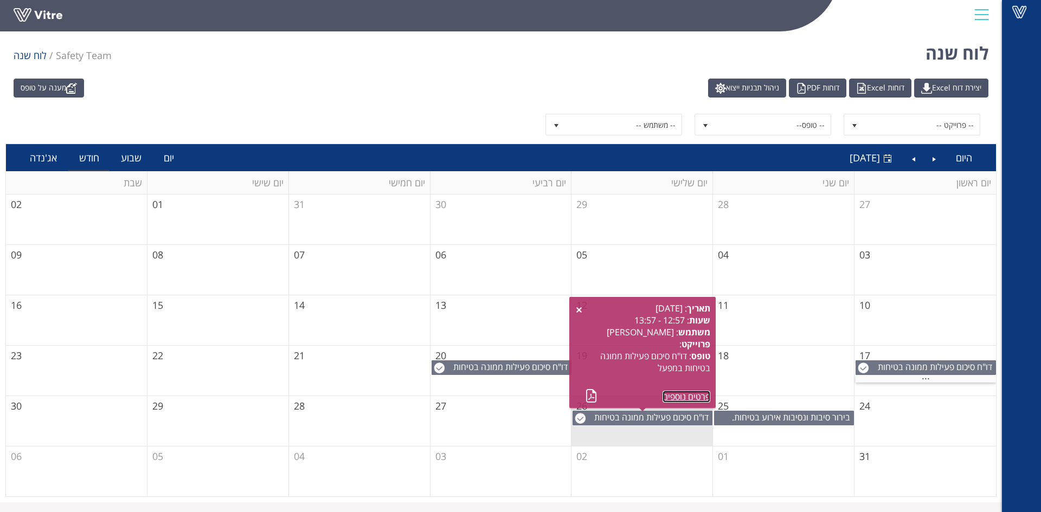
click at [674, 394] on link "פרטים נוספים" at bounding box center [687, 397] width 48 height 12
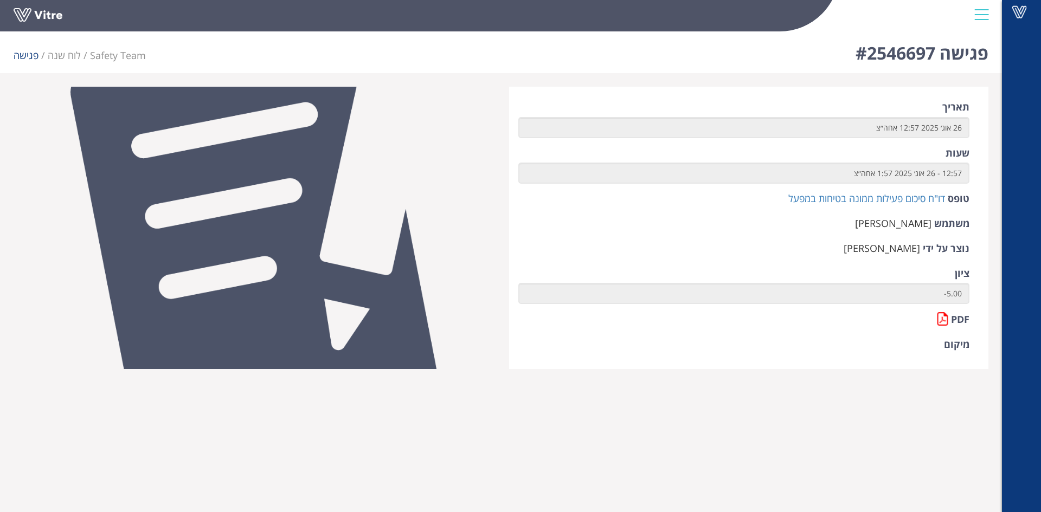
click at [980, 16] on div at bounding box center [981, 14] width 24 height 29
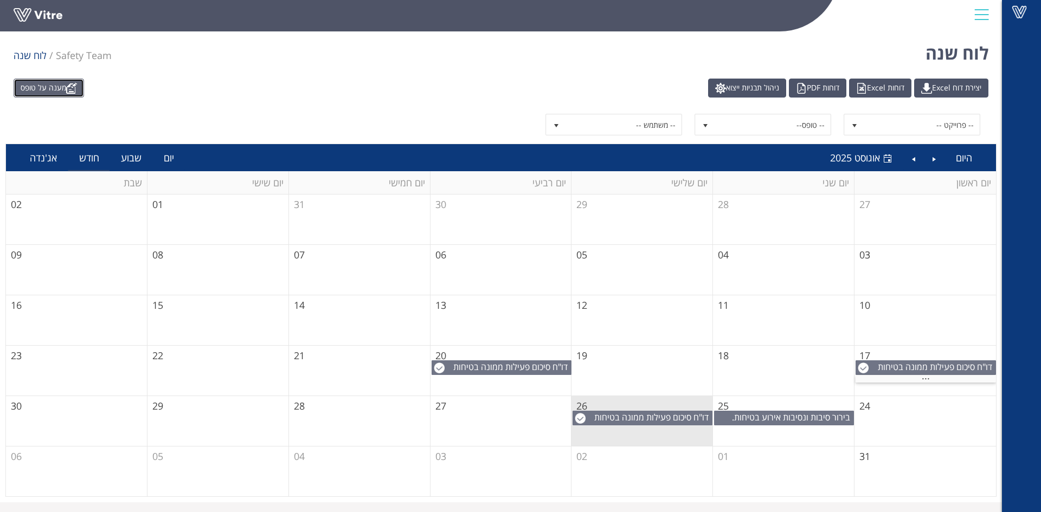
click at [48, 86] on link "מענה על טופס" at bounding box center [49, 88] width 70 height 19
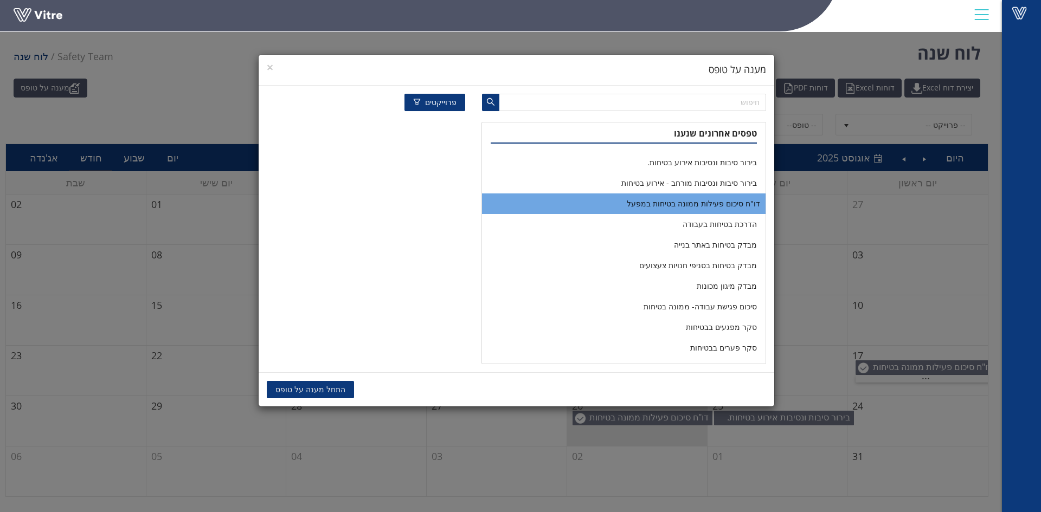
click at [676, 202] on li "דו"ח סיכום פעילות ממונה בטיחות במפעל" at bounding box center [623, 204] width 283 height 21
click at [389, 389] on span "העתקת נתונים" at bounding box center [391, 390] width 47 height 12
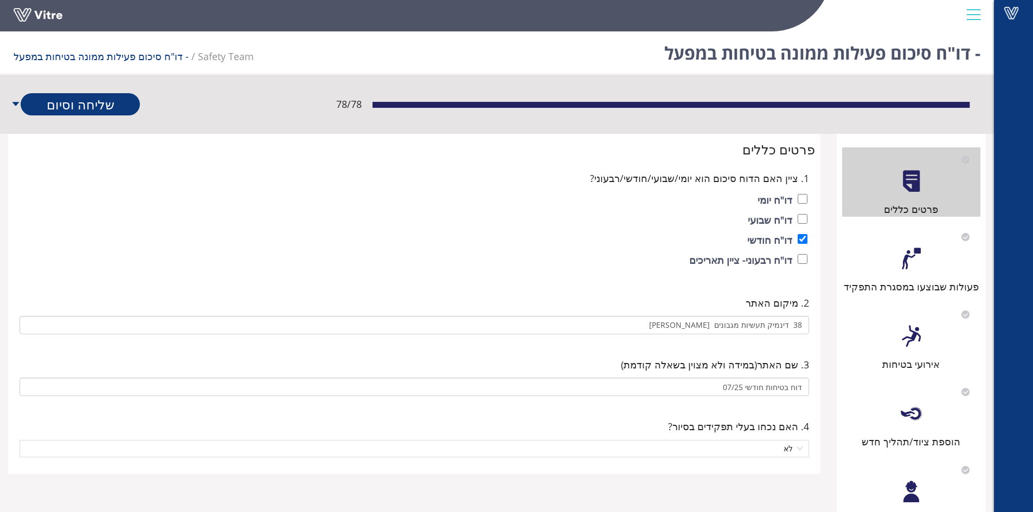
click at [921, 271] on div at bounding box center [911, 259] width 24 height 24
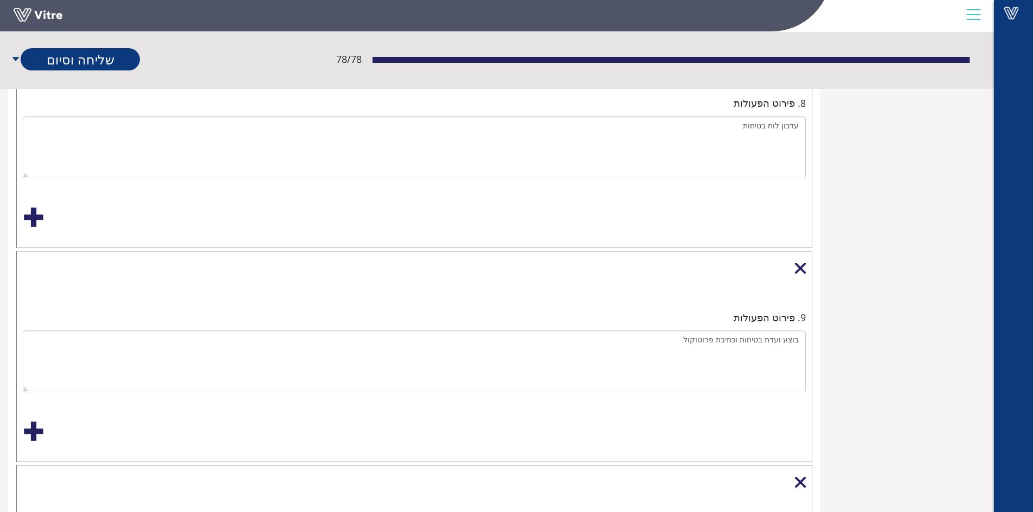
scroll to position [1626, 0]
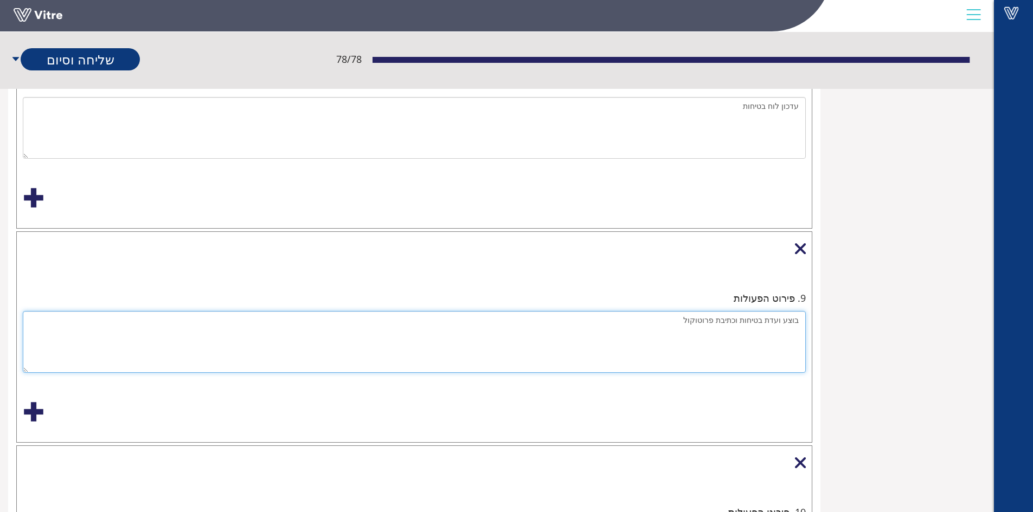
click at [800, 322] on textarea "בוצע ועדת בטיחות וכתיבת פרוטוקול" at bounding box center [414, 342] width 783 height 62
drag, startPoint x: 776, startPoint y: 322, endPoint x: 767, endPoint y: 378, distance: 57.7
click at [786, 325] on textarea "אי בוצע ועדת בטיחות וכתיבת פרוטוקול" at bounding box center [414, 342] width 783 height 62
click at [772, 319] on textarea "אי ביצוע ועדת בטיחות וכתיבת פרוטוקול" at bounding box center [414, 342] width 783 height 62
drag, startPoint x: 794, startPoint y: 319, endPoint x: 803, endPoint y: 319, distance: 9.2
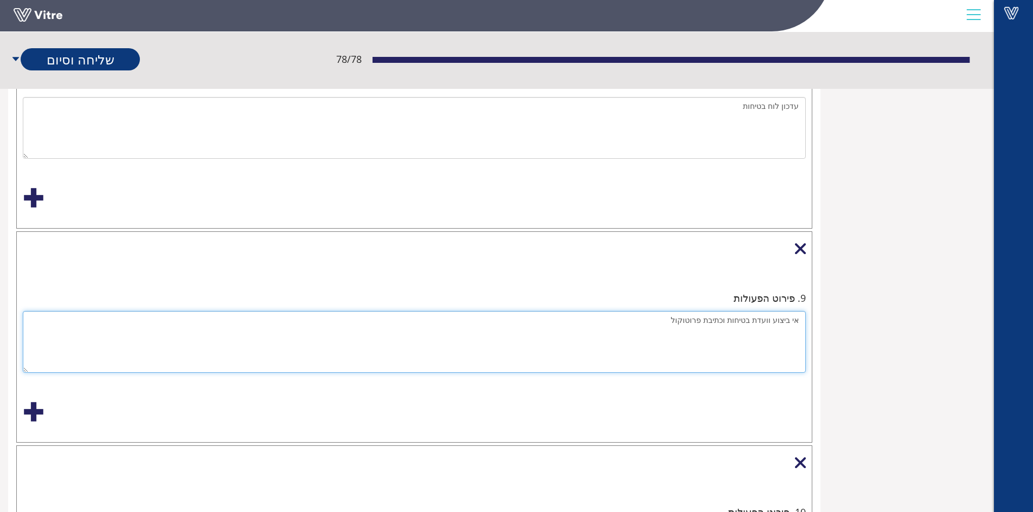
click at [803, 319] on textarea "אי ביצוע וועדת בטיחות וכתיבת פרוטוקול" at bounding box center [414, 342] width 783 height 62
drag, startPoint x: 790, startPoint y: 320, endPoint x: 804, endPoint y: 323, distance: 13.8
click at [804, 323] on textarea "אי ביצוע וועדת בטיחות וכתיבת פרוטוקול" at bounding box center [414, 342] width 783 height 62
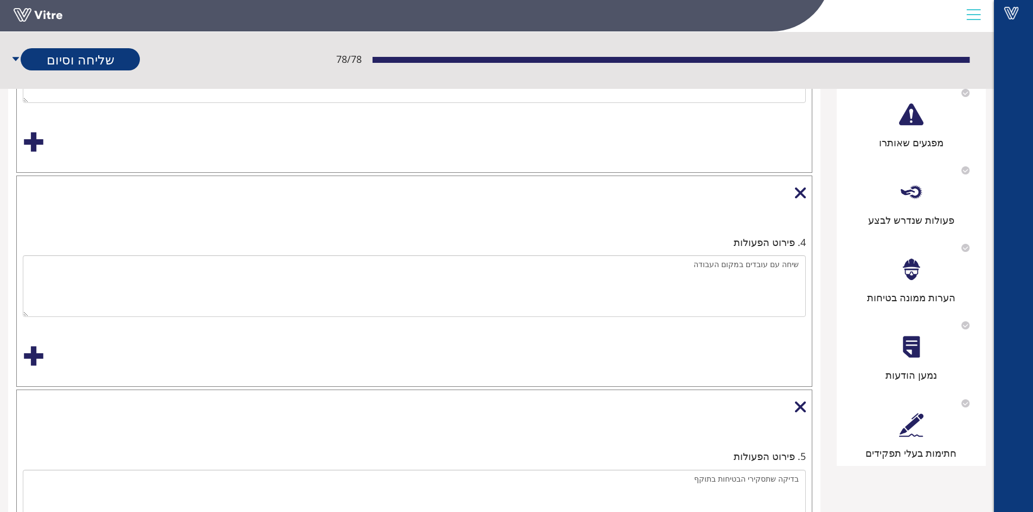
scroll to position [340, 0]
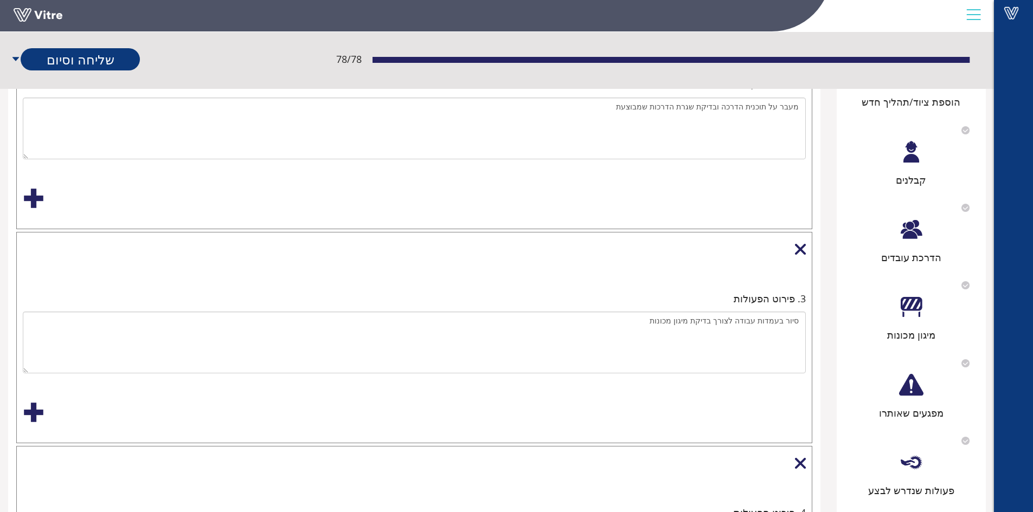
type textarea "ווידוא ביצוע וועדת בטיחות וכתיבת פרוטוקול"
click at [910, 255] on div "הדרכת עובדים" at bounding box center [911, 257] width 138 height 15
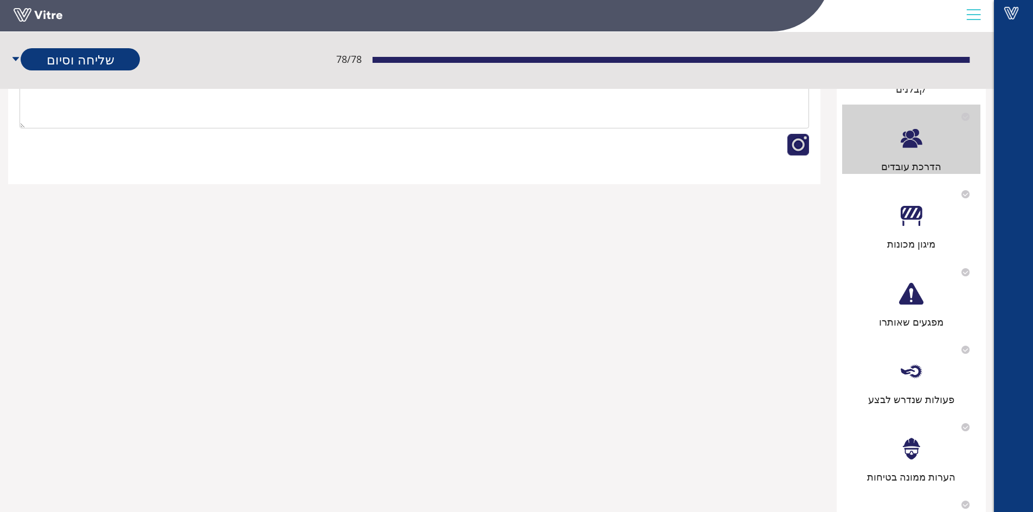
scroll to position [434, 0]
click at [911, 307] on div "מפגעים שאותרו" at bounding box center [911, 292] width 138 height 69
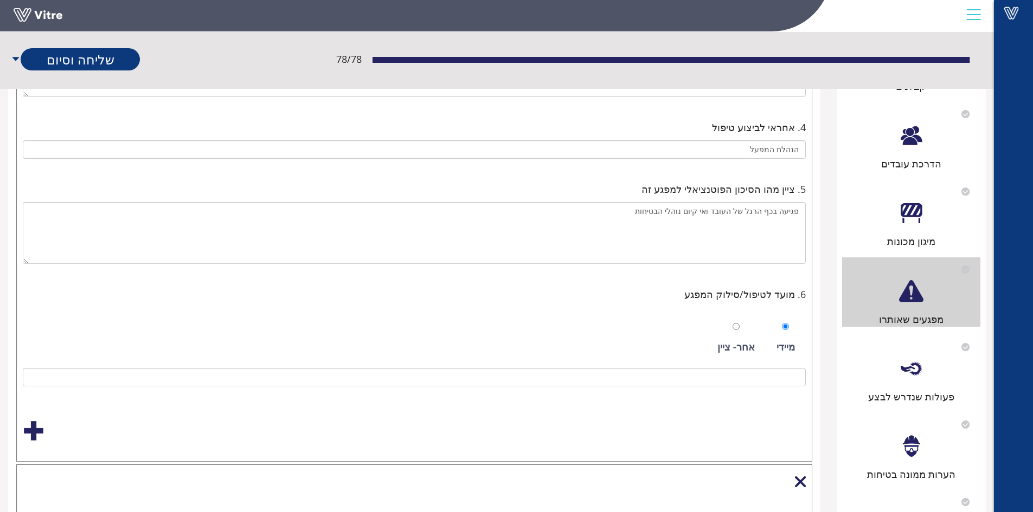
drag, startPoint x: 929, startPoint y: 381, endPoint x: 916, endPoint y: 389, distance: 15.6
click at [930, 381] on div "פעולות שנדרש לבצע" at bounding box center [911, 369] width 138 height 69
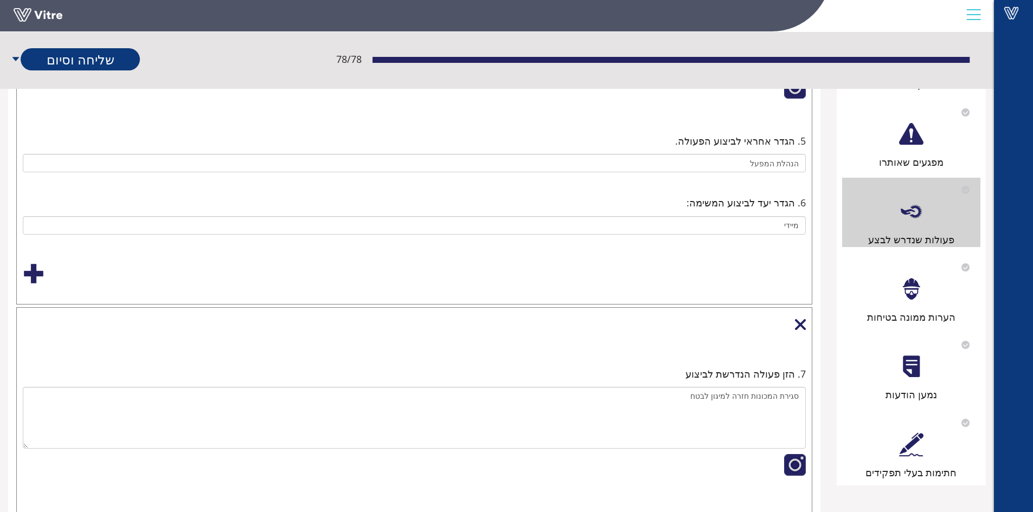
scroll to position [687, 0]
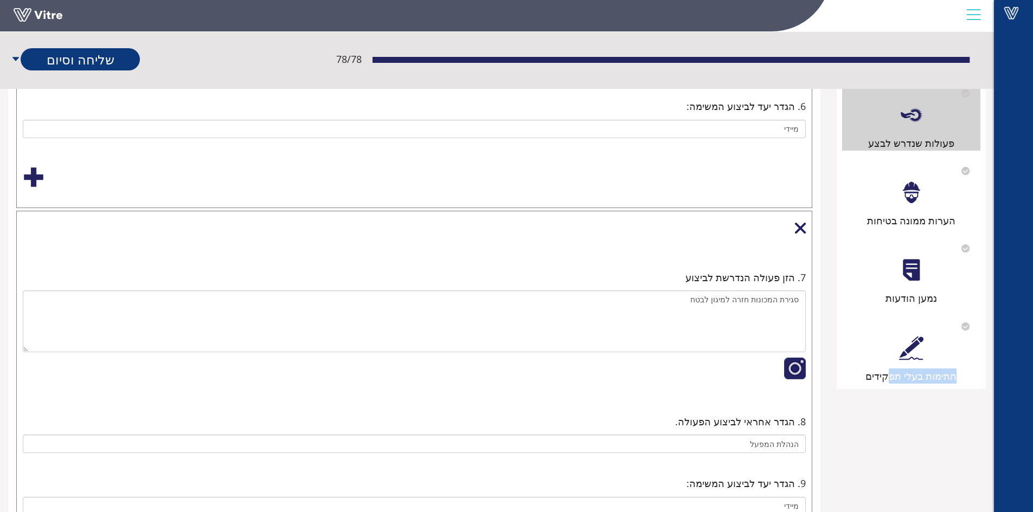
click at [889, 360] on div "חתימות בעלי תפקידים" at bounding box center [911, 348] width 138 height 69
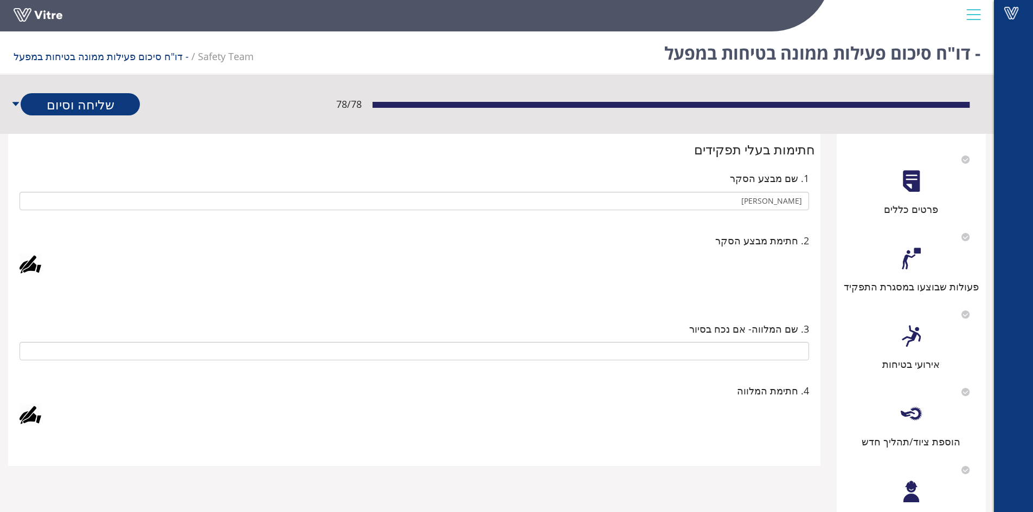
drag, startPoint x: 39, startPoint y: 266, endPoint x: 97, endPoint y: 267, distance: 58.0
click at [40, 266] on div at bounding box center [31, 265] width 22 height 22
click at [333, 353] on link "Save" at bounding box center [332, 355] width 31 height 18
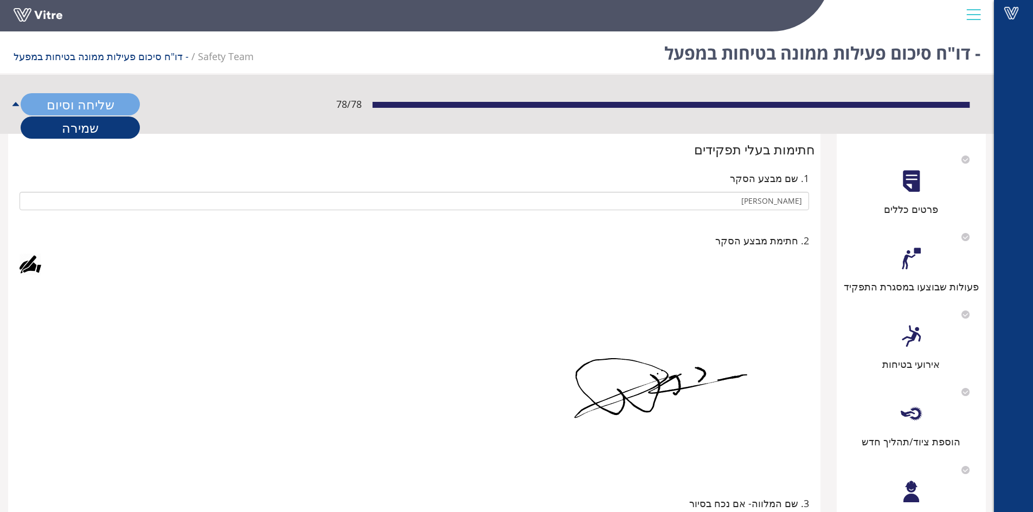
click at [104, 105] on link "שליחה וסיום" at bounding box center [80, 104] width 119 height 22
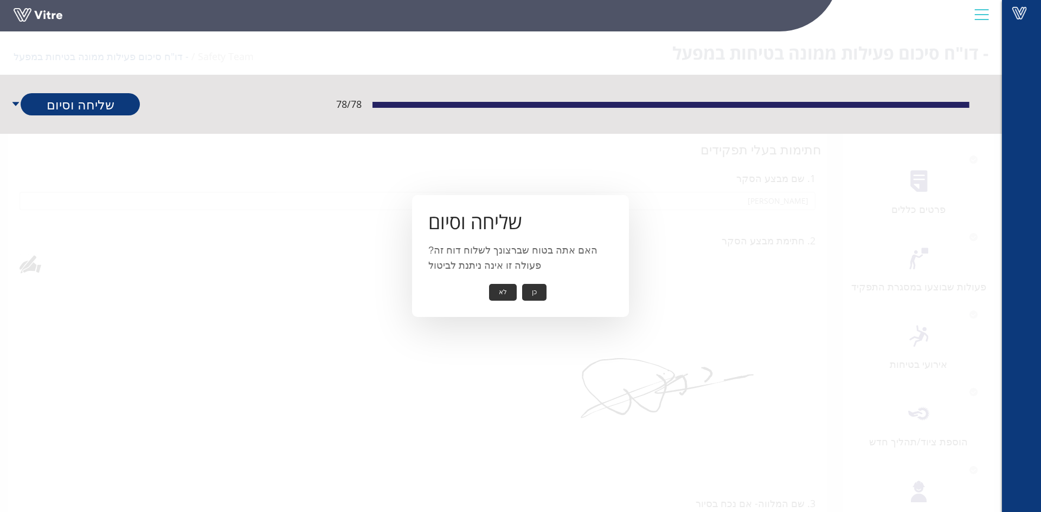
click at [537, 290] on button "כן" at bounding box center [534, 292] width 24 height 17
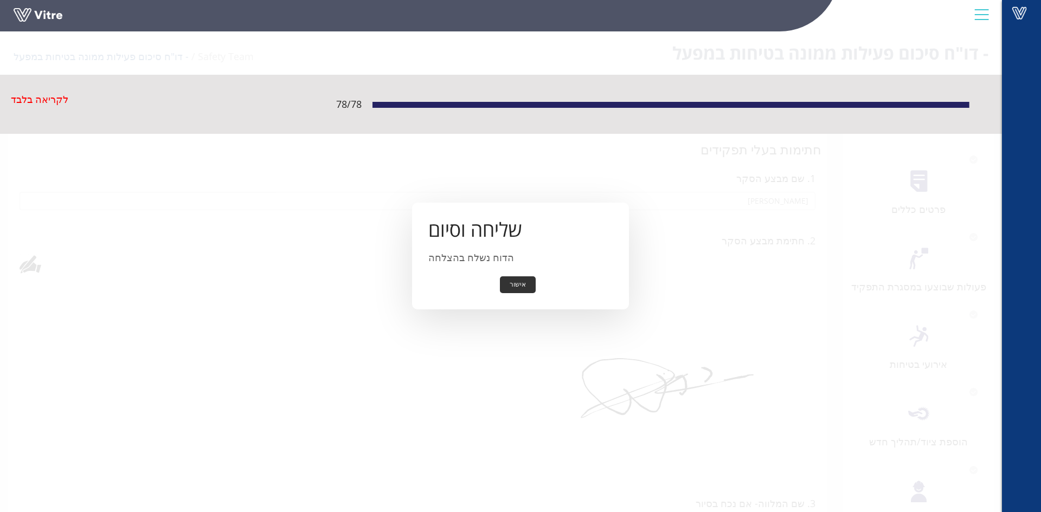
click at [512, 281] on button "אישור" at bounding box center [518, 285] width 36 height 17
